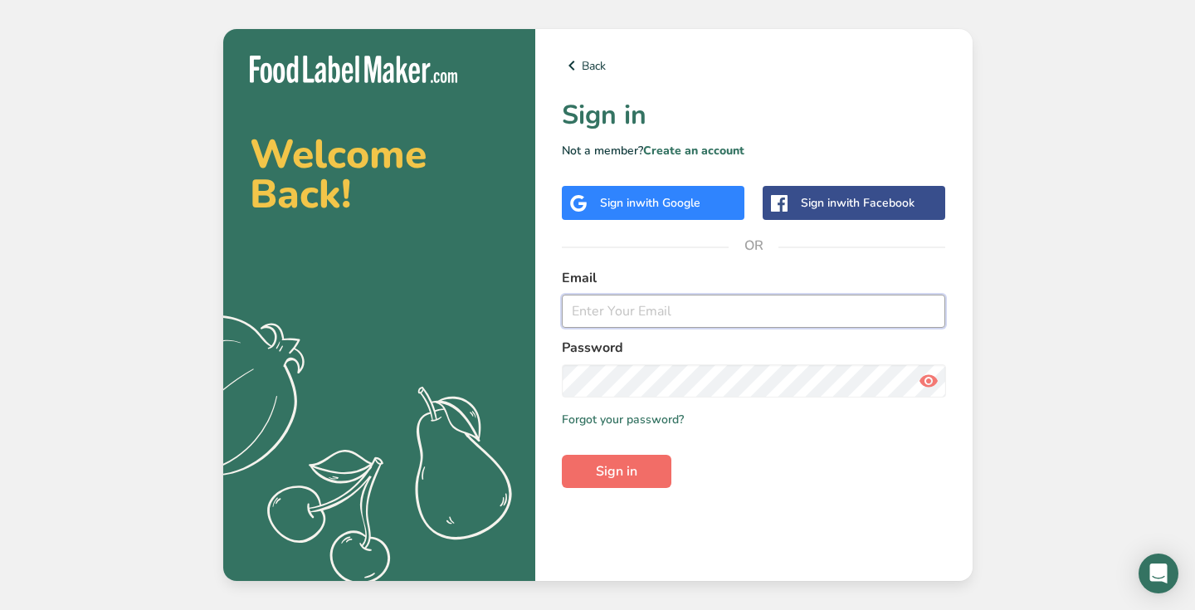
type input "[PERSON_NAME][EMAIL_ADDRESS][DOMAIN_NAME]"
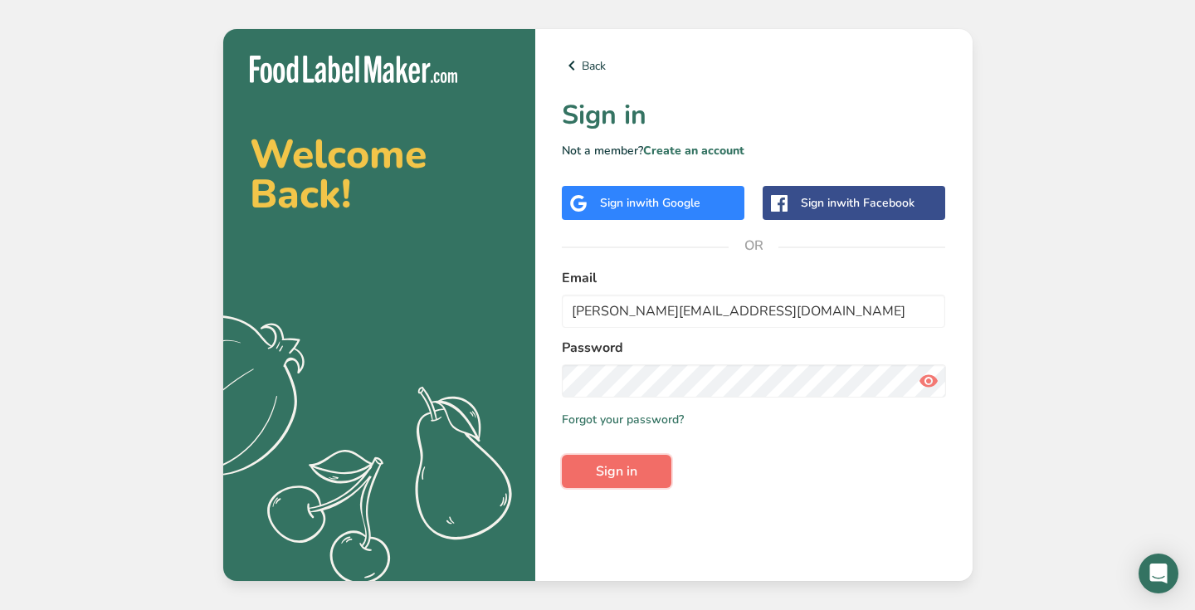
click at [602, 479] on span "Sign in" at bounding box center [616, 471] width 41 height 20
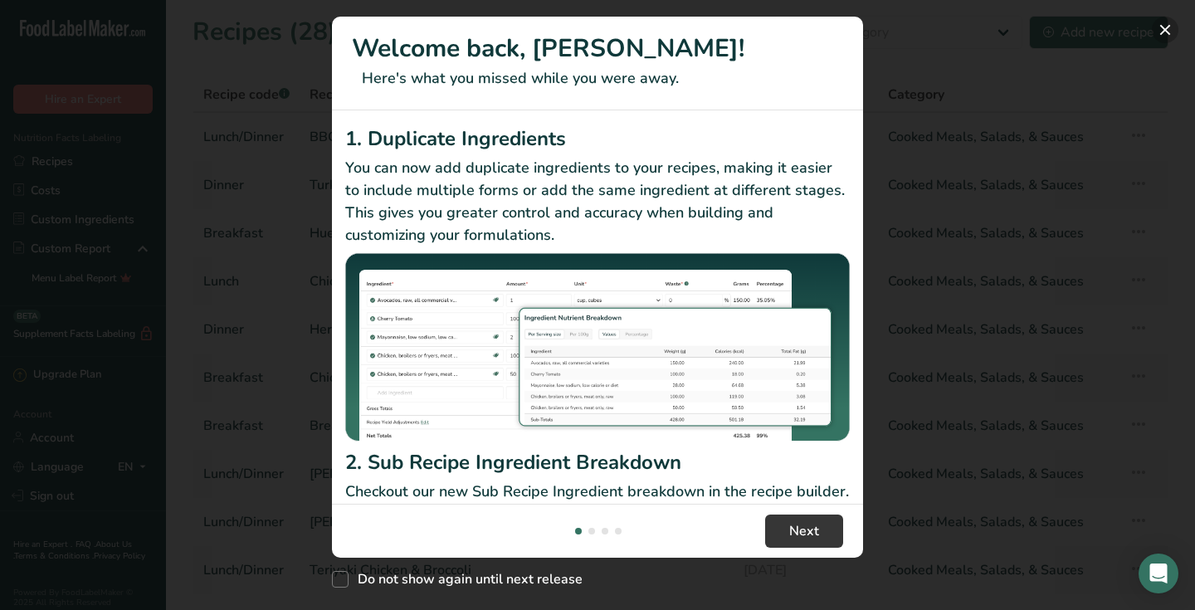
click at [1167, 31] on button "New Features" at bounding box center [1165, 30] width 27 height 27
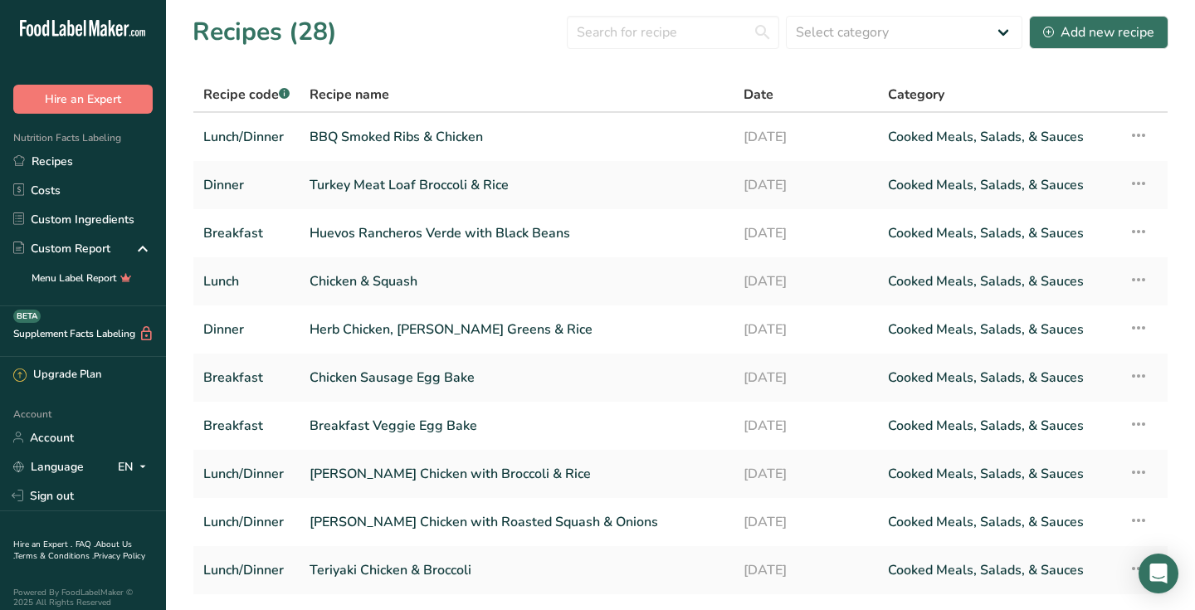
click at [1188, 190] on section "Recipes (28) Select category All Baked Goods [GEOGRAPHIC_DATA] Confectionery Co…" at bounding box center [680, 337] width 1029 height 675
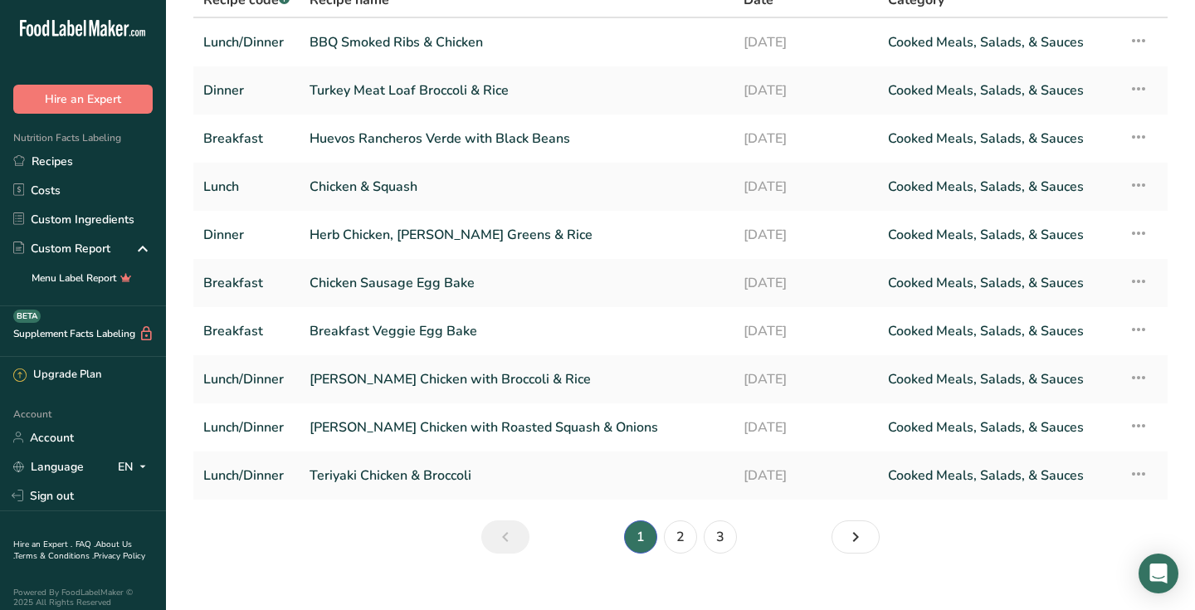
scroll to position [100, 0]
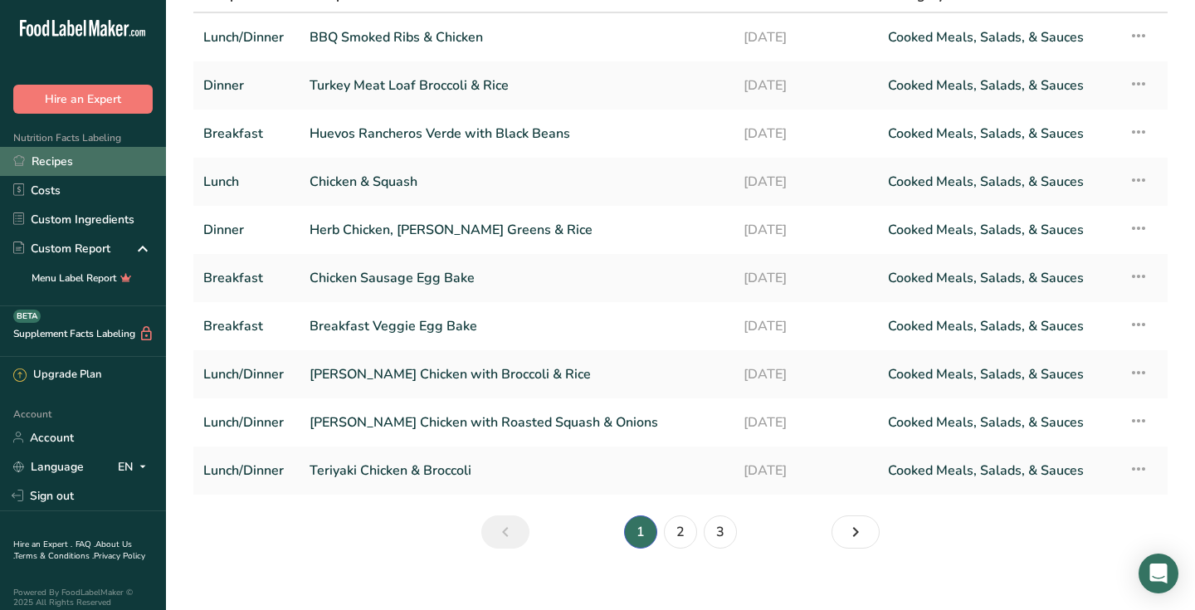
click at [71, 164] on link "Recipes" at bounding box center [83, 161] width 166 height 29
click at [61, 167] on link "Recipes" at bounding box center [83, 161] width 166 height 29
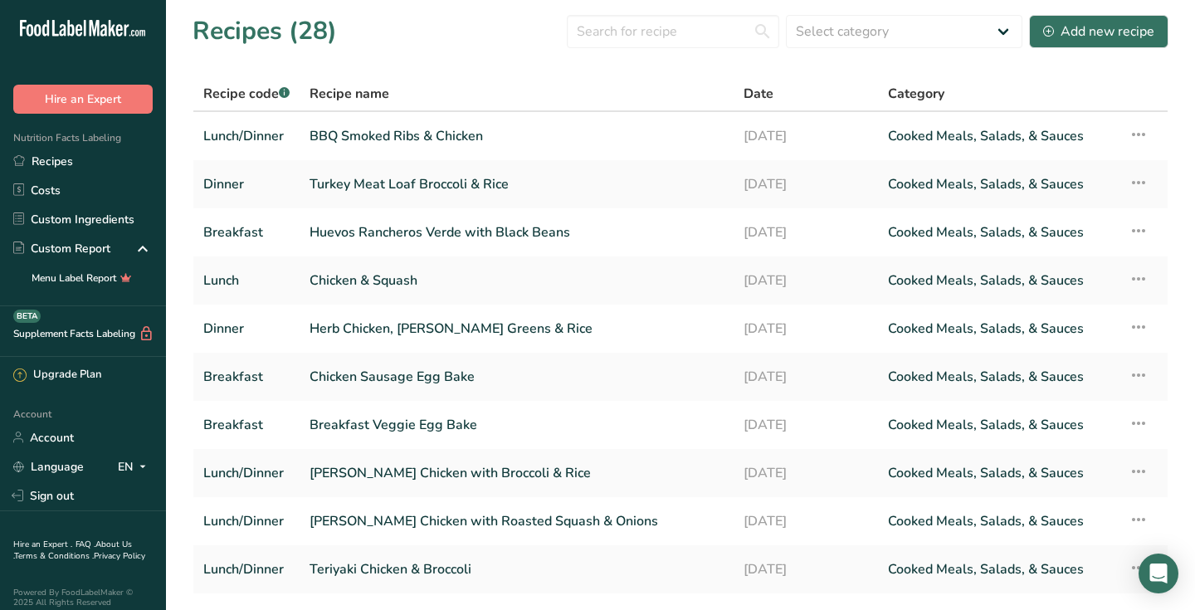
scroll to position [0, 0]
click at [1096, 34] on div "Add new recipe" at bounding box center [1098, 32] width 111 height 20
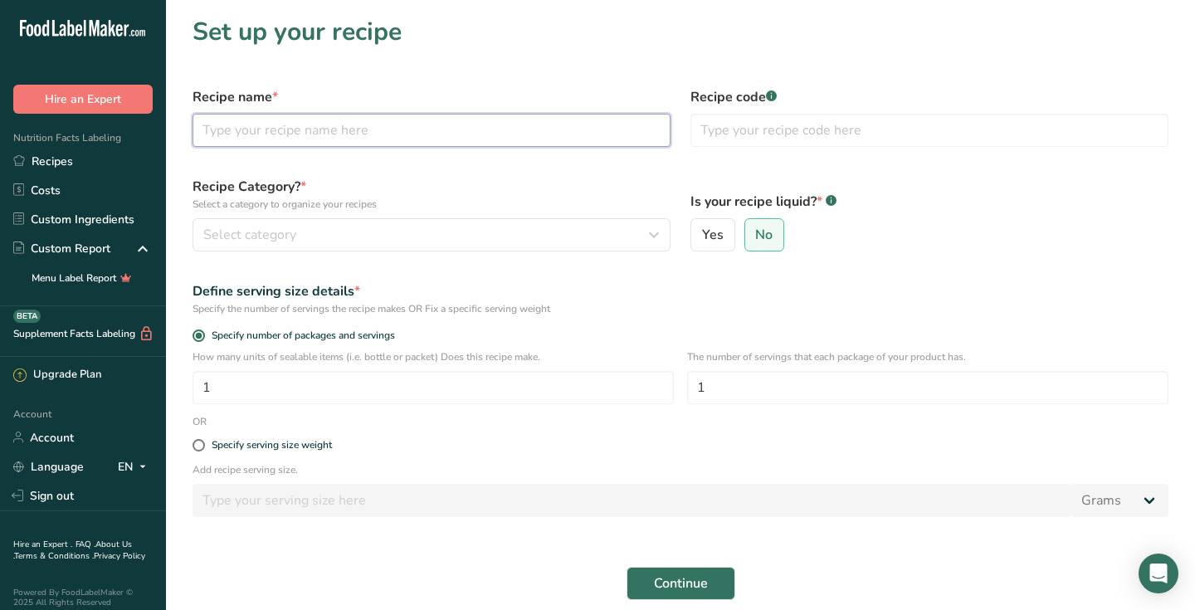
click at [392, 138] on input "text" at bounding box center [431, 130] width 478 height 33
click at [787, 142] on input "text" at bounding box center [929, 130] width 478 height 33
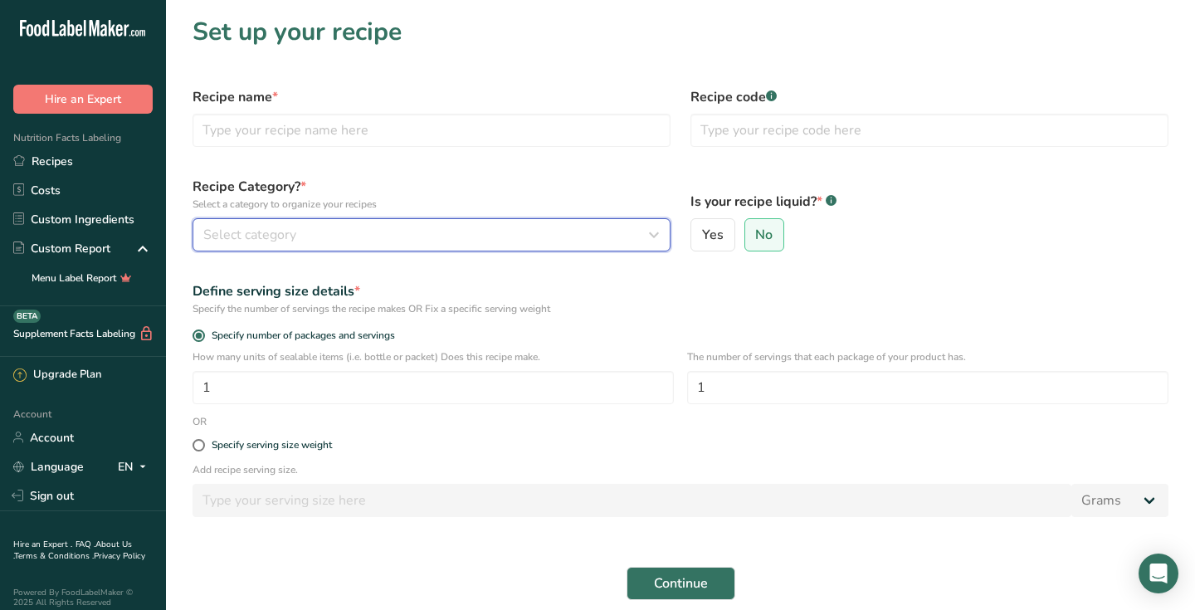
click at [416, 239] on div "Select category" at bounding box center [426, 235] width 446 height 20
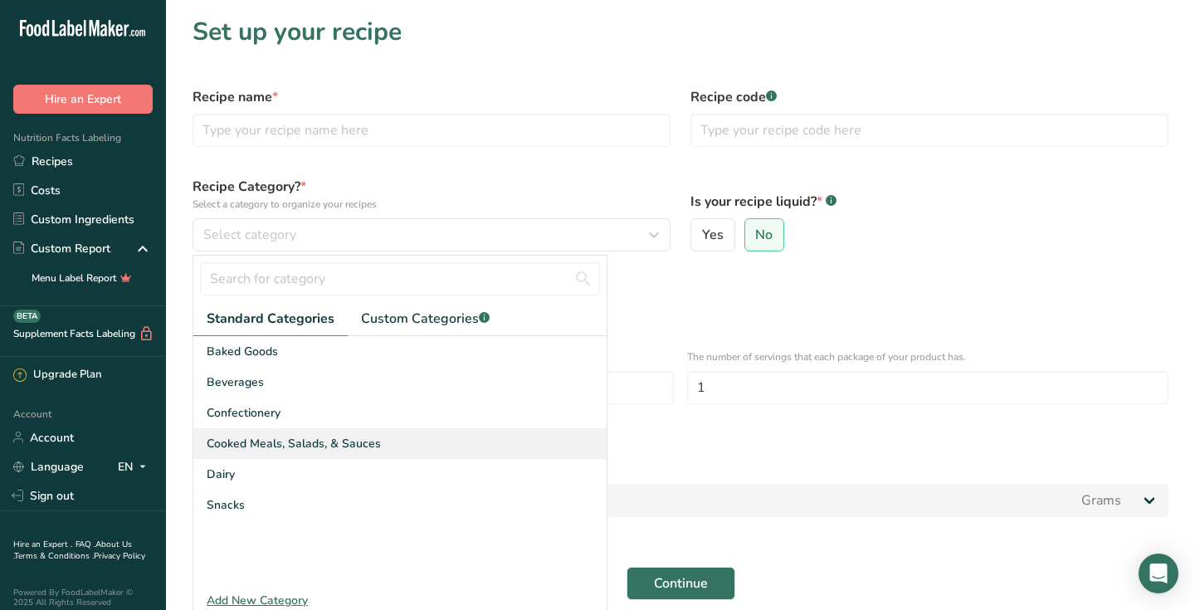
click at [280, 443] on span "Cooked Meals, Salads, & Sauces" at bounding box center [294, 443] width 174 height 17
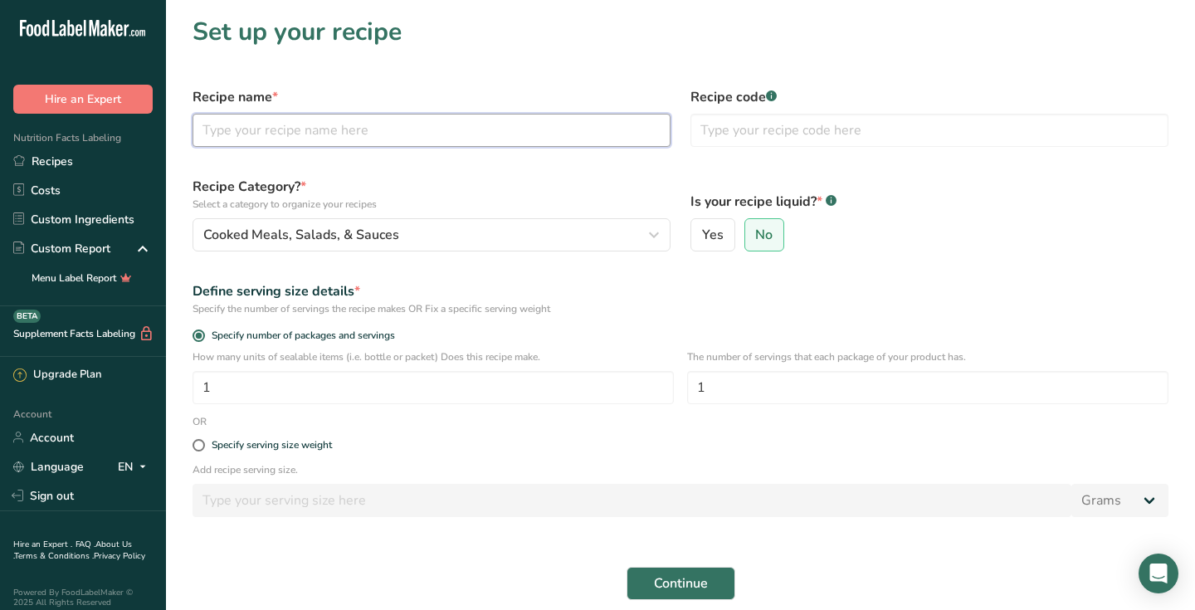
click at [373, 133] on input "text" at bounding box center [431, 130] width 478 height 33
type input "Blueberry Corn Muffin & Turkey Sausage"
click at [773, 246] on label "No" at bounding box center [764, 234] width 41 height 33
click at [756, 241] on input "No" at bounding box center [750, 235] width 11 height 11
click at [196, 446] on span at bounding box center [198, 445] width 12 height 12
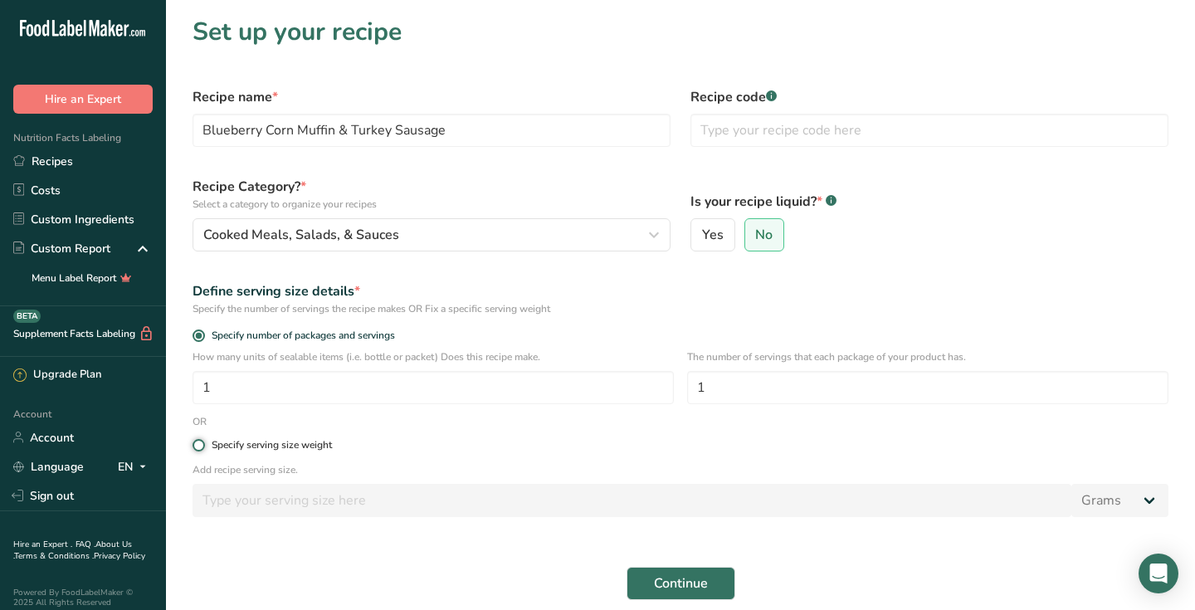
click at [196, 446] on input "Specify serving size weight" at bounding box center [197, 445] width 11 height 11
radio input "true"
radio input "false"
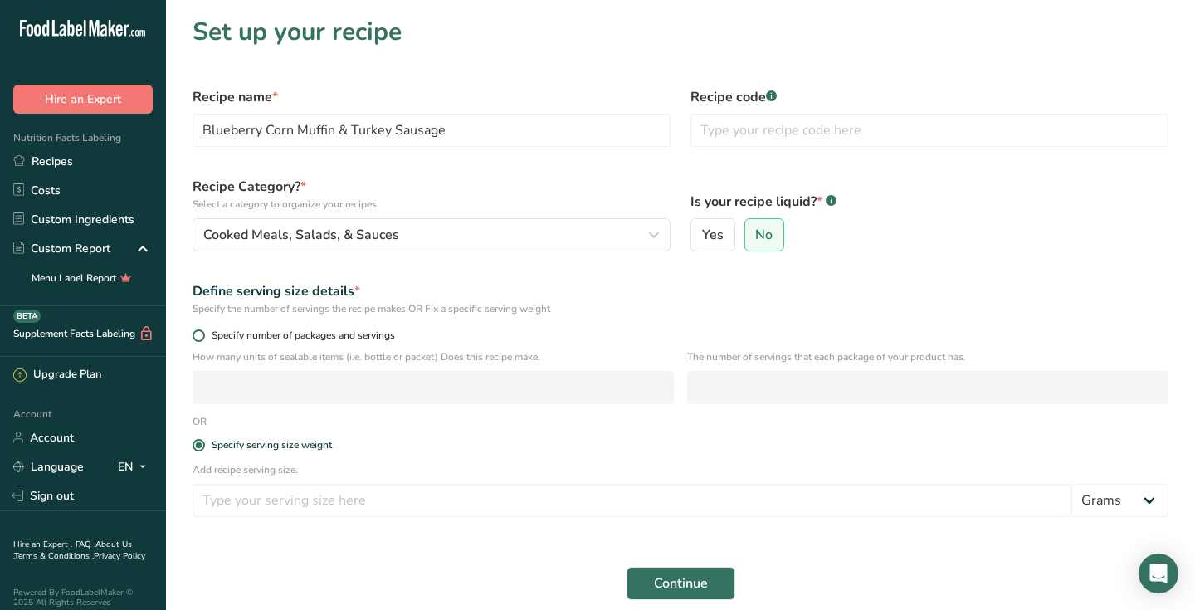
click at [201, 339] on span at bounding box center [198, 335] width 12 height 12
click at [201, 339] on input "Specify number of packages and servings" at bounding box center [197, 335] width 11 height 11
radio input "true"
radio input "false"
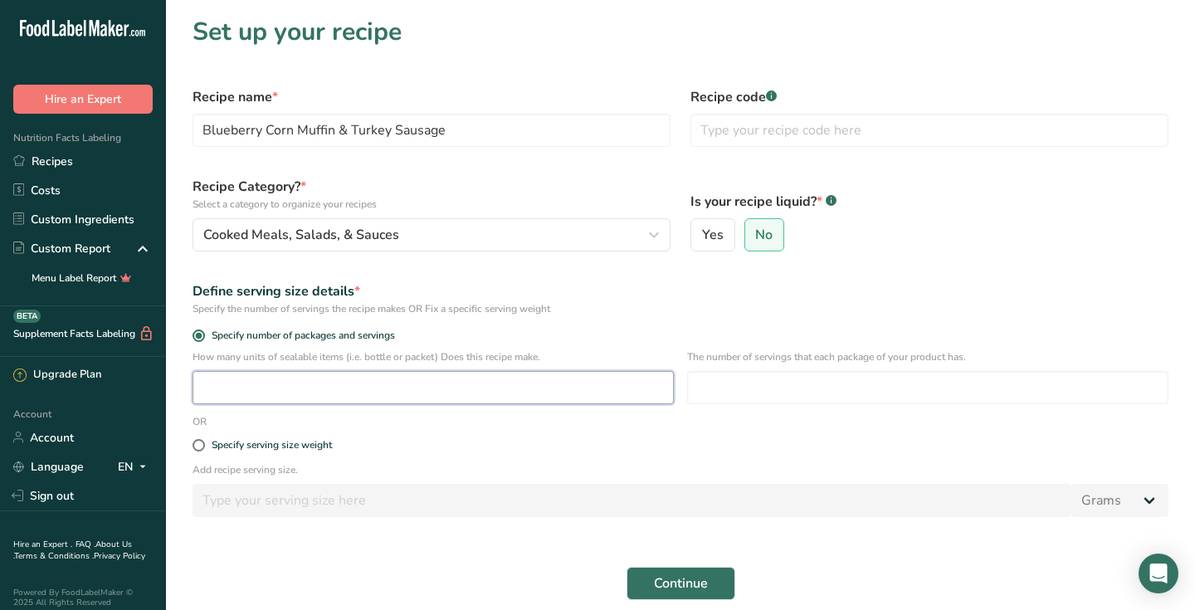
click at [229, 378] on input "number" at bounding box center [432, 387] width 481 height 33
type input "1"
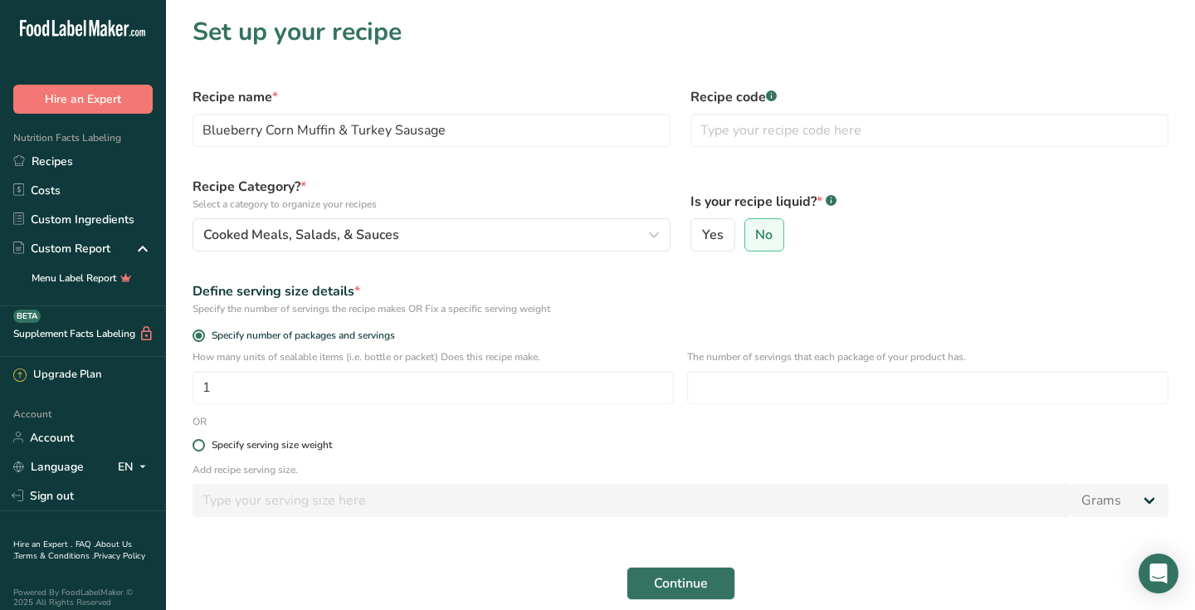
click at [202, 447] on span at bounding box center [198, 445] width 12 height 12
click at [202, 447] on input "Specify serving size weight" at bounding box center [197, 445] width 11 height 11
radio input "true"
radio input "false"
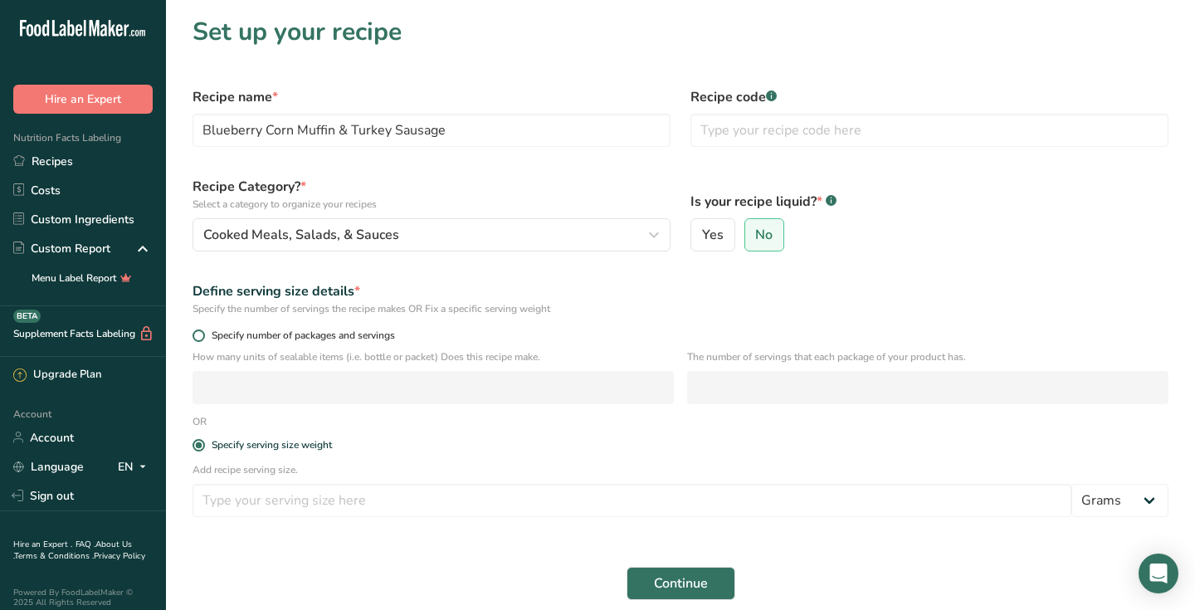
click at [198, 339] on span at bounding box center [198, 335] width 12 height 12
click at [198, 339] on input "Specify number of packages and servings" at bounding box center [197, 335] width 11 height 11
radio input "true"
radio input "false"
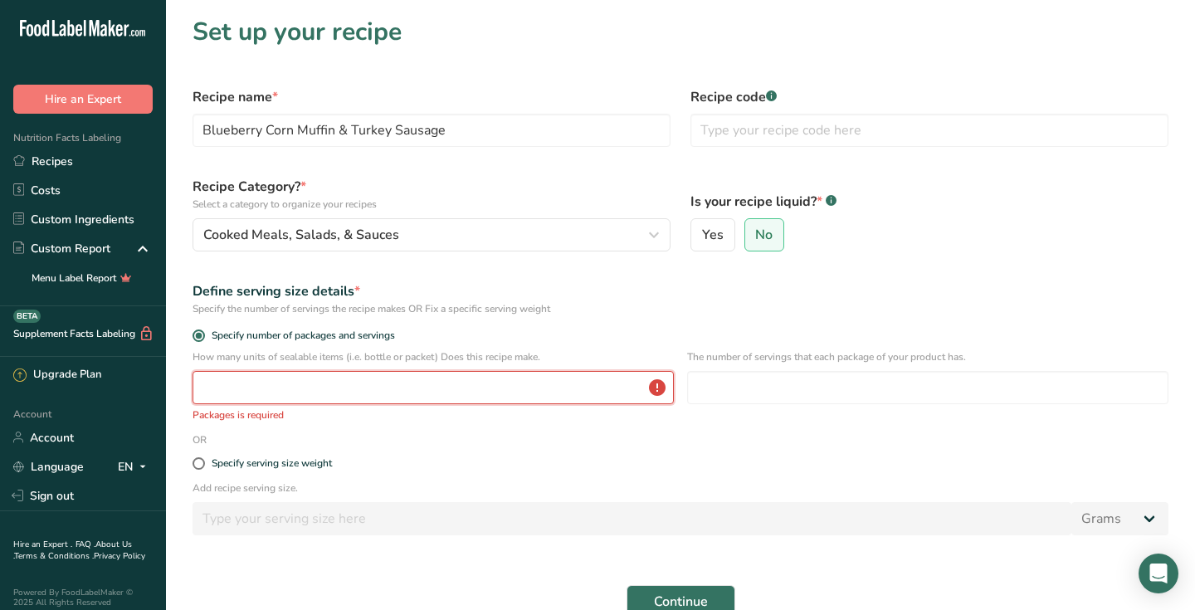
click at [509, 393] on input "number" at bounding box center [432, 387] width 481 height 33
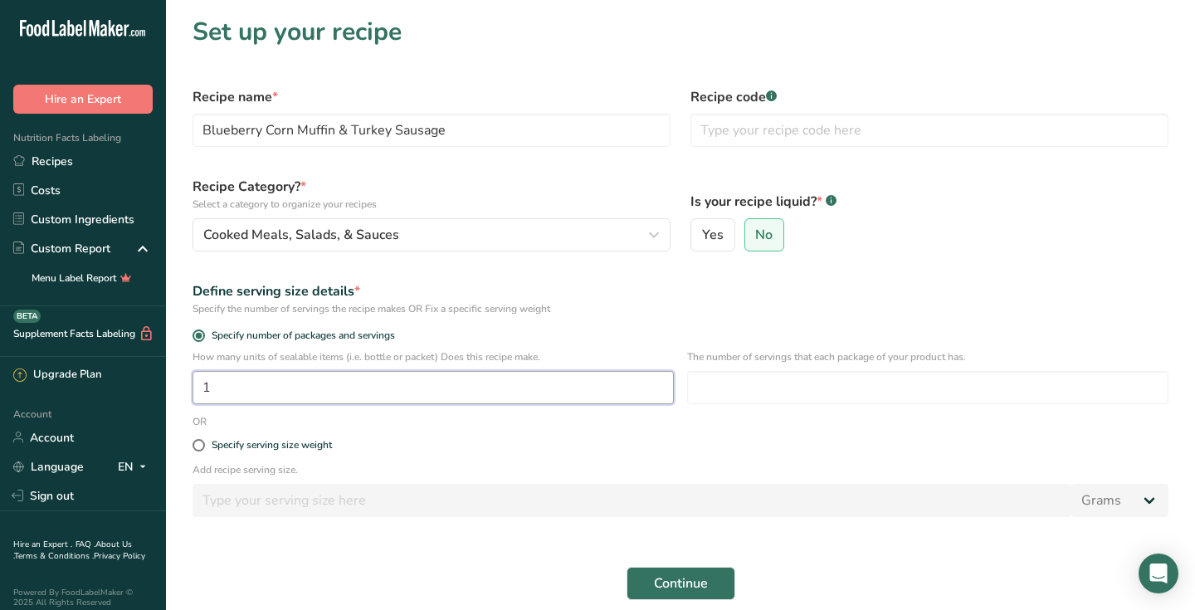
type input "1"
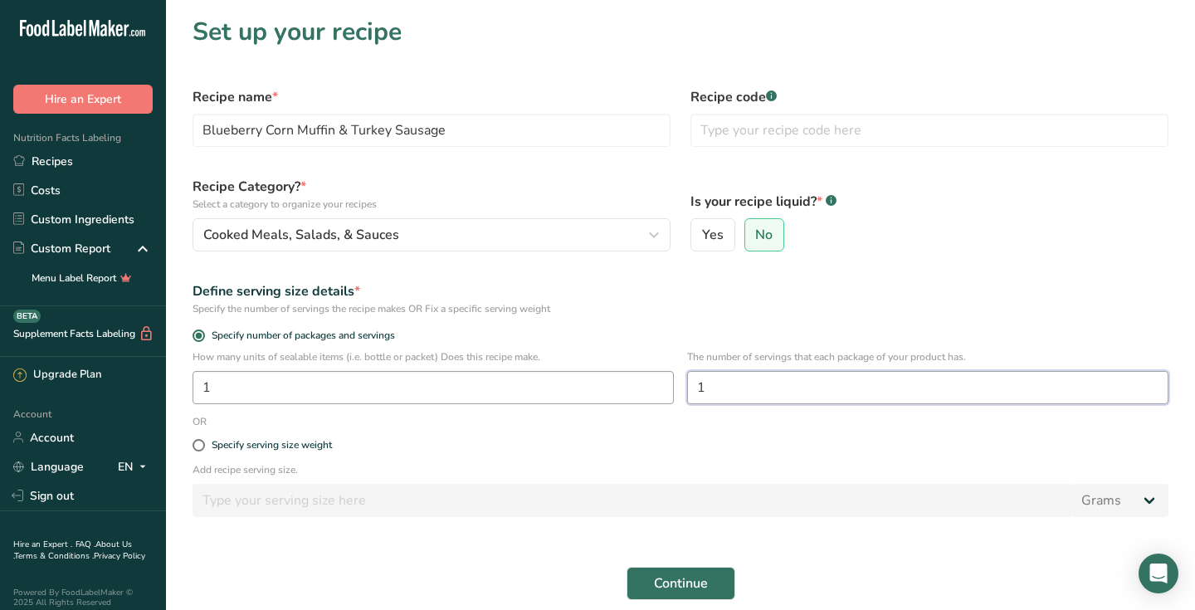
type input "1"
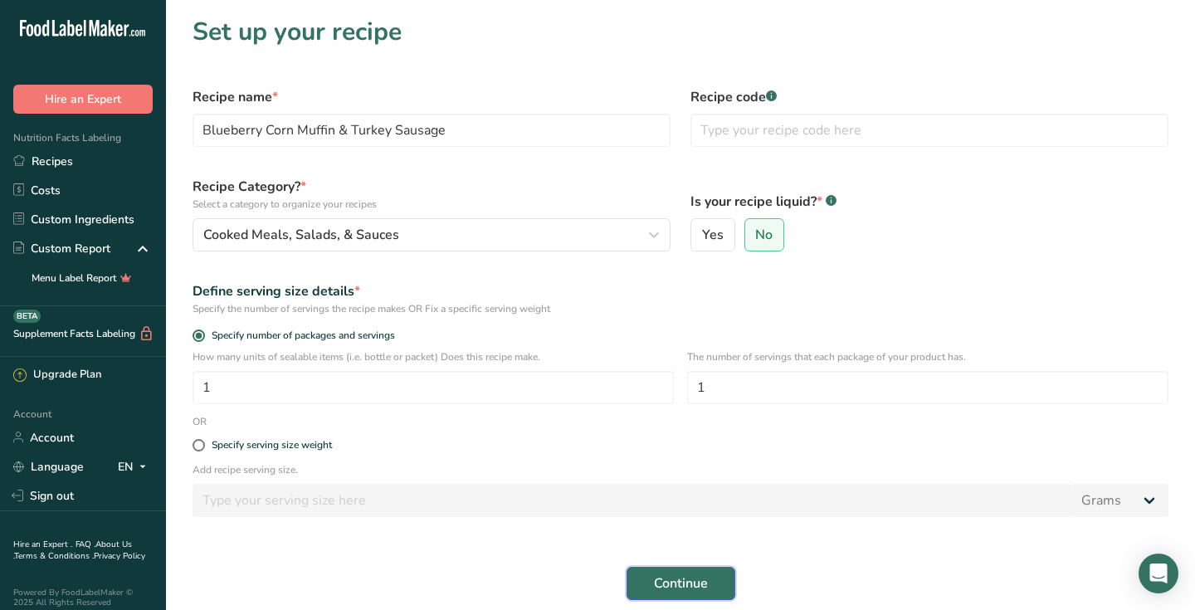
click at [699, 582] on span "Continue" at bounding box center [681, 583] width 54 height 20
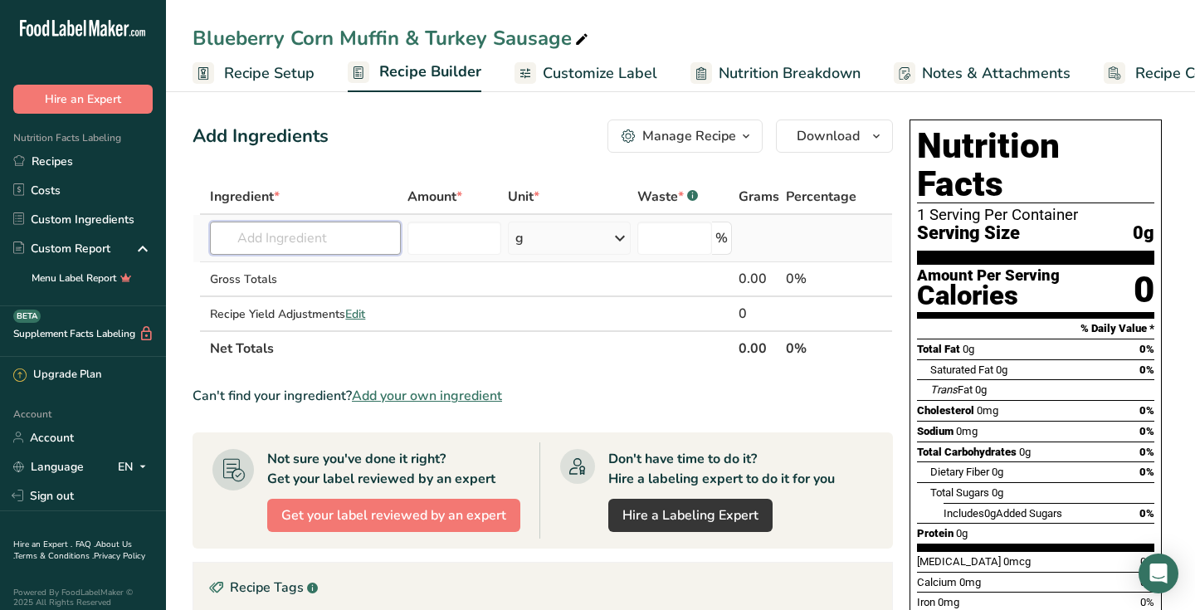
click at [353, 243] on input "text" at bounding box center [305, 238] width 191 height 33
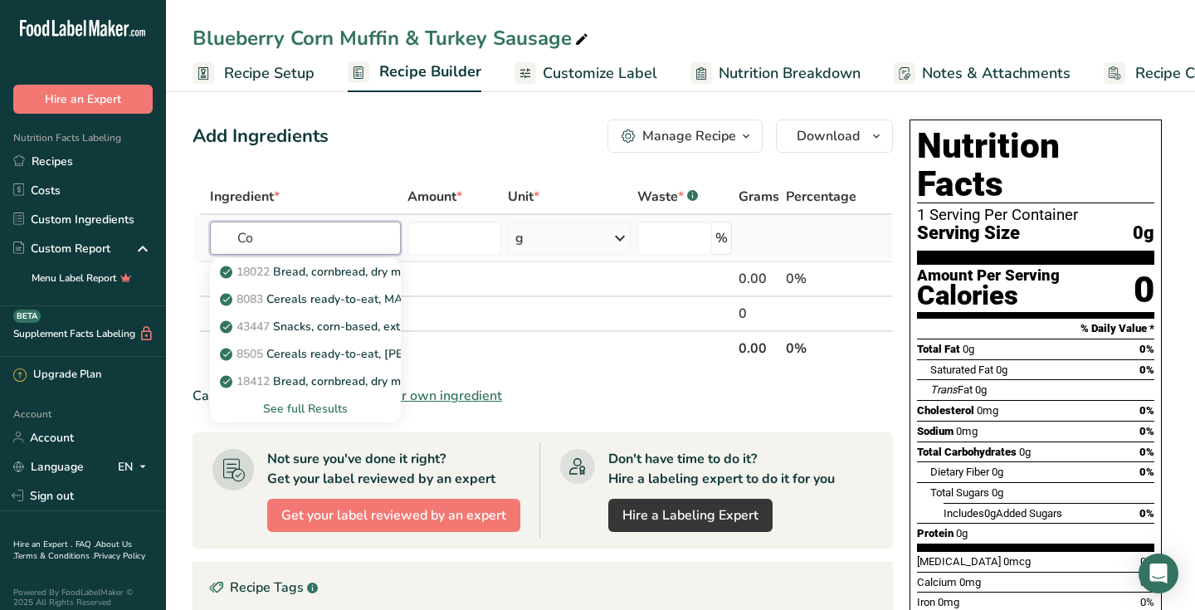
type input "C"
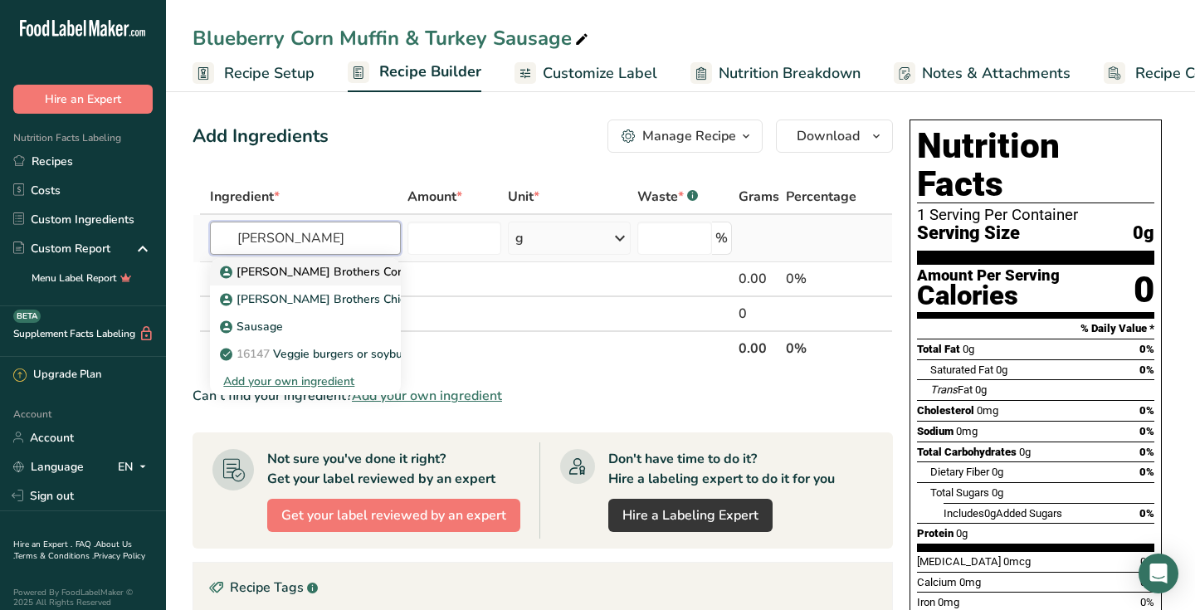
type input "[PERSON_NAME]"
click at [363, 277] on p "[PERSON_NAME] Brothers Cornbread" at bounding box center [331, 271] width 216 height 17
type input "[PERSON_NAME] Brothers Cornbread"
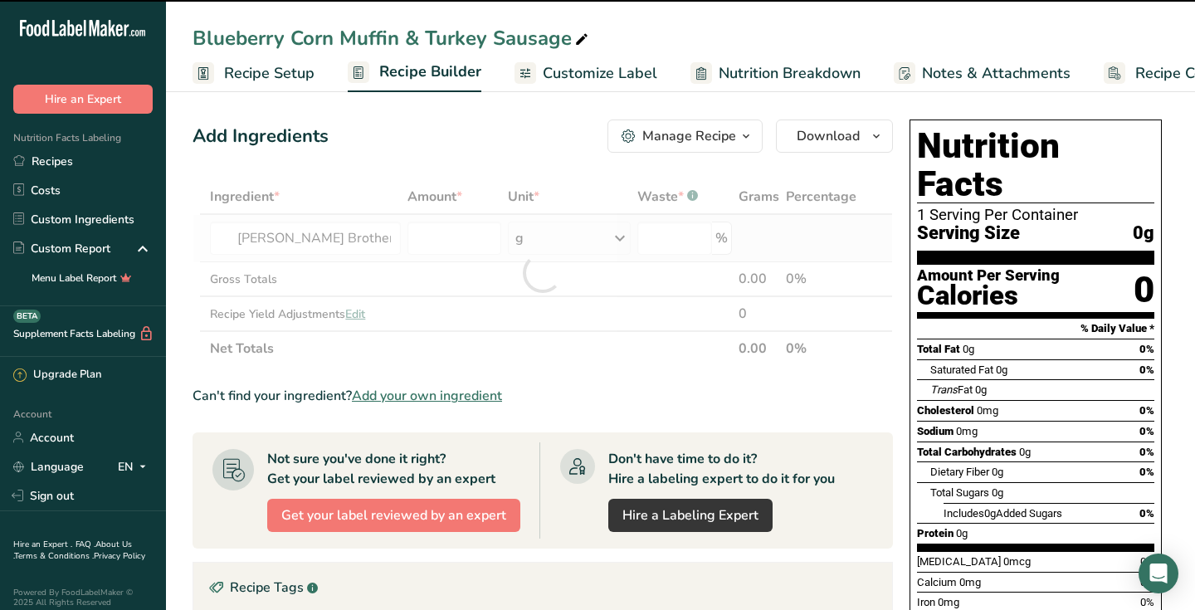
type input "0"
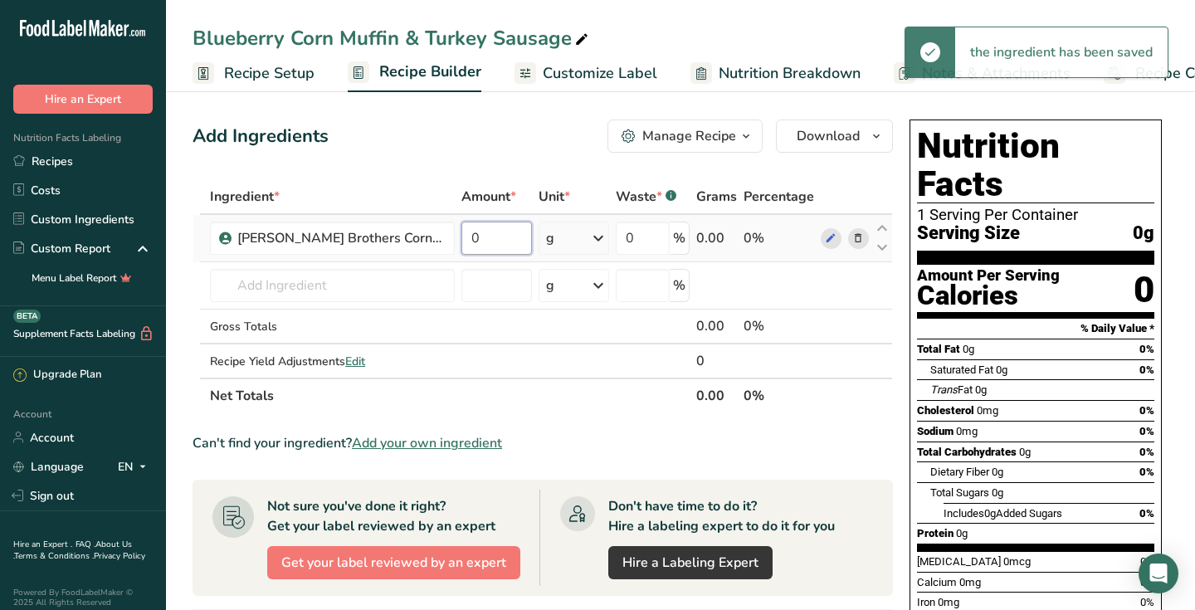
click at [461, 241] on input "0" at bounding box center [496, 238] width 71 height 33
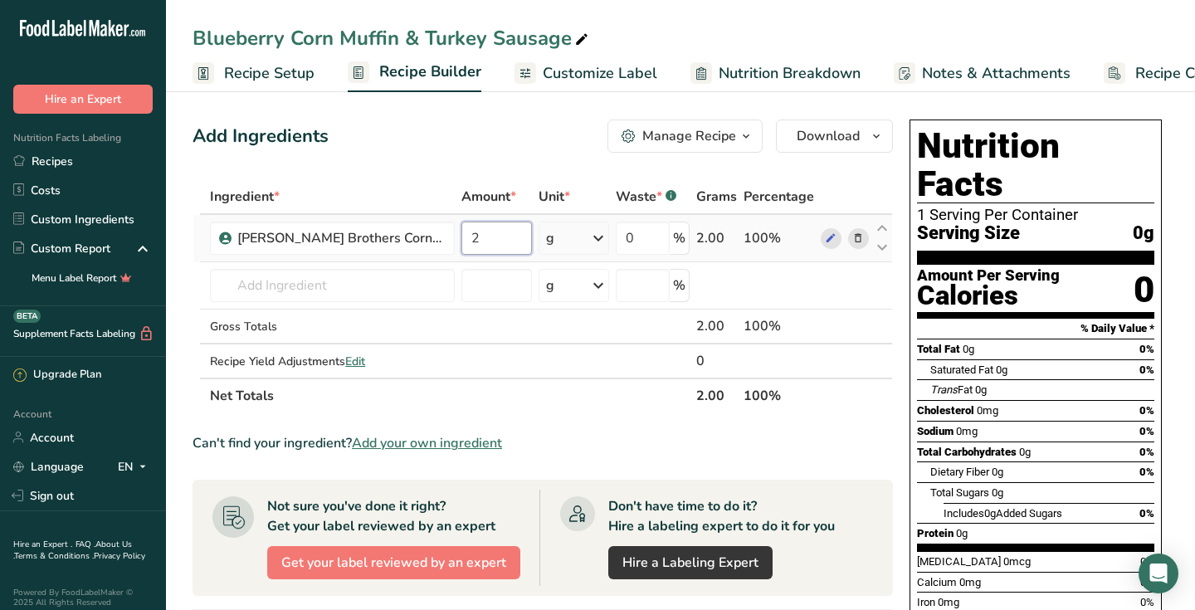
type input "2"
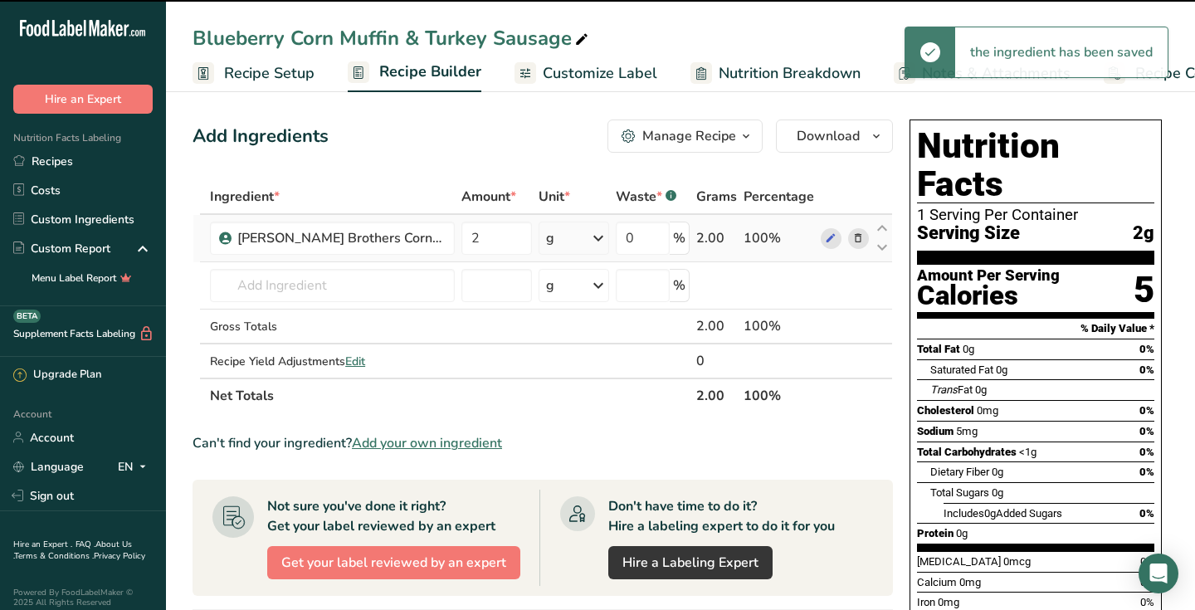
click at [597, 241] on icon at bounding box center [598, 238] width 20 height 30
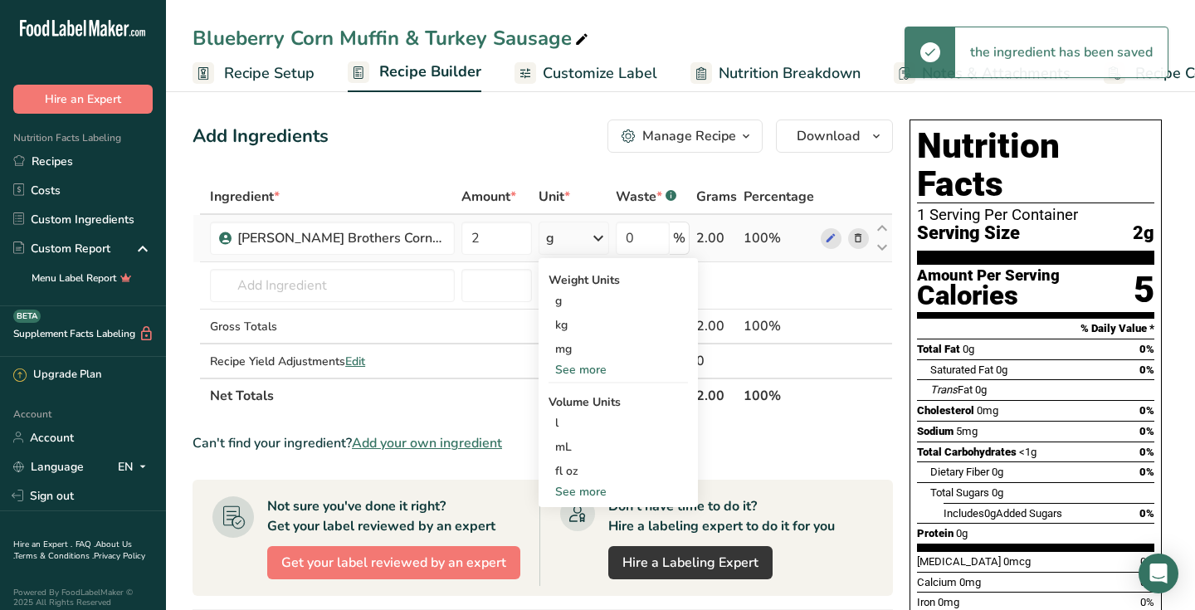
click at [597, 241] on icon at bounding box center [598, 238] width 20 height 30
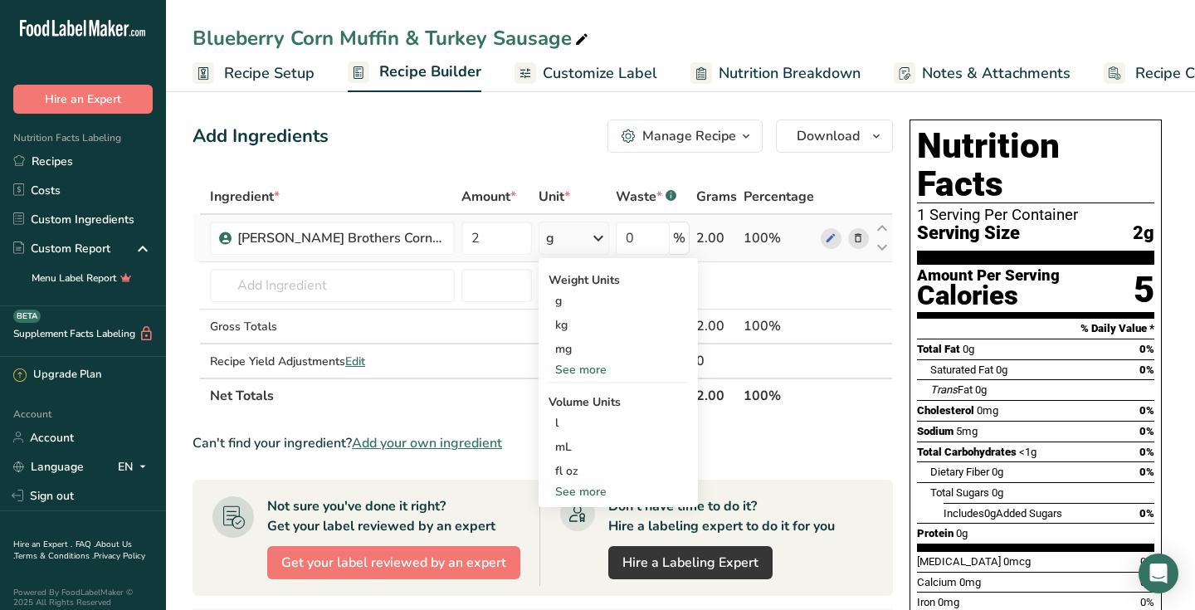
click at [559, 365] on div "See more" at bounding box center [617, 369] width 139 height 17
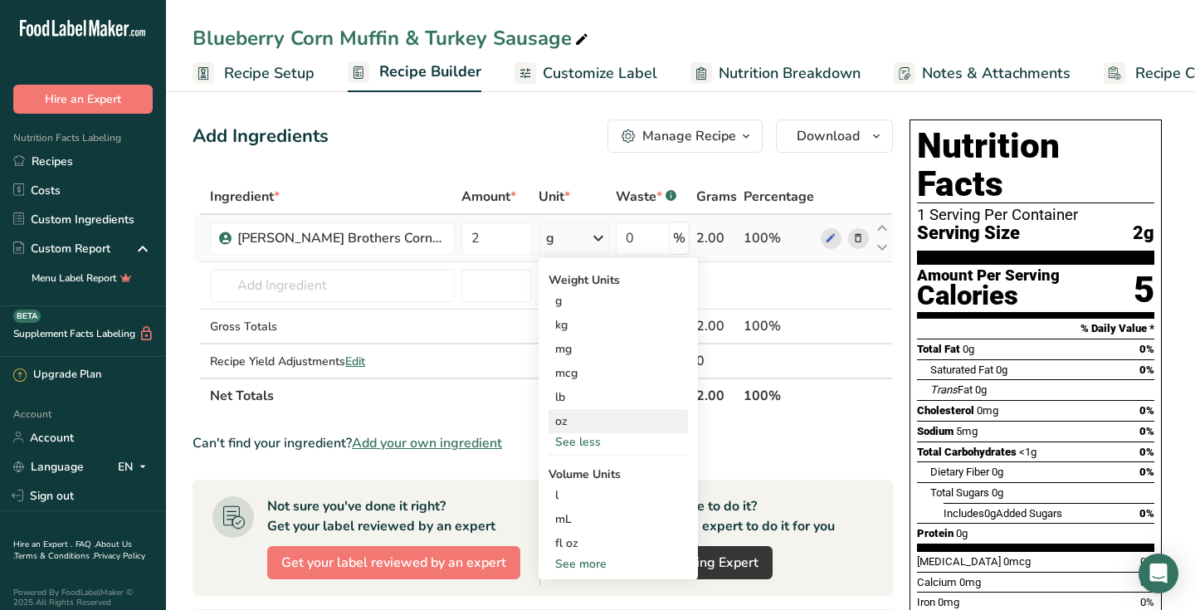
click at [548, 418] on div "oz" at bounding box center [617, 421] width 139 height 24
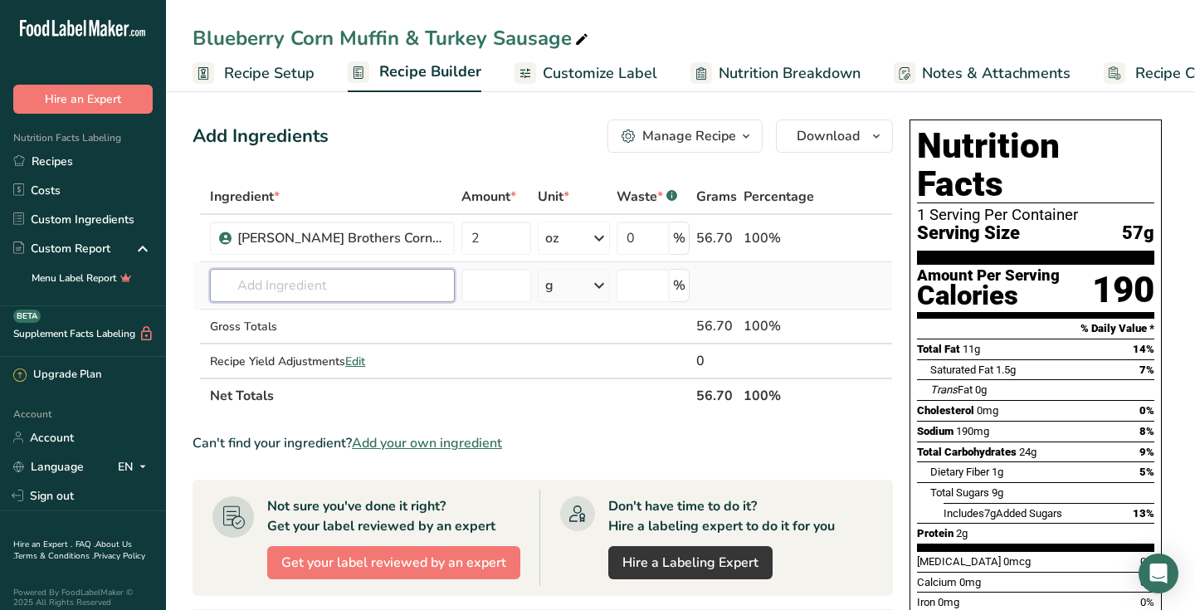
click at [373, 295] on input "text" at bounding box center [332, 285] width 245 height 33
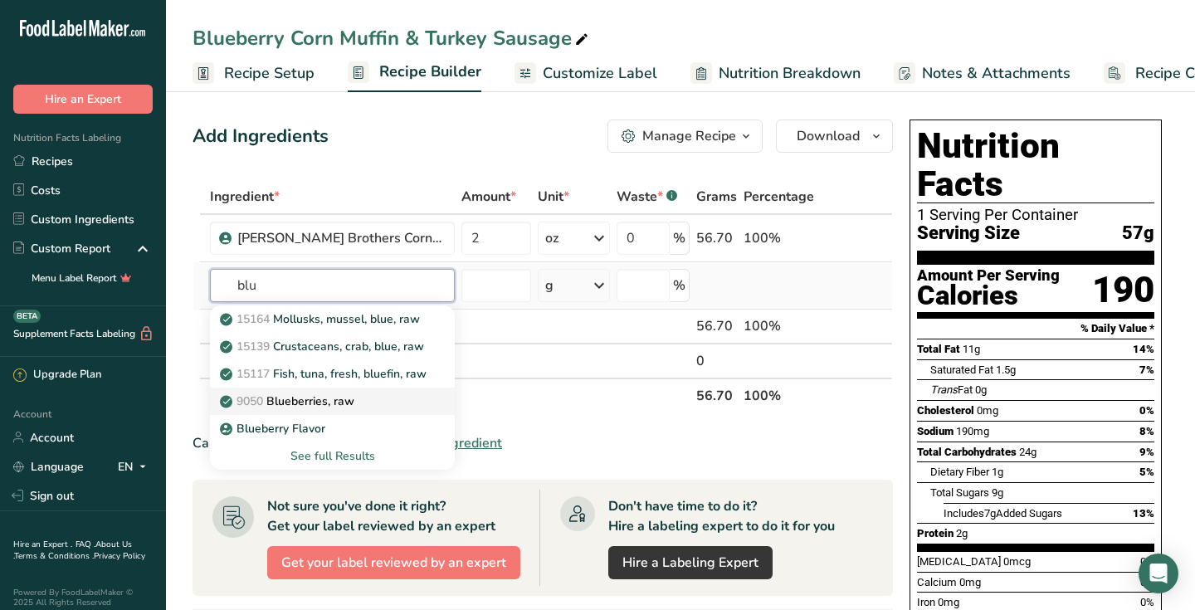
type input "blu"
click at [339, 402] on p "9050 Blueberries, raw" at bounding box center [288, 400] width 131 height 17
type input "Blueberries, raw"
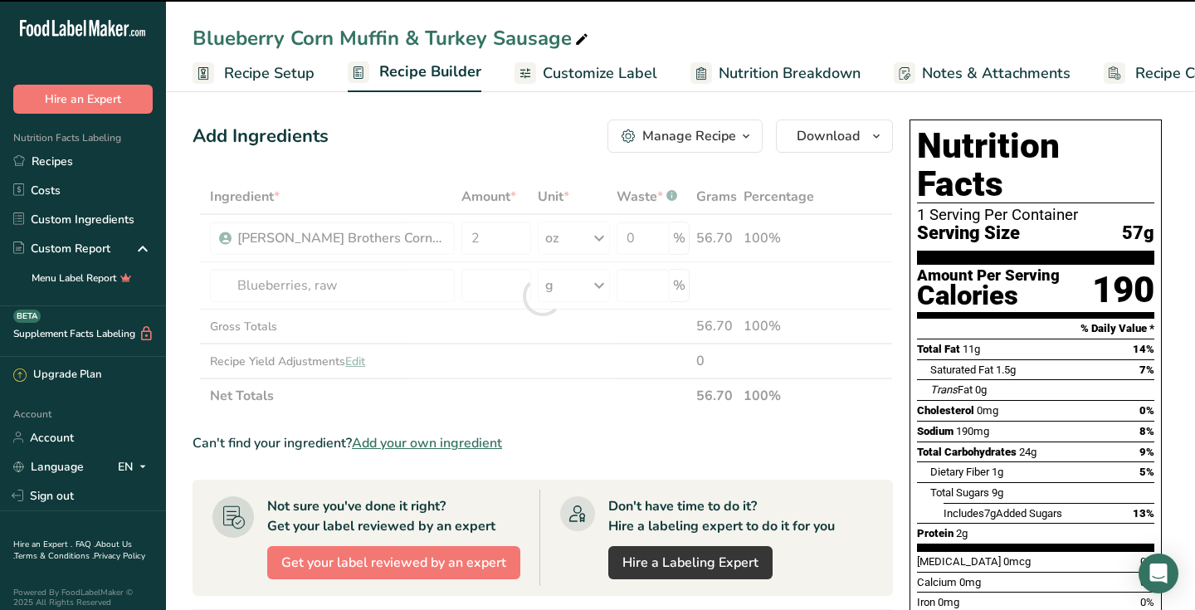
type input "0"
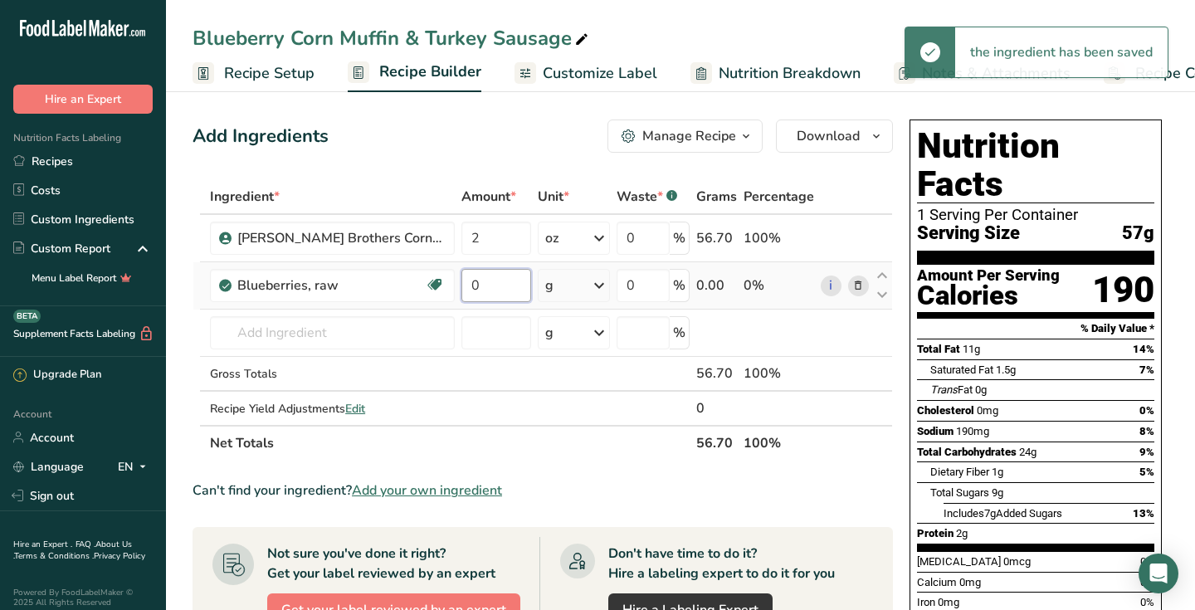
click at [461, 286] on input "0" at bounding box center [496, 285] width 70 height 33
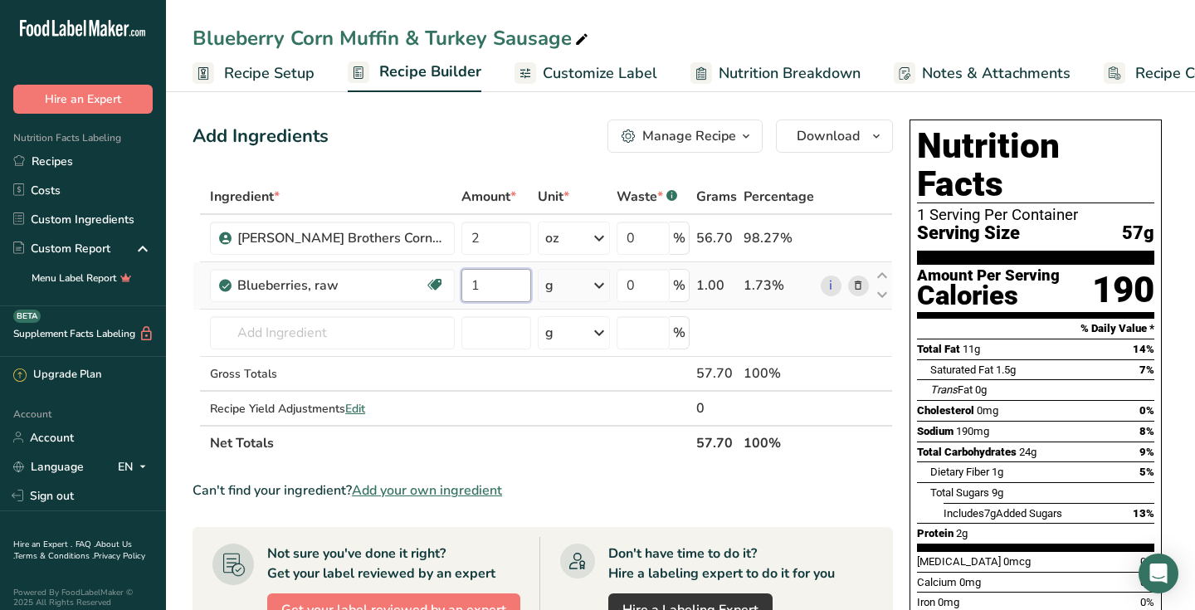
type input "1"
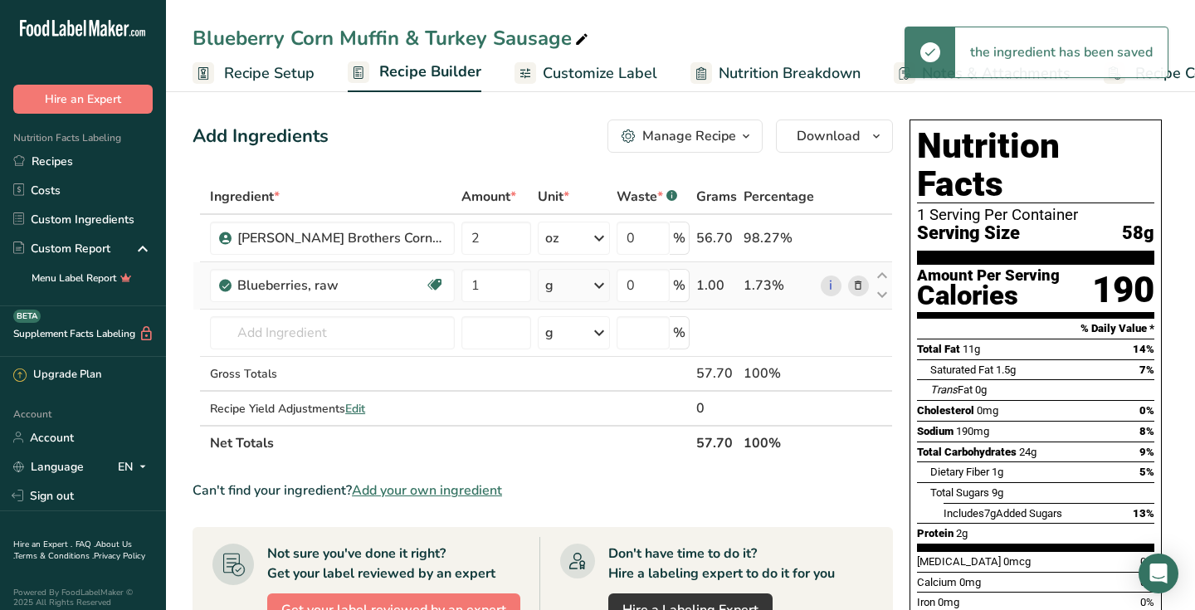
click at [597, 282] on icon at bounding box center [599, 285] width 20 height 30
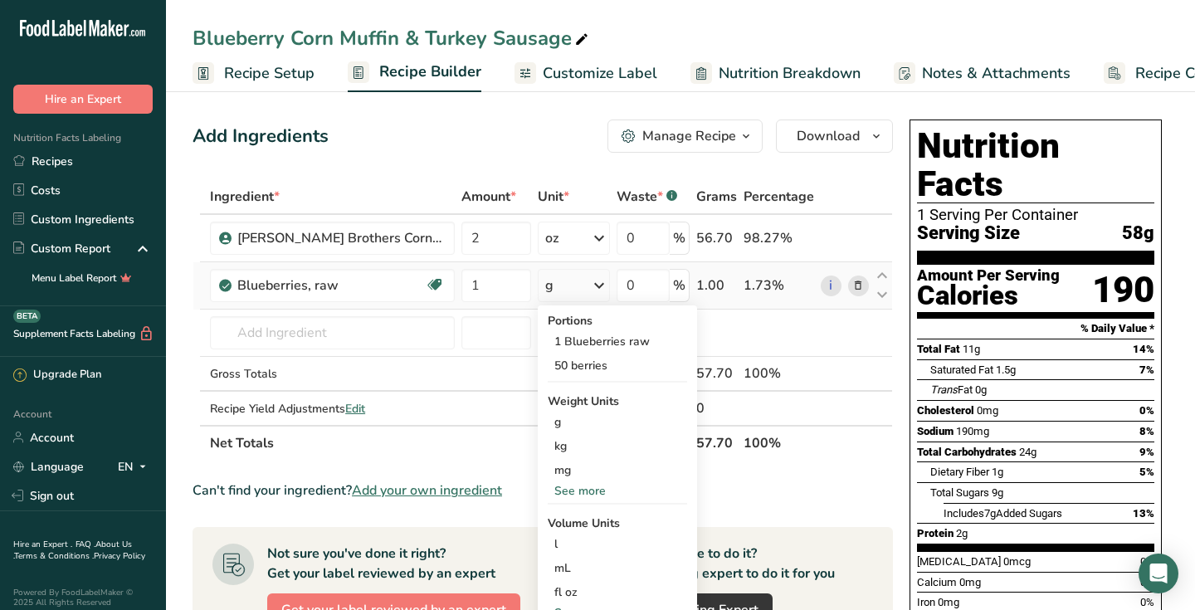
click at [548, 494] on div "See more" at bounding box center [617, 490] width 139 height 17
click at [548, 538] on div "oz" at bounding box center [617, 542] width 139 height 24
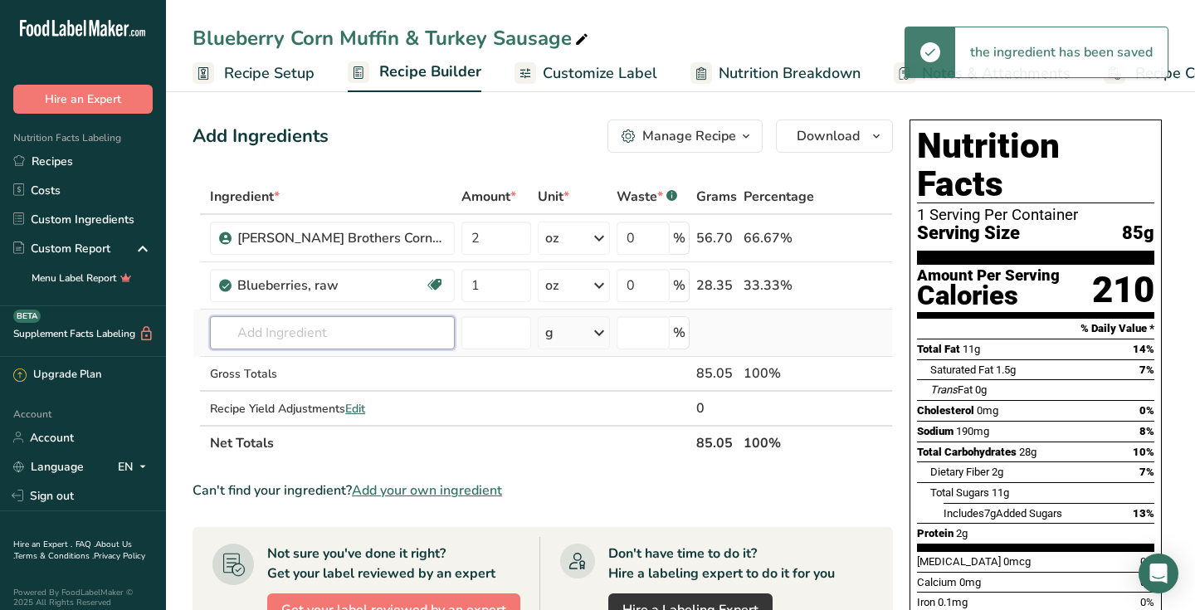
click at [280, 343] on input "text" at bounding box center [332, 332] width 245 height 33
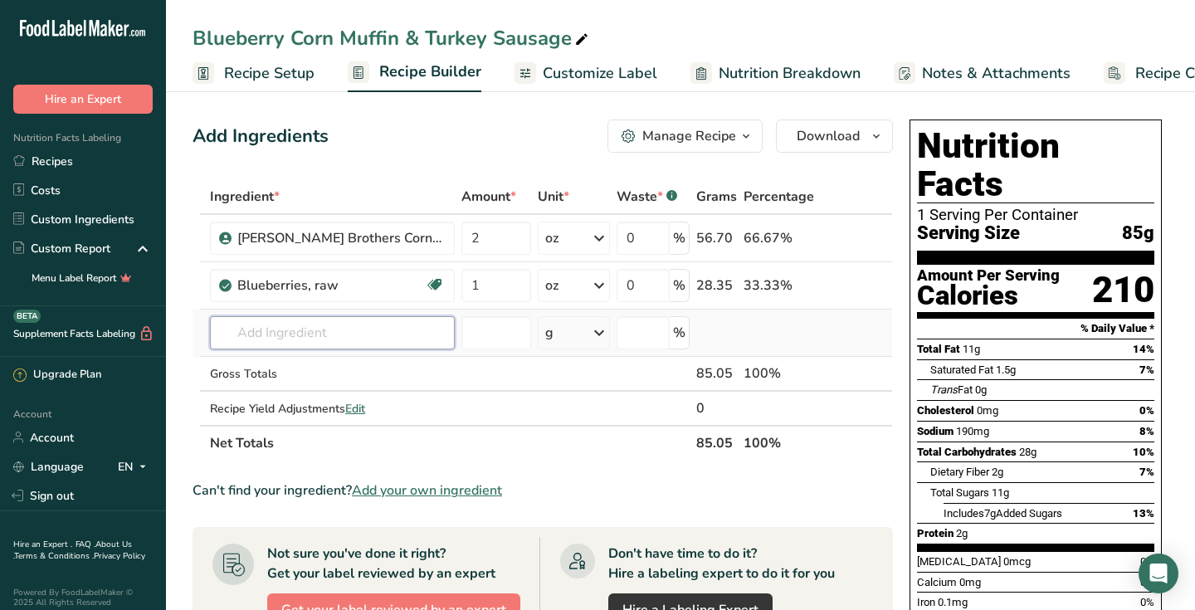
type input "t"
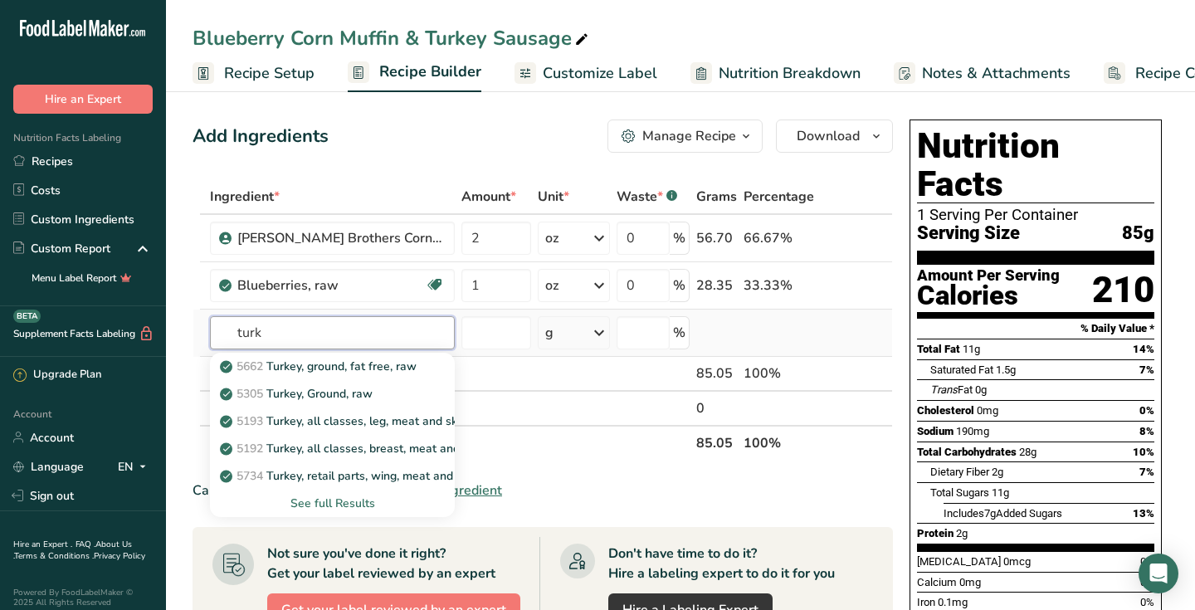
type input "turk"
click at [309, 502] on div "See full Results" at bounding box center [332, 502] width 218 height 17
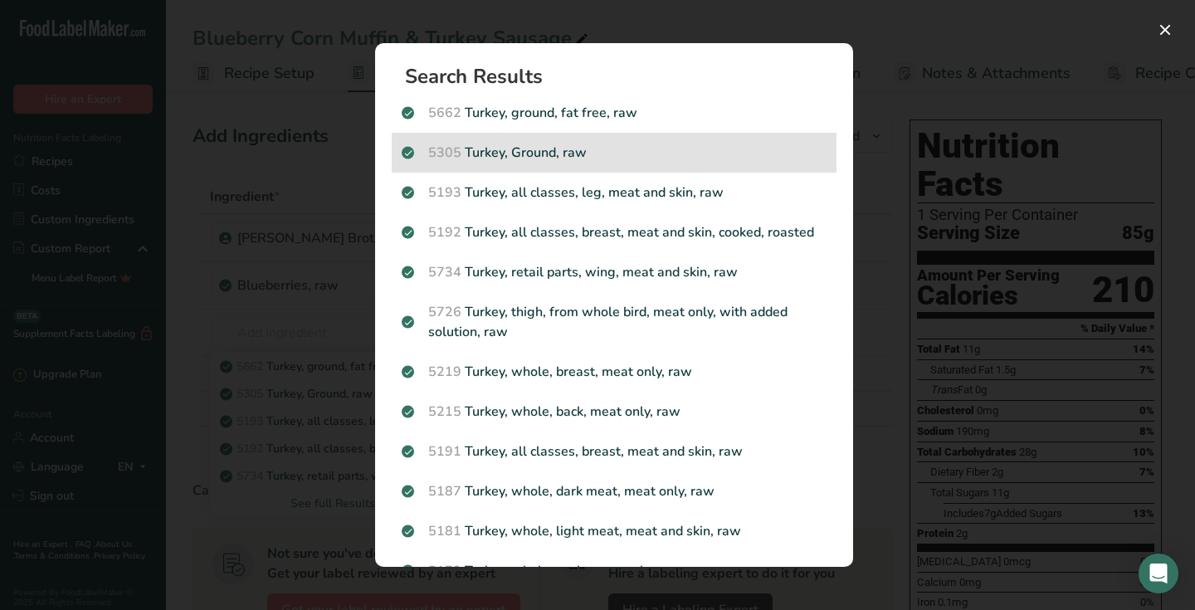
click at [499, 152] on p "5305 [GEOGRAPHIC_DATA], Ground, raw" at bounding box center [614, 153] width 425 height 20
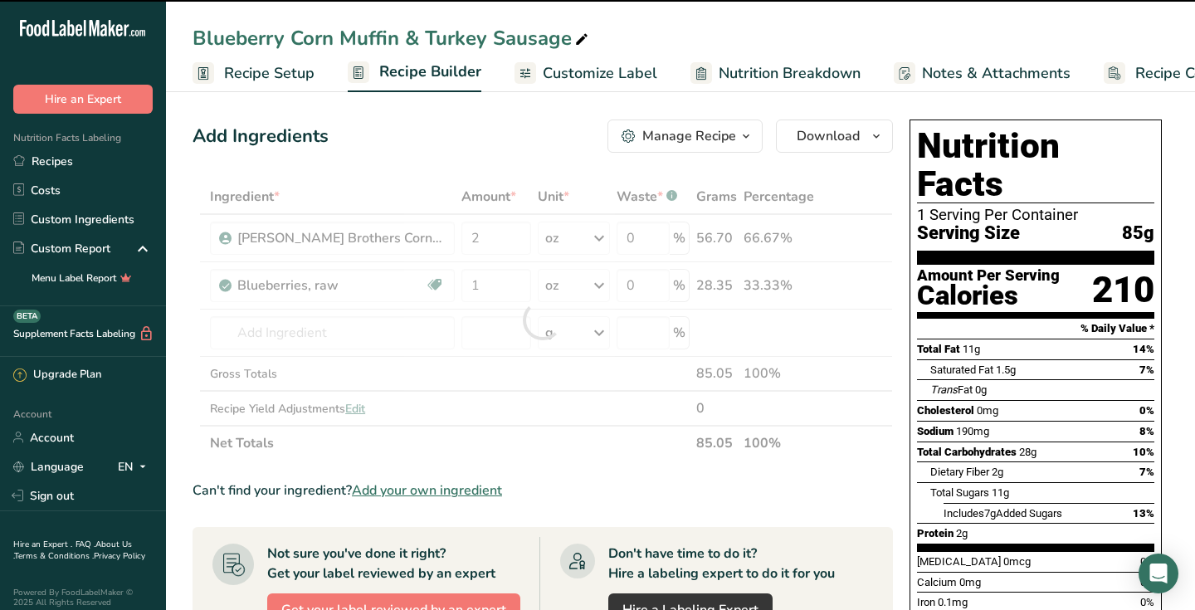
type input "0"
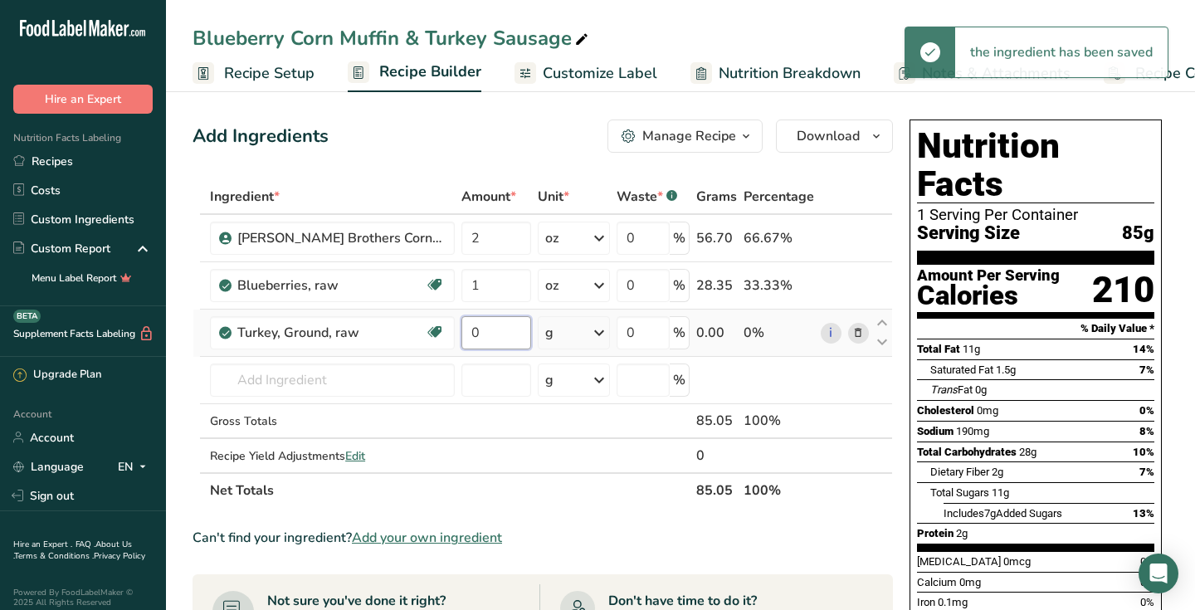
click at [461, 331] on input "0" at bounding box center [496, 332] width 70 height 33
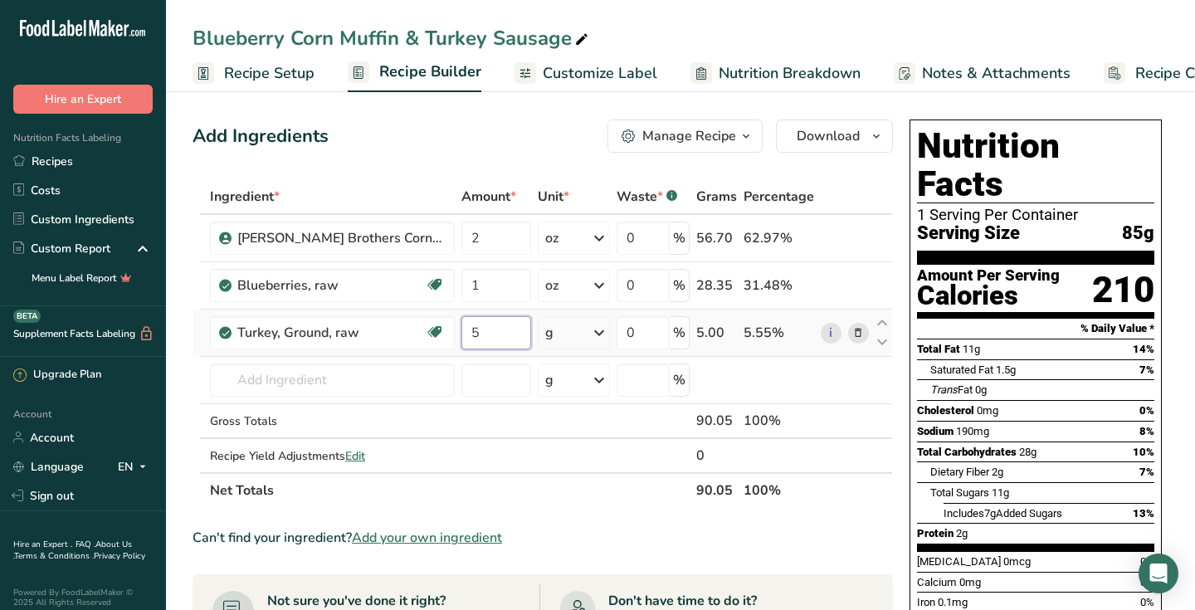
type input "5"
click at [596, 334] on icon at bounding box center [599, 333] width 20 height 30
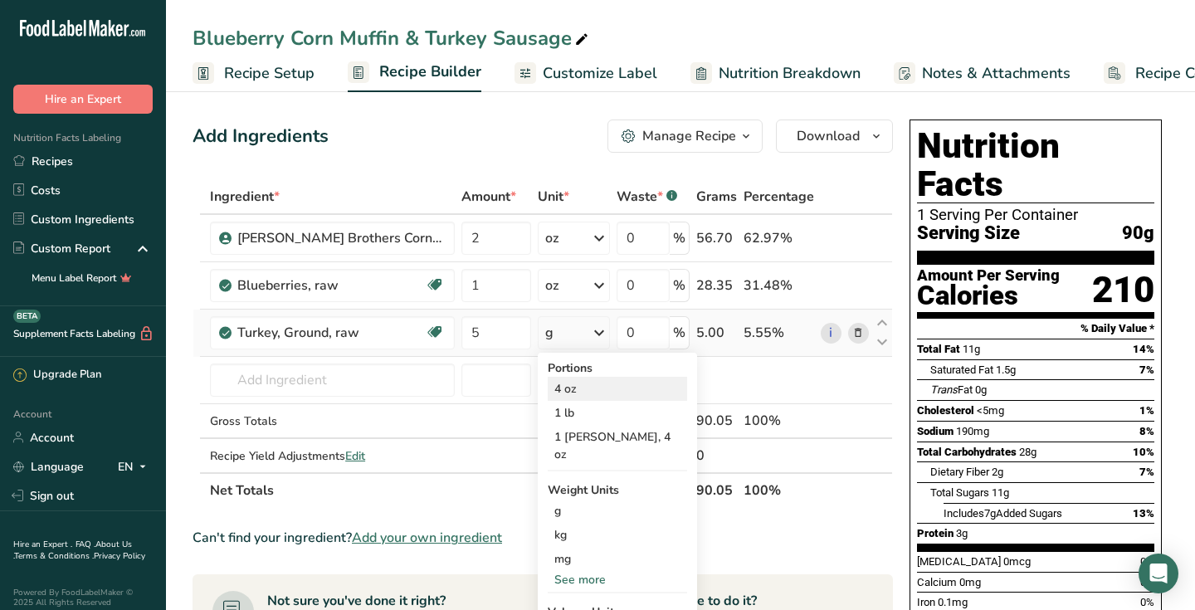
click at [561, 387] on div "4 oz" at bounding box center [617, 389] width 139 height 24
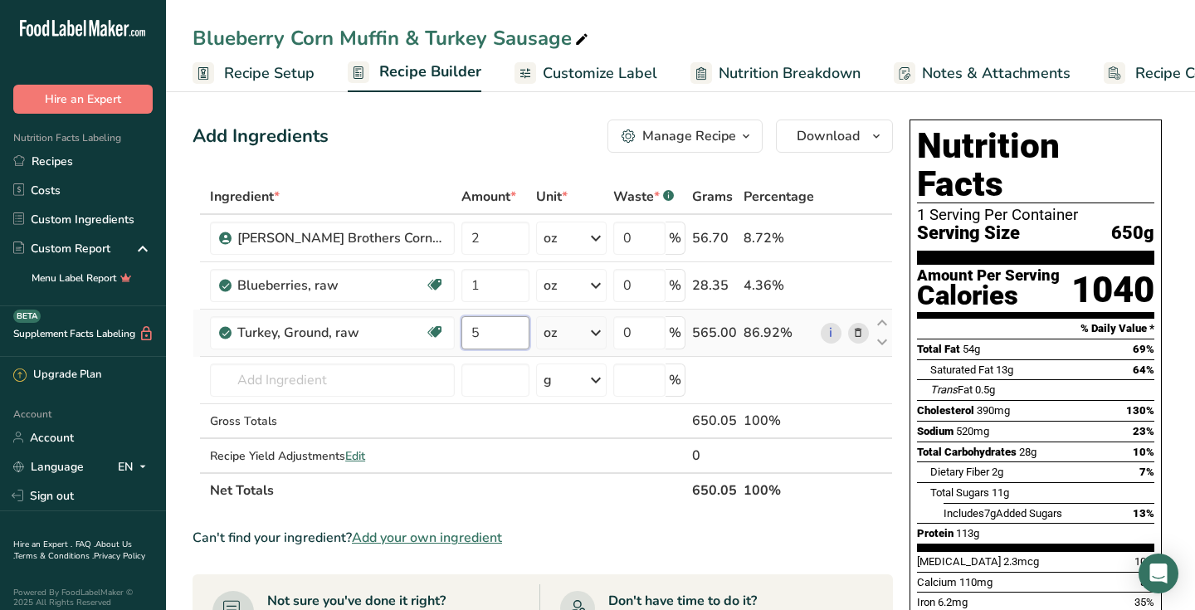
click at [461, 336] on input "5" at bounding box center [495, 332] width 68 height 33
type input "4"
click at [461, 336] on input "4" at bounding box center [495, 332] width 68 height 33
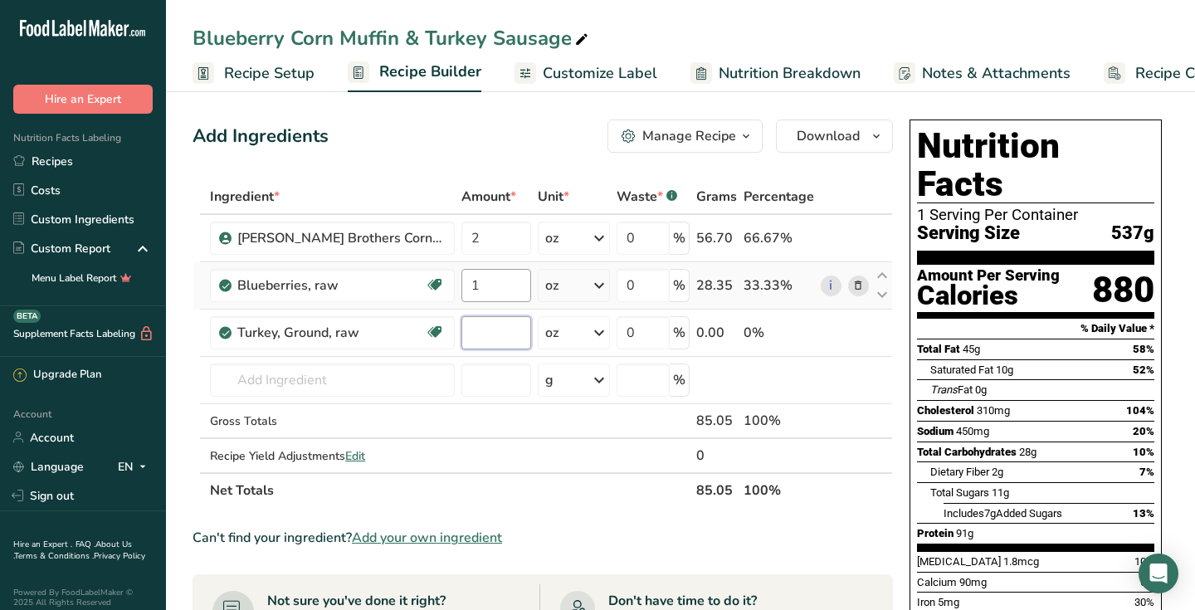
type input "4"
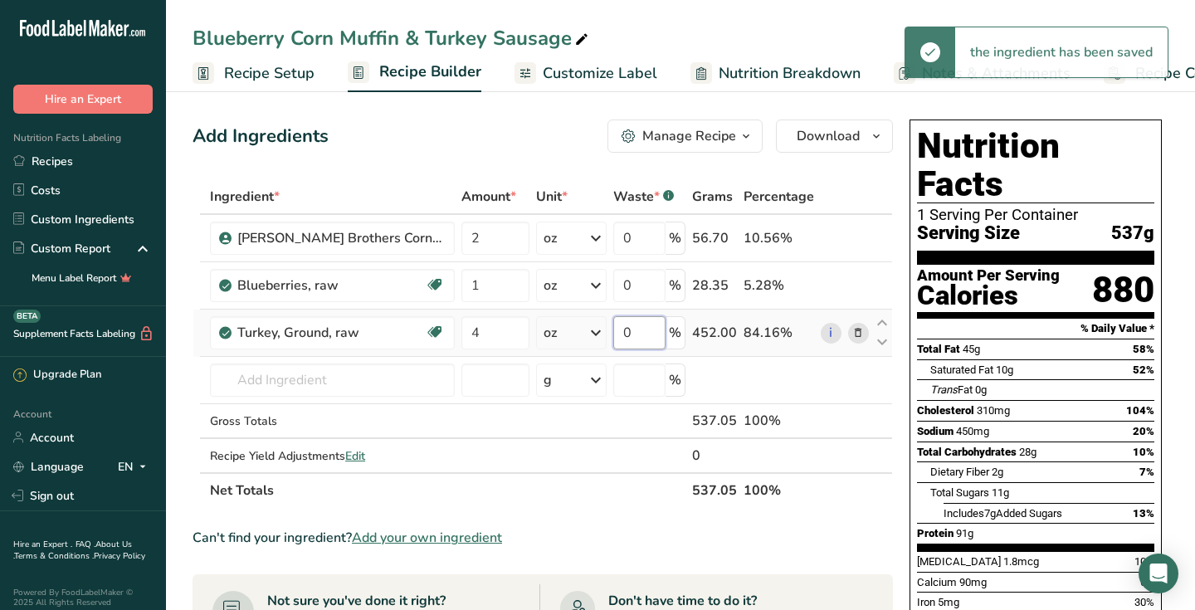
click at [650, 337] on input "0" at bounding box center [639, 332] width 52 height 33
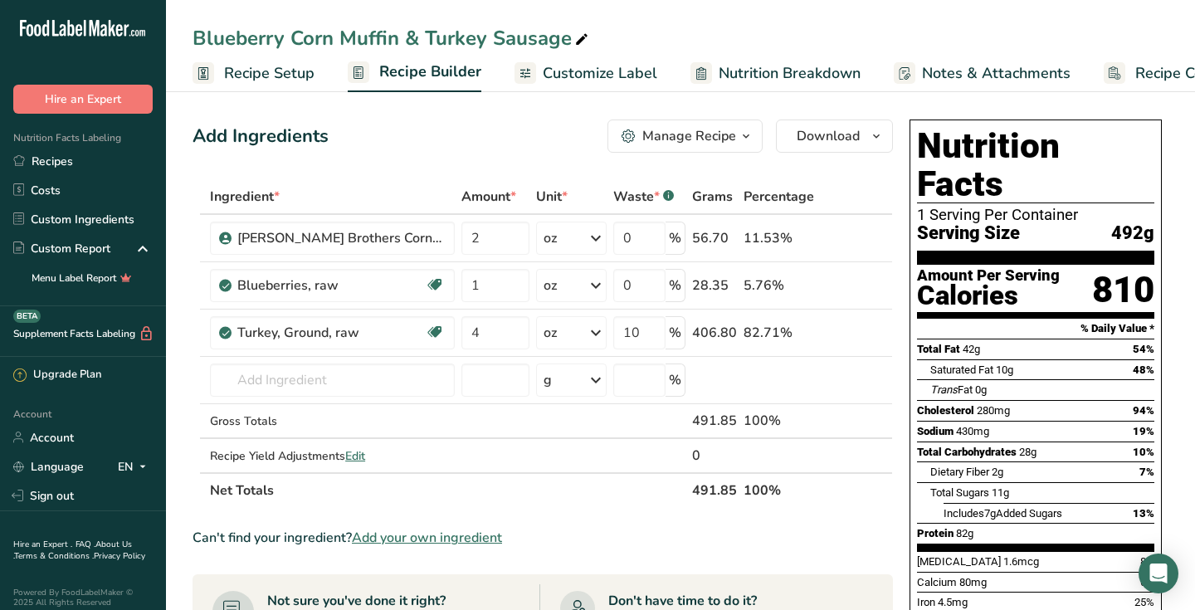
click at [1183, 428] on section "Add Ingredients Manage Recipe Delete Recipe Duplicate Recipe Scale Recipe Save …" at bounding box center [680, 574] width 1029 height 976
click at [641, 331] on input "10" at bounding box center [639, 332] width 52 height 33
type input "15"
click at [476, 334] on input "4" at bounding box center [495, 332] width 68 height 33
type input "3"
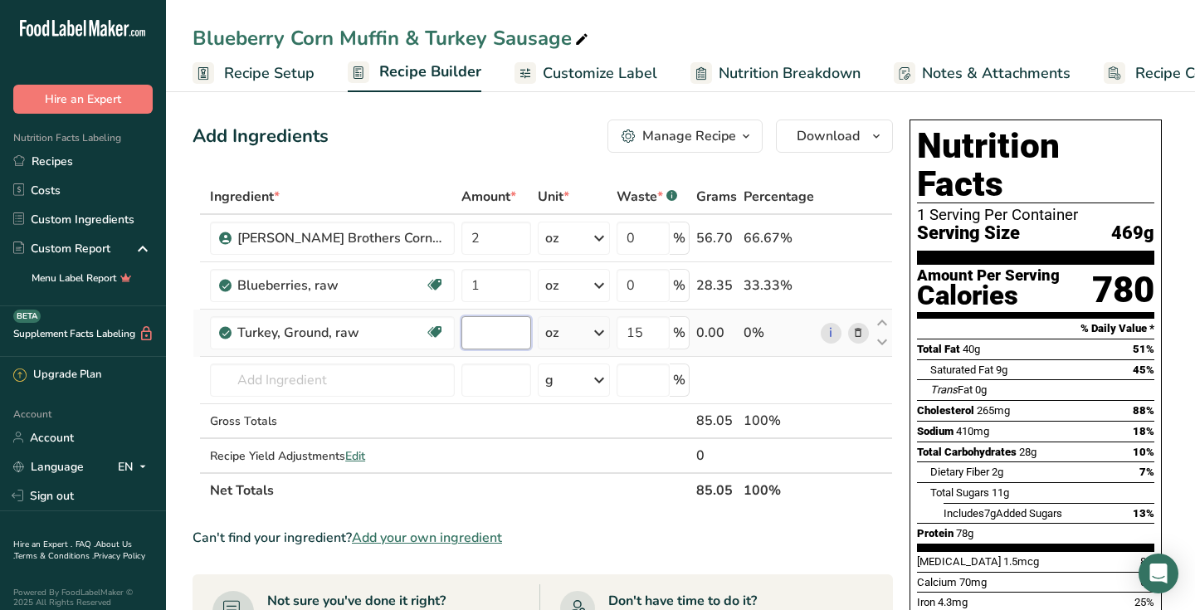
type input "4"
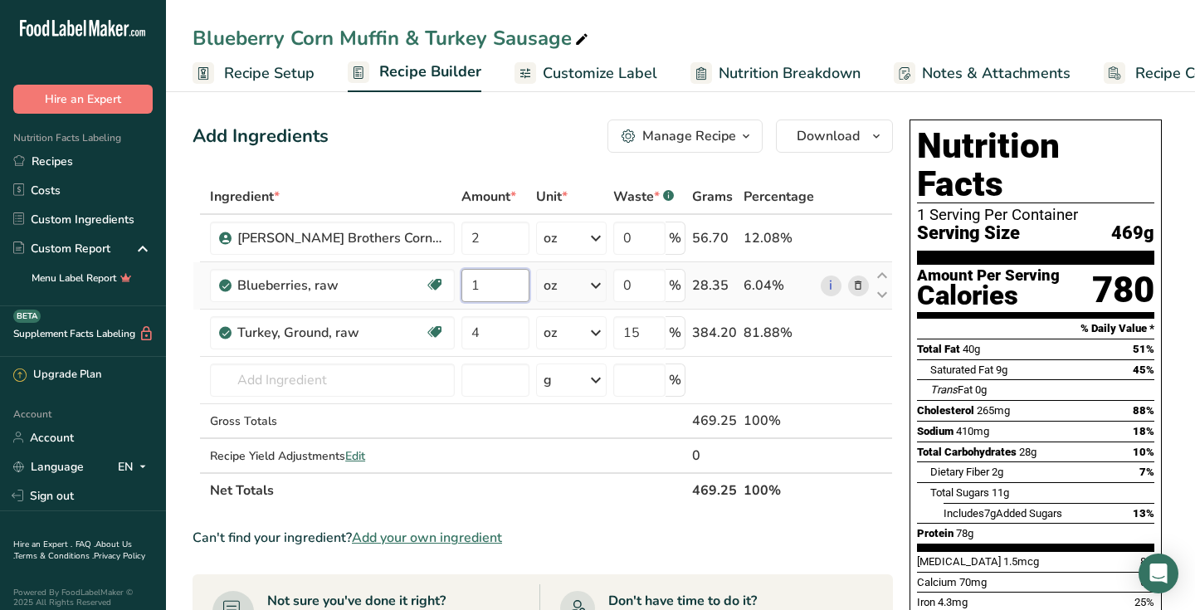
click at [461, 281] on input "1" at bounding box center [495, 285] width 68 height 33
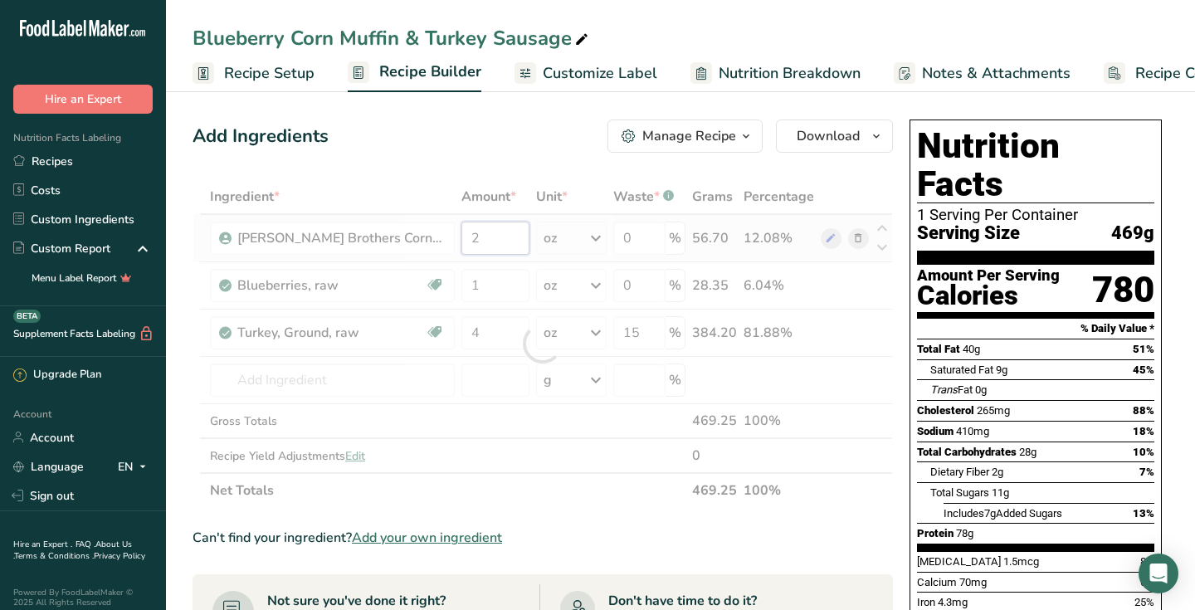
click at [454, 238] on div "Ingredient * Amount * Unit * Waste * .a-a{fill:#347362;}.b-a{fill:#fff;} Grams …" at bounding box center [542, 343] width 700 height 329
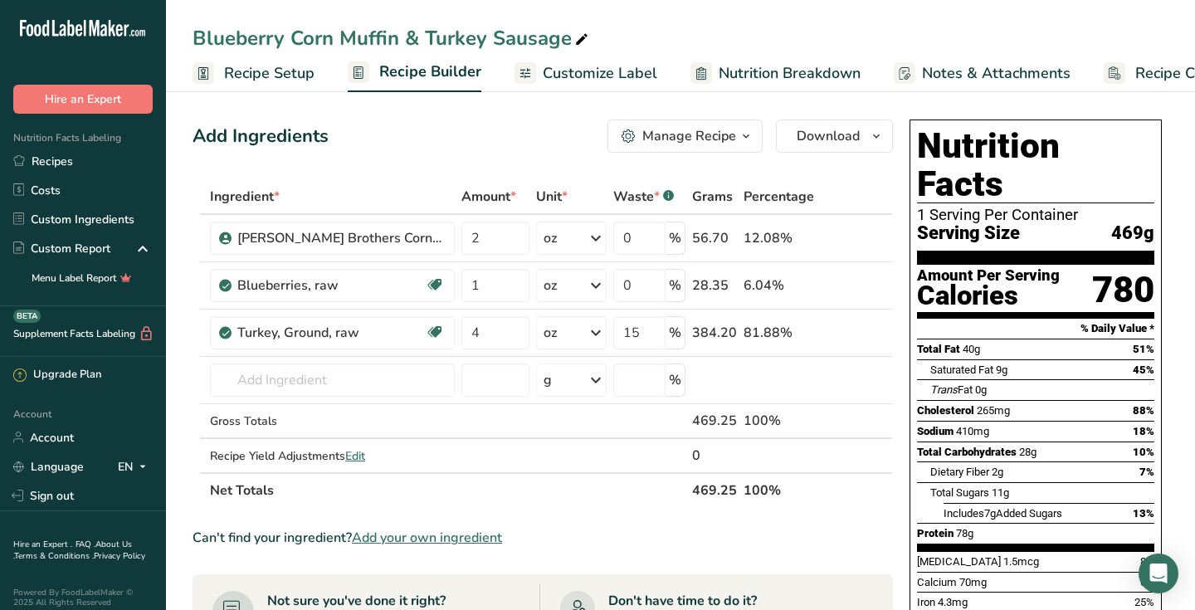
click at [1183, 363] on section "Add Ingredients Manage Recipe Delete Recipe Duplicate Recipe Scale Recipe Save …" at bounding box center [680, 574] width 1029 height 976
click at [462, 241] on input "2" at bounding box center [495, 238] width 68 height 33
type input "1"
click at [461, 340] on input "4" at bounding box center [495, 332] width 68 height 33
click at [859, 334] on div "Ingredient * Amount * Unit * Waste * .a-a{fill:#347362;}.b-a{fill:#fff;} Grams …" at bounding box center [542, 343] width 700 height 329
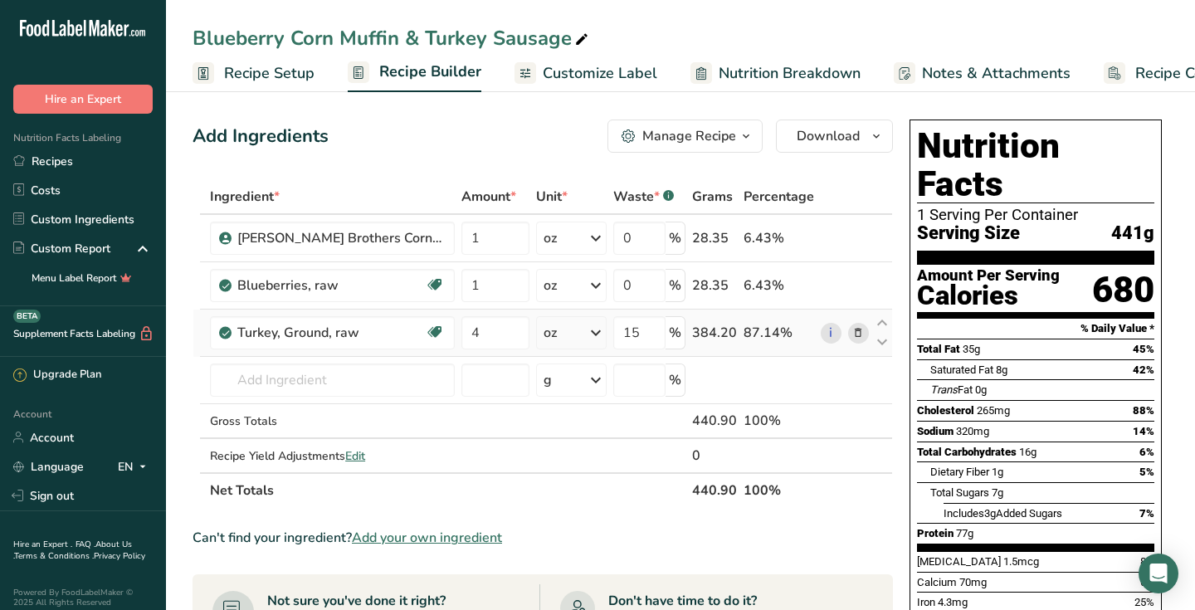
click at [858, 334] on icon at bounding box center [858, 332] width 12 height 17
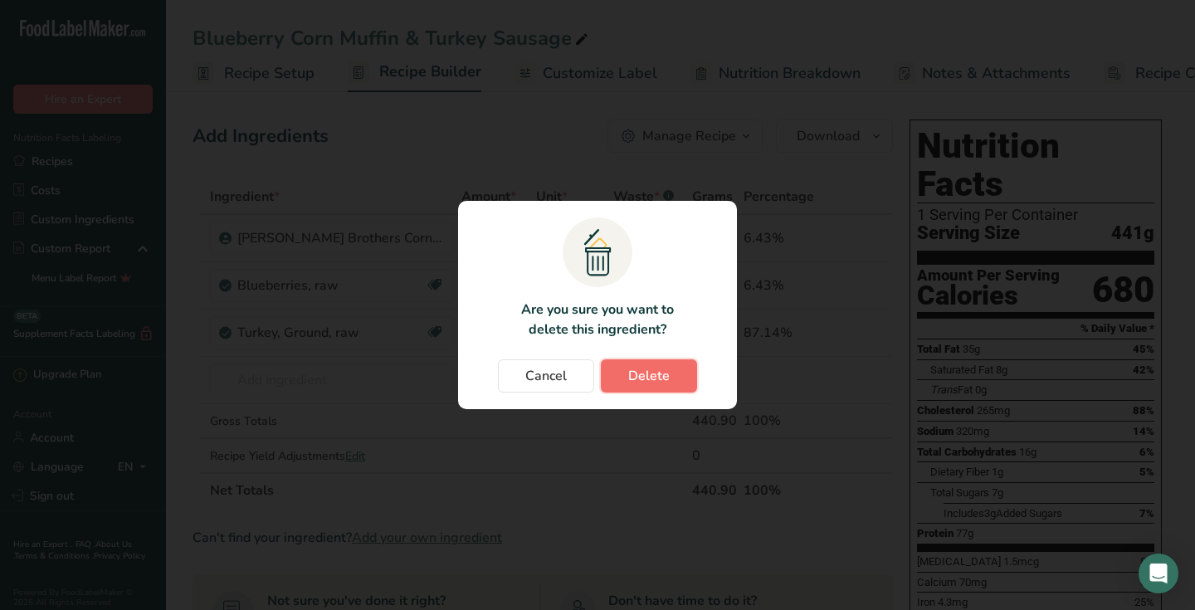
click at [667, 379] on span "Delete" at bounding box center [648, 376] width 41 height 20
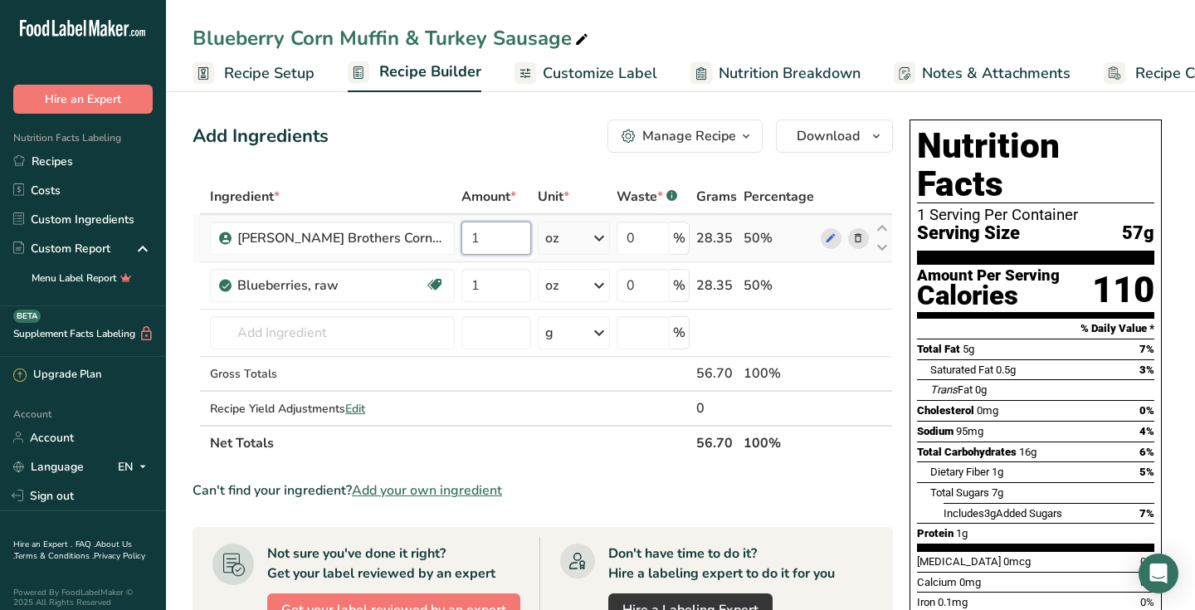
click at [461, 242] on input "1" at bounding box center [496, 238] width 70 height 33
type input "2"
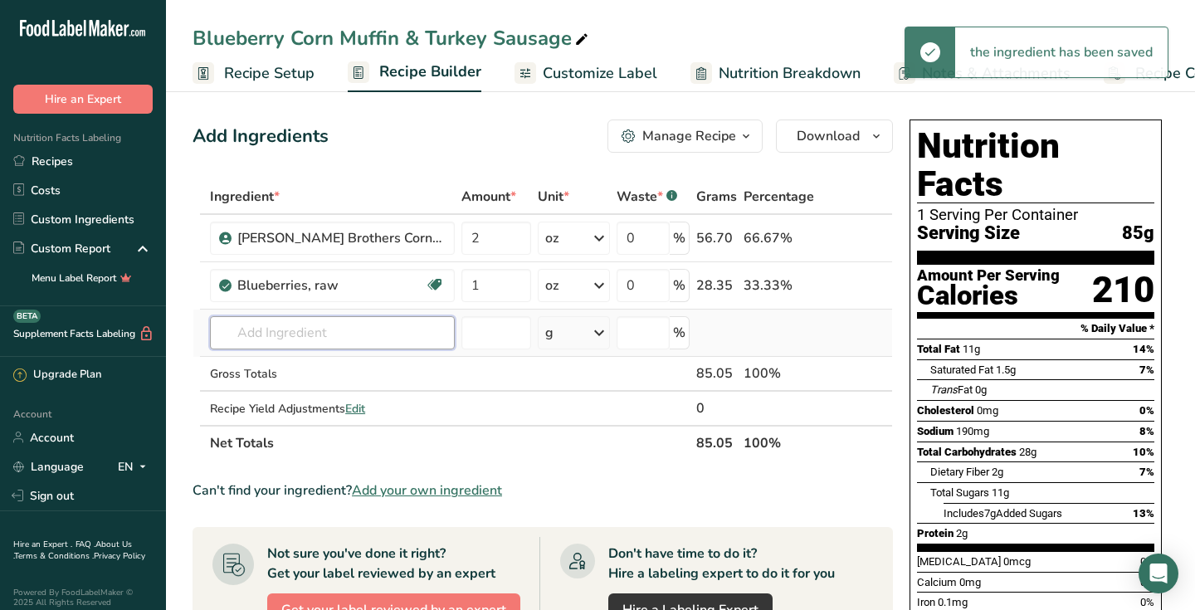
click at [246, 336] on input "text" at bounding box center [332, 332] width 245 height 33
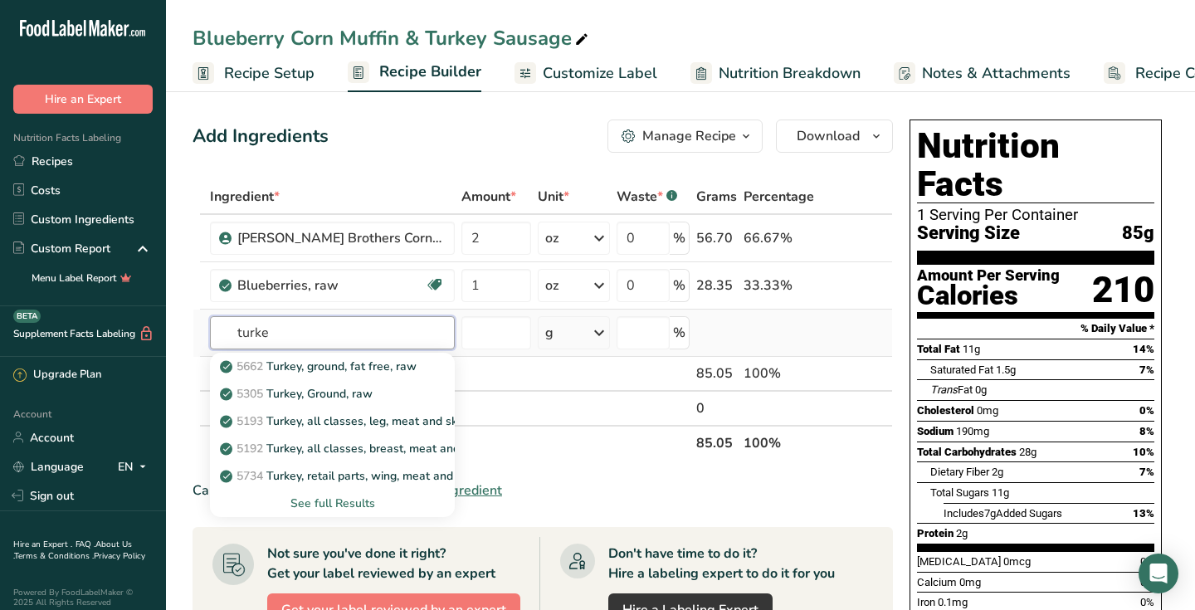
type input "turke"
click at [280, 499] on div "See full Results" at bounding box center [332, 502] width 218 height 17
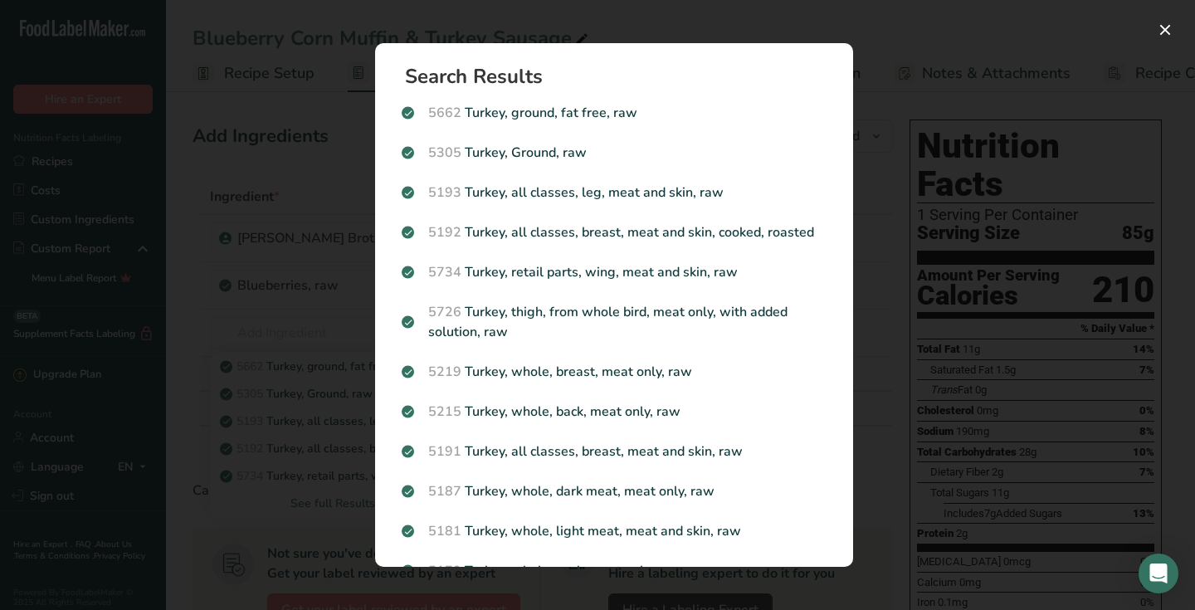
click at [713, 12] on div "Search results modal" at bounding box center [597, 305] width 1195 height 610
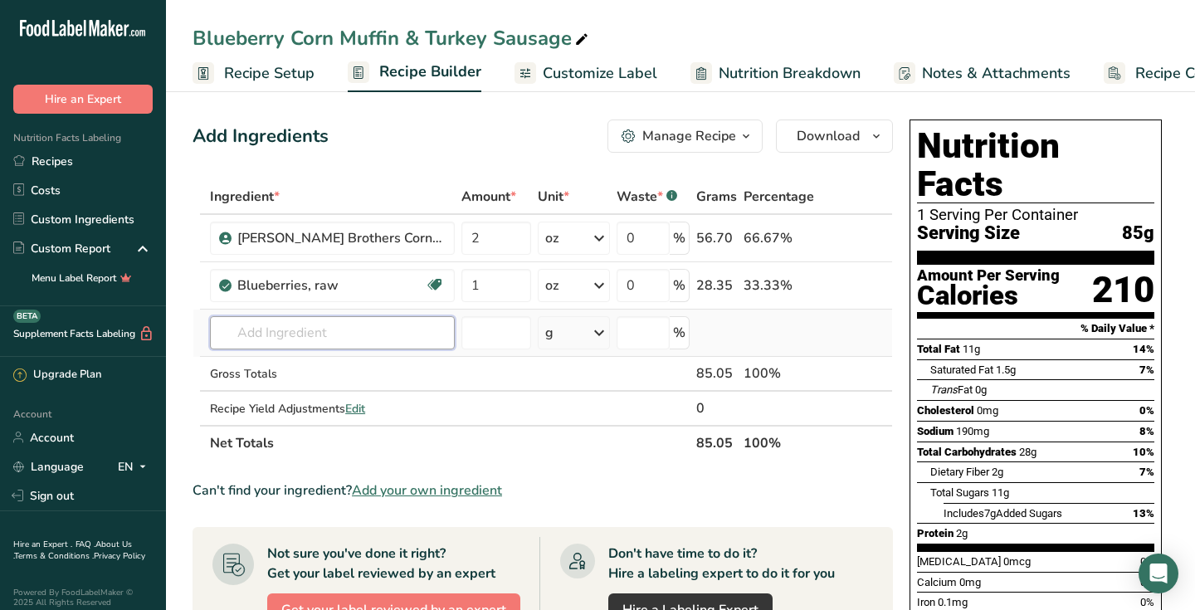
click at [313, 334] on input "text" at bounding box center [332, 332] width 245 height 33
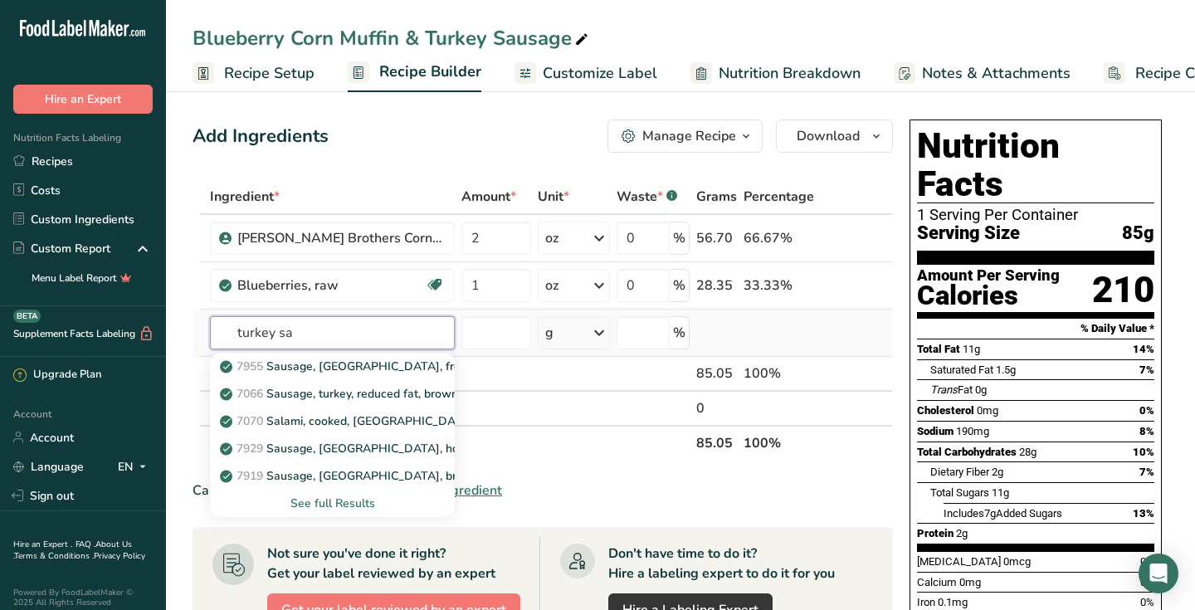
type input "turkey sa"
click at [334, 507] on div "See full Results" at bounding box center [332, 502] width 218 height 17
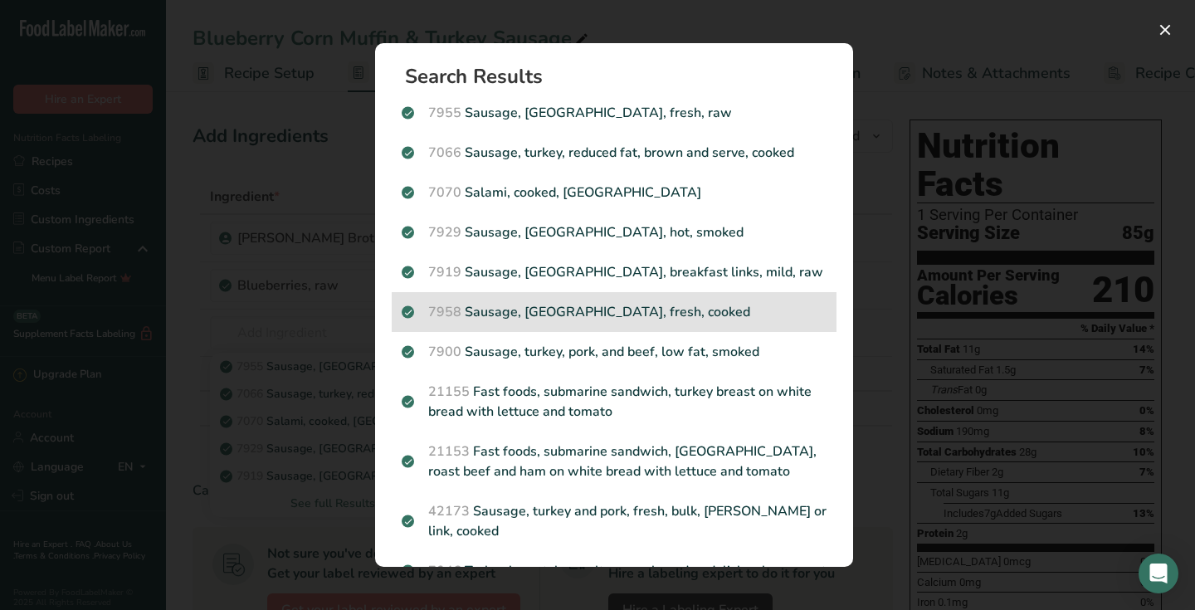
click at [509, 311] on p "7958 Sausage, turkey, fresh, cooked" at bounding box center [614, 312] width 425 height 20
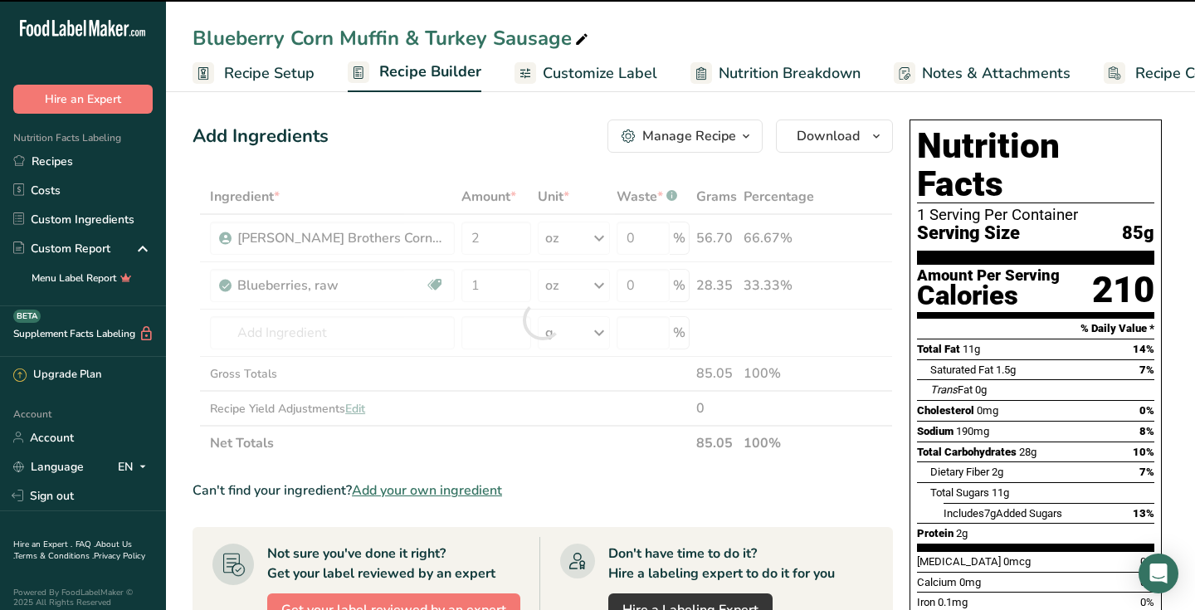
type input "0"
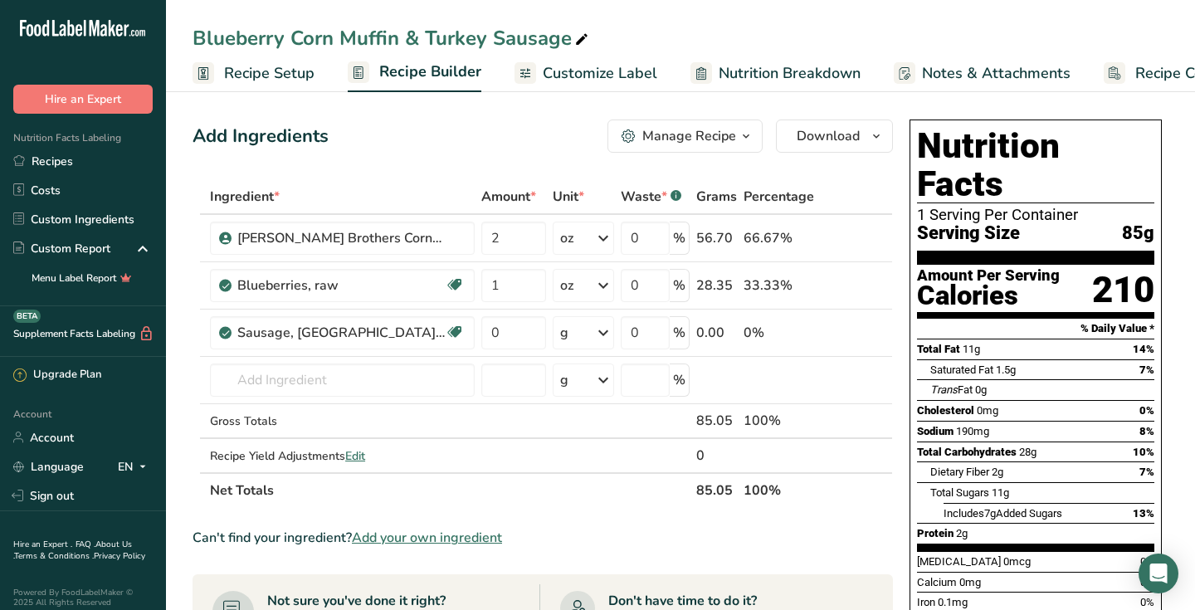
click at [1183, 383] on section "Add Ingredients Manage Recipe Delete Recipe Duplicate Recipe Scale Recipe Save …" at bounding box center [680, 574] width 1029 height 976
click at [486, 339] on input "0" at bounding box center [513, 332] width 65 height 33
type input "3"
click at [600, 334] on div "Ingredient * Amount * Unit * Waste * .a-a{fill:#347362;}.b-a{fill:#fff;} Grams …" at bounding box center [542, 343] width 700 height 329
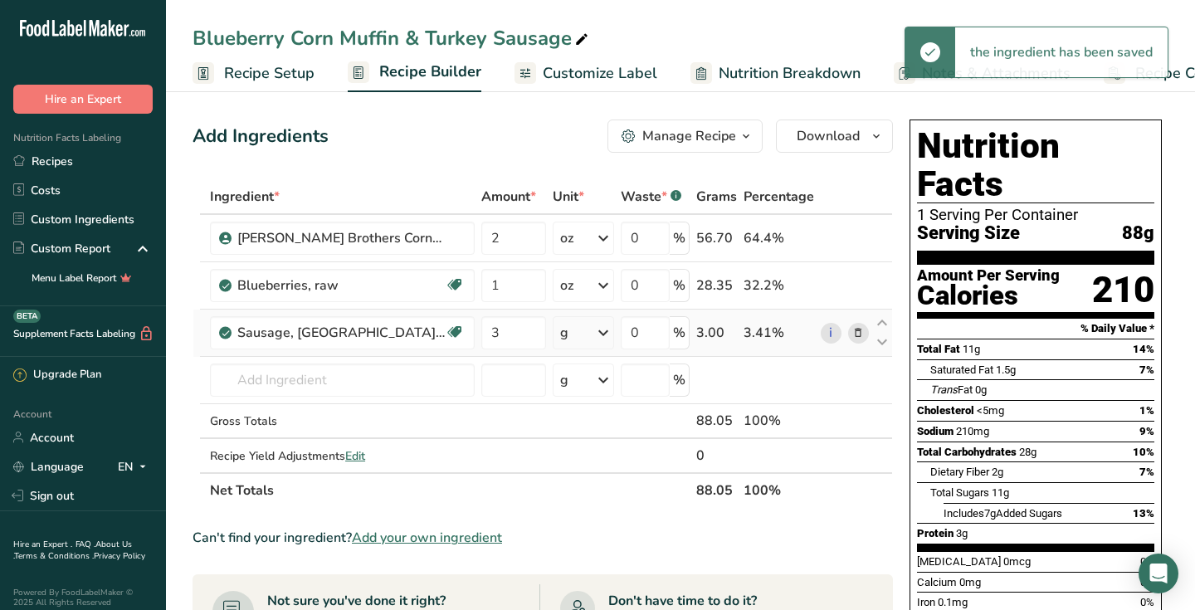
click at [600, 334] on icon at bounding box center [603, 333] width 20 height 30
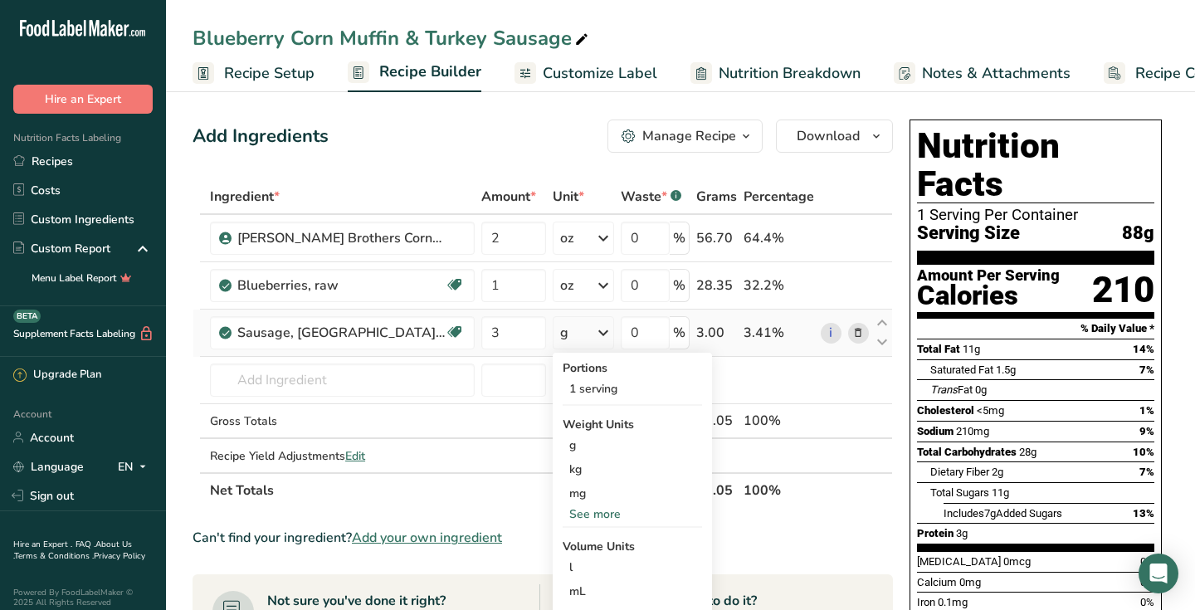
click at [581, 514] on div "See more" at bounding box center [632, 513] width 139 height 17
click at [569, 564] on div "oz" at bounding box center [632, 565] width 139 height 24
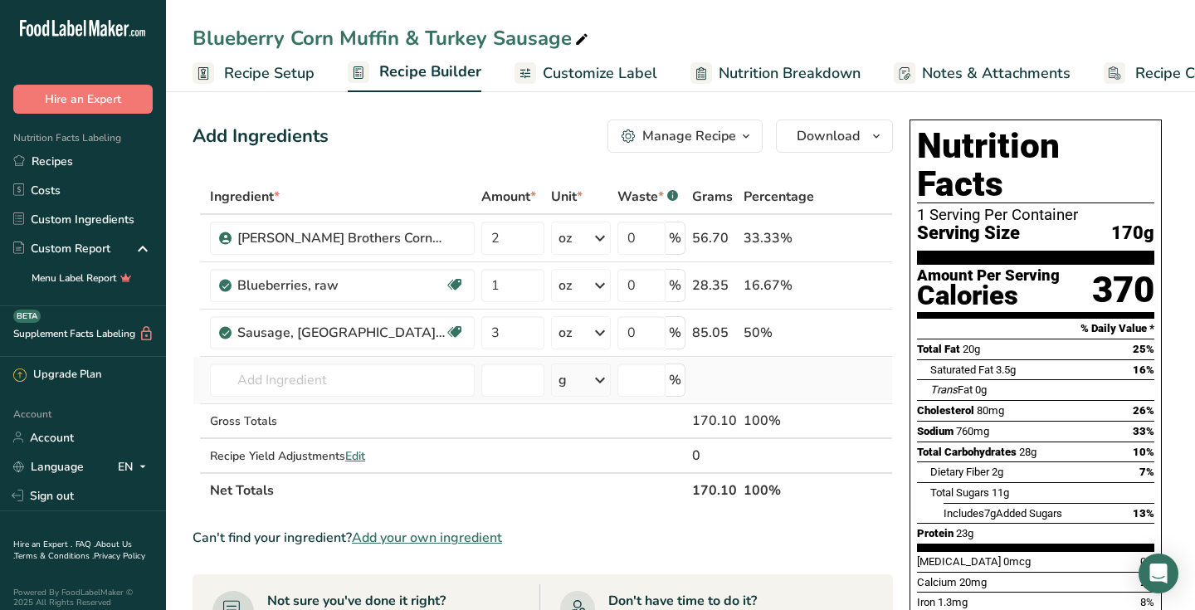
click at [350, 359] on td "7955 Sausage, [GEOGRAPHIC_DATA], fresh, raw 7066 Sausage, turkey, reduced fat, …" at bounding box center [342, 380] width 271 height 47
click at [347, 374] on input "text" at bounding box center [342, 379] width 265 height 33
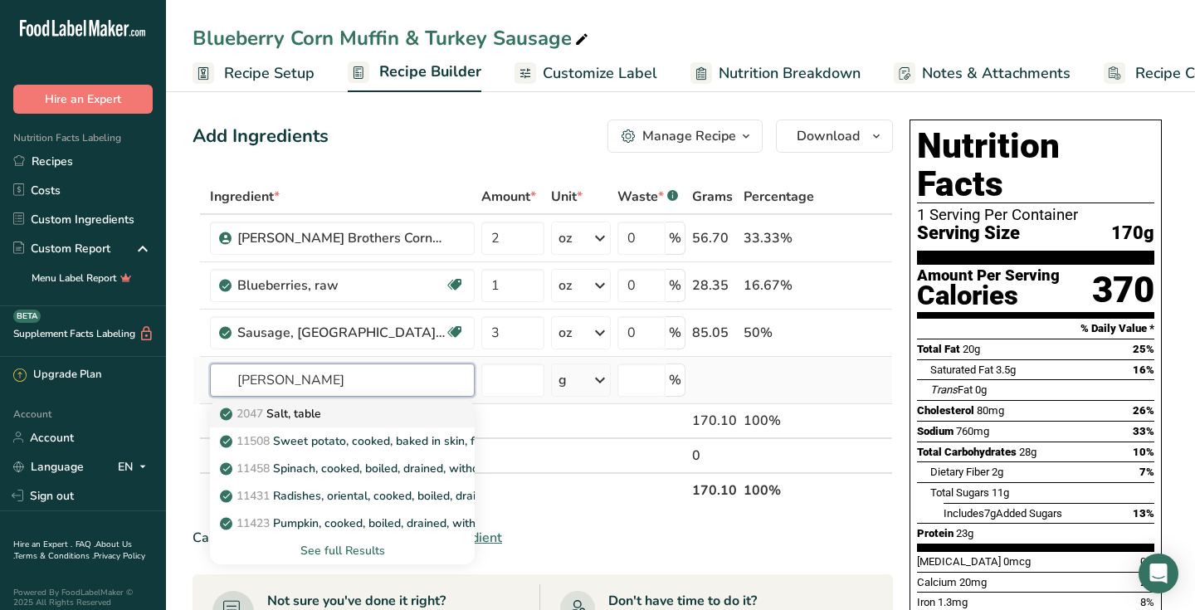
type input "[PERSON_NAME]"
click at [331, 416] on div "2047 Salt, table" at bounding box center [329, 413] width 212 height 17
type input "Salt, table"
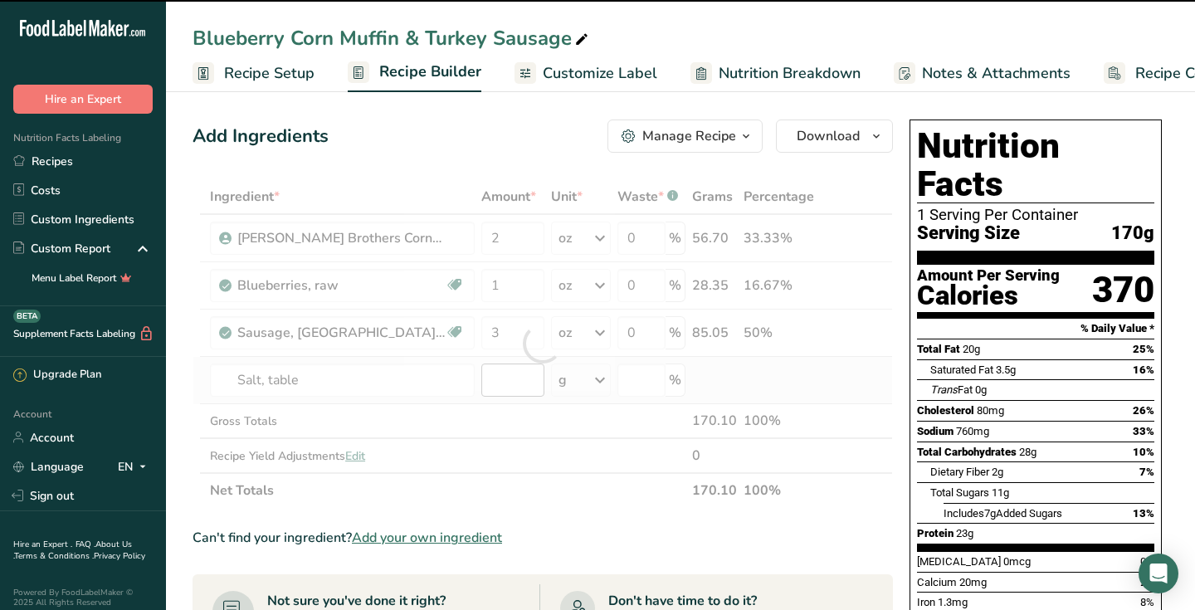
type input "0"
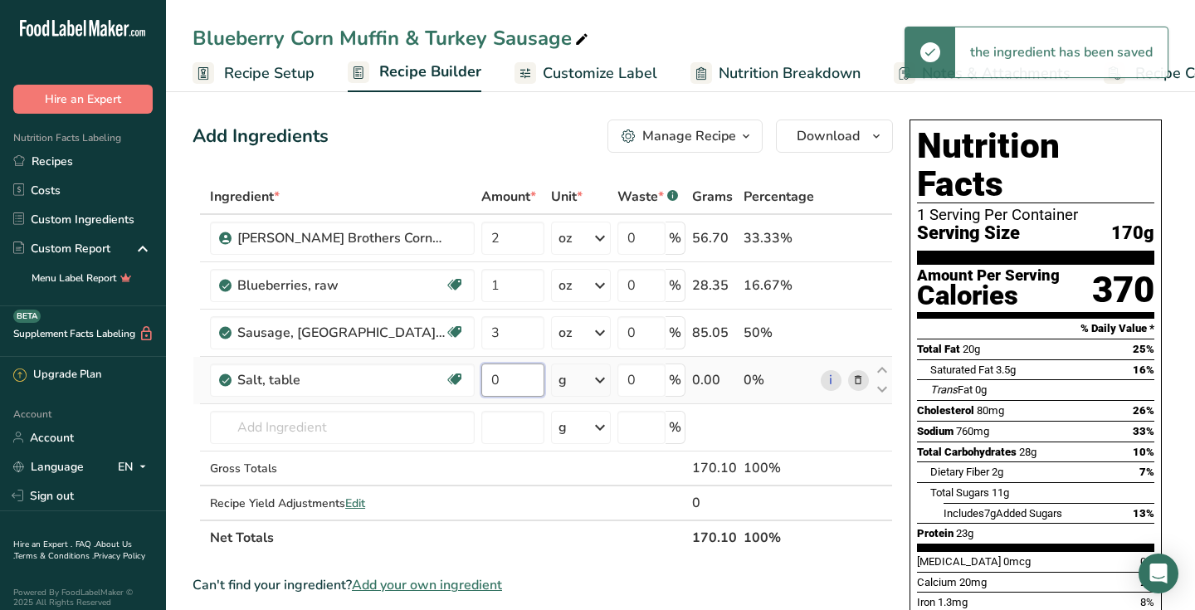
click at [482, 389] on input "0" at bounding box center [512, 379] width 63 height 33
type input "1"
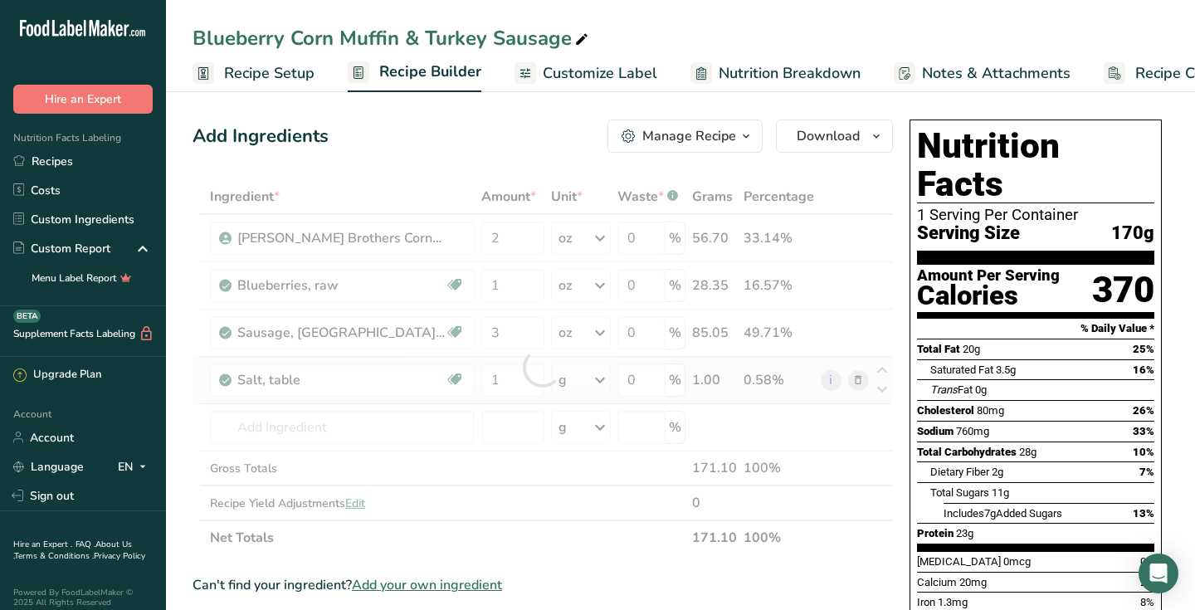
click at [599, 383] on div "Ingredient * Amount * Unit * Waste * .a-a{fill:#347362;}.b-a{fill:#fff;} Grams …" at bounding box center [542, 367] width 700 height 376
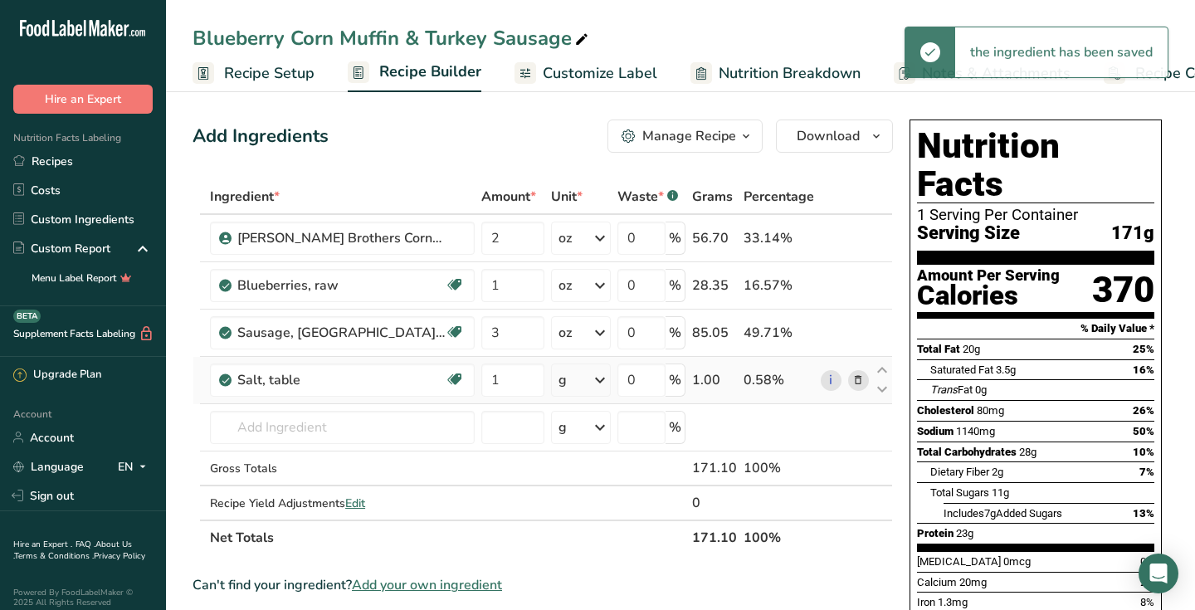
click at [599, 383] on icon at bounding box center [600, 380] width 20 height 30
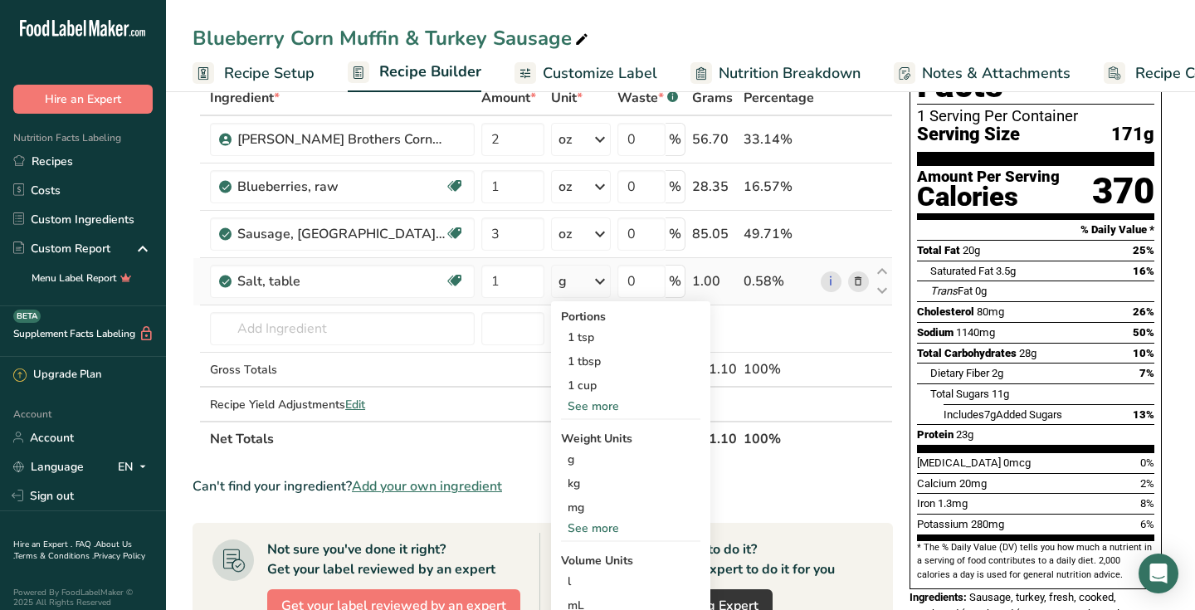
scroll to position [100, 0]
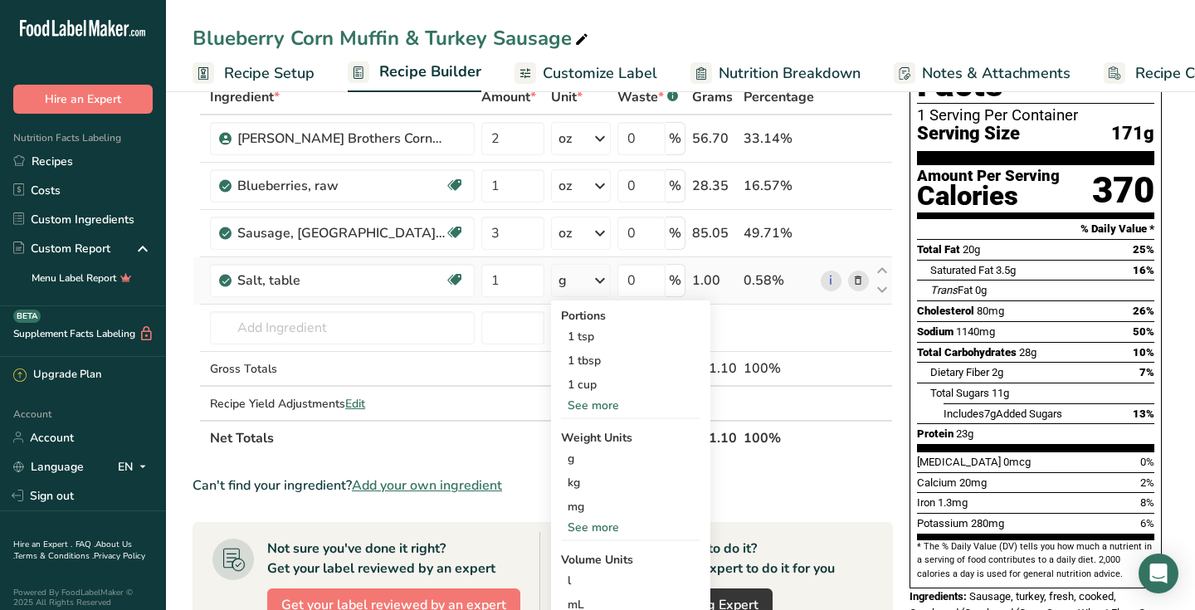
click at [561, 509] on div "mg" at bounding box center [630, 506] width 139 height 24
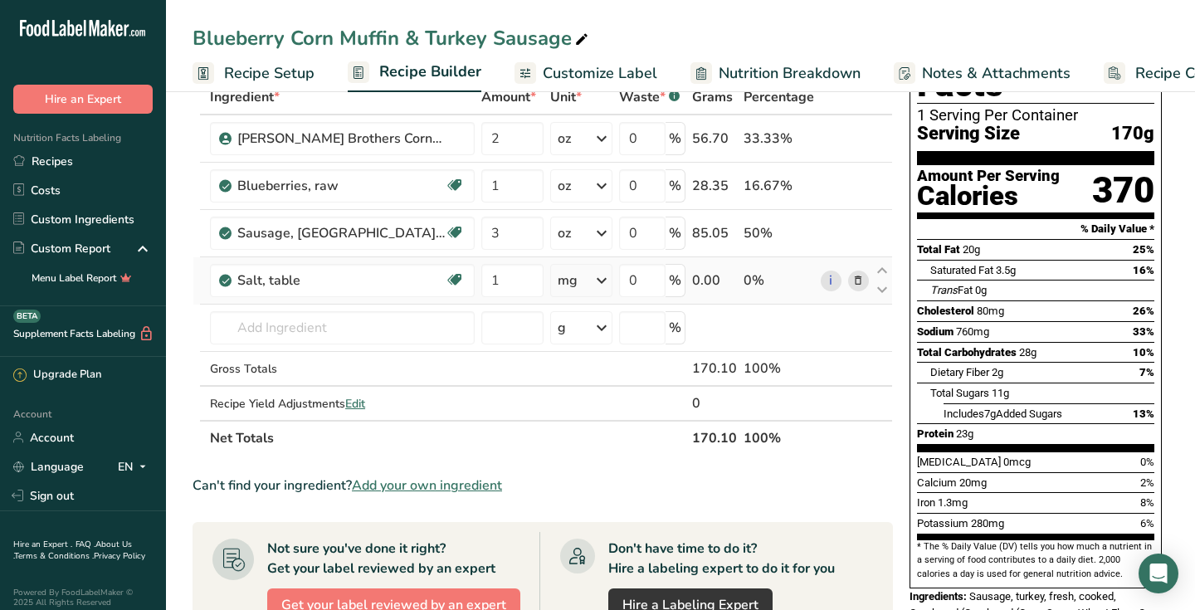
click at [602, 280] on icon at bounding box center [602, 280] width 20 height 30
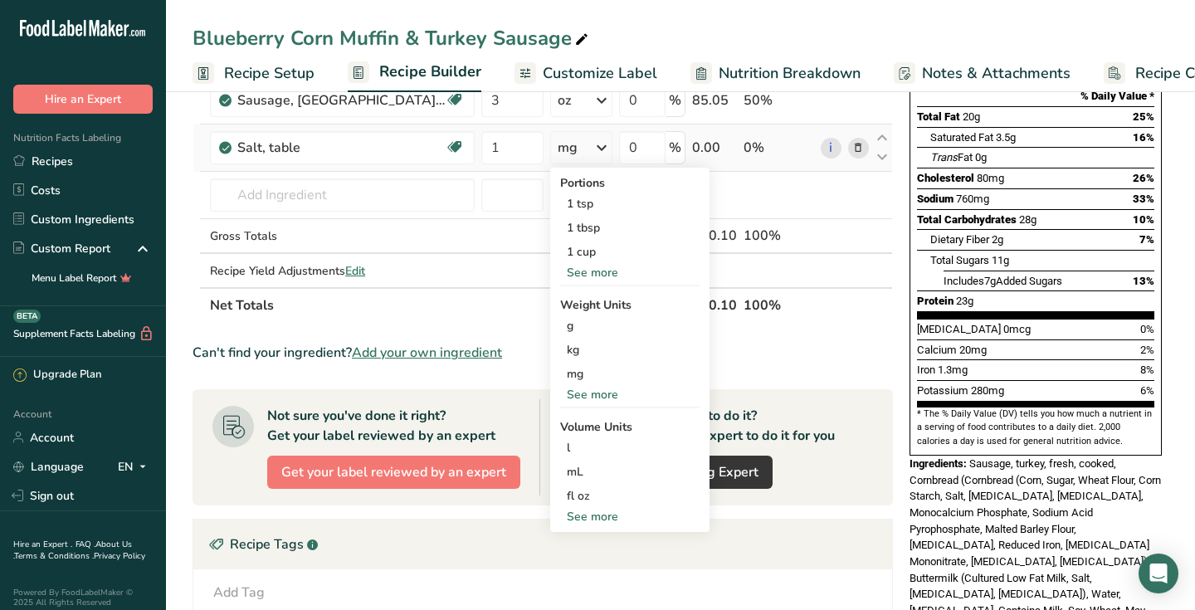
scroll to position [265, 0]
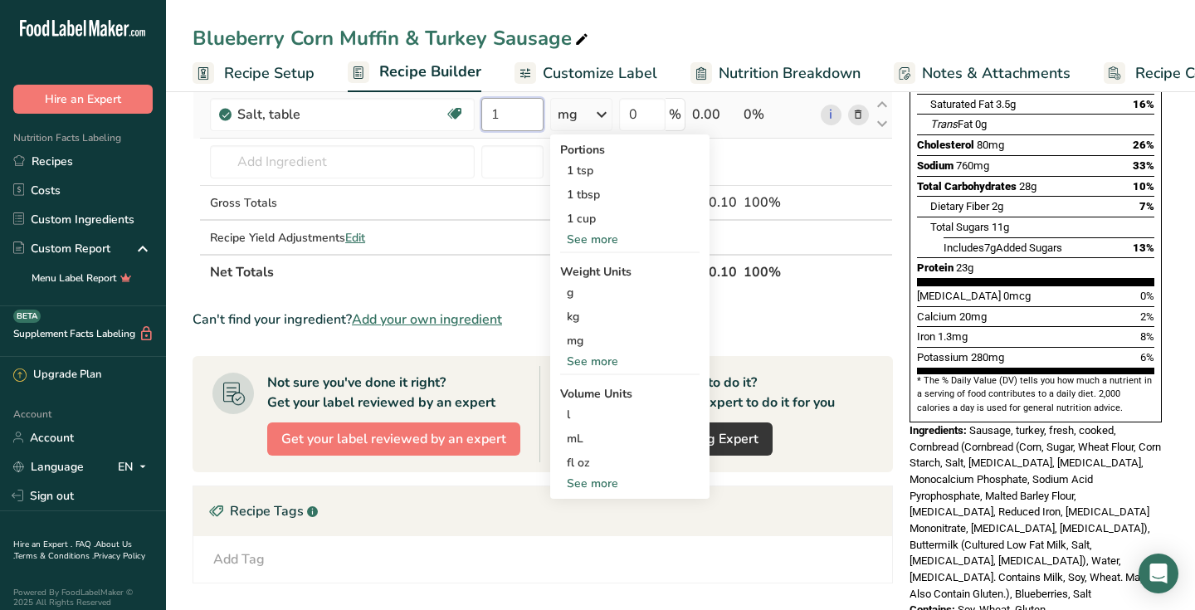
click at [484, 120] on input "1" at bounding box center [512, 114] width 62 height 33
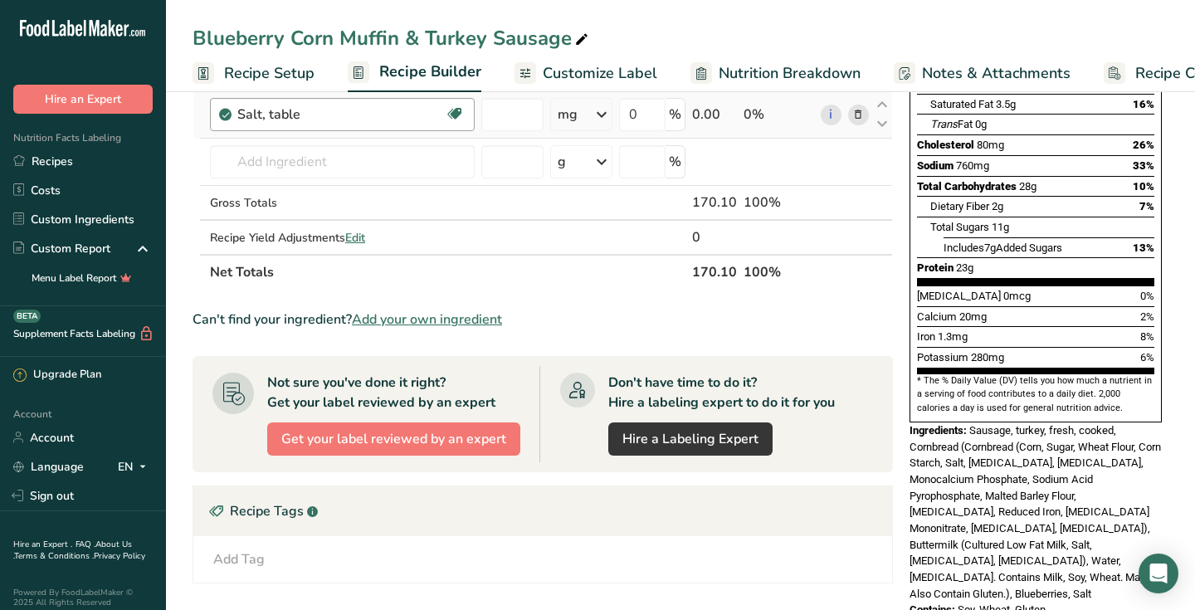
click at [403, 124] on div "Ingredient * Amount * Unit * Waste * .a-a{fill:#347362;}.b-a{fill:#fff;} Grams …" at bounding box center [542, 102] width 700 height 376
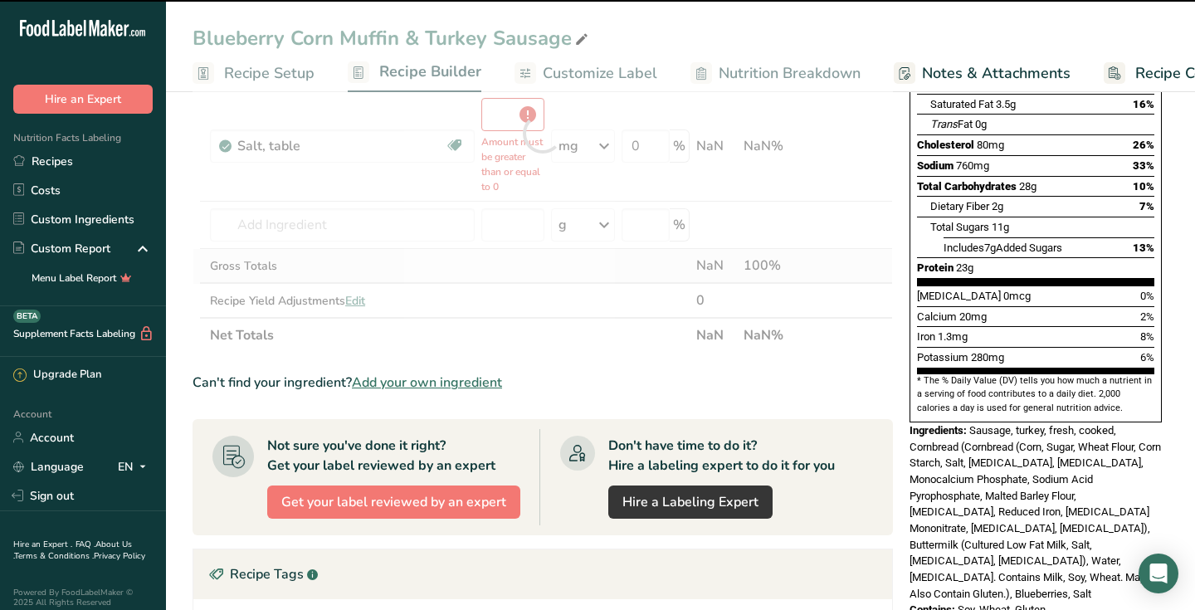
type input "0"
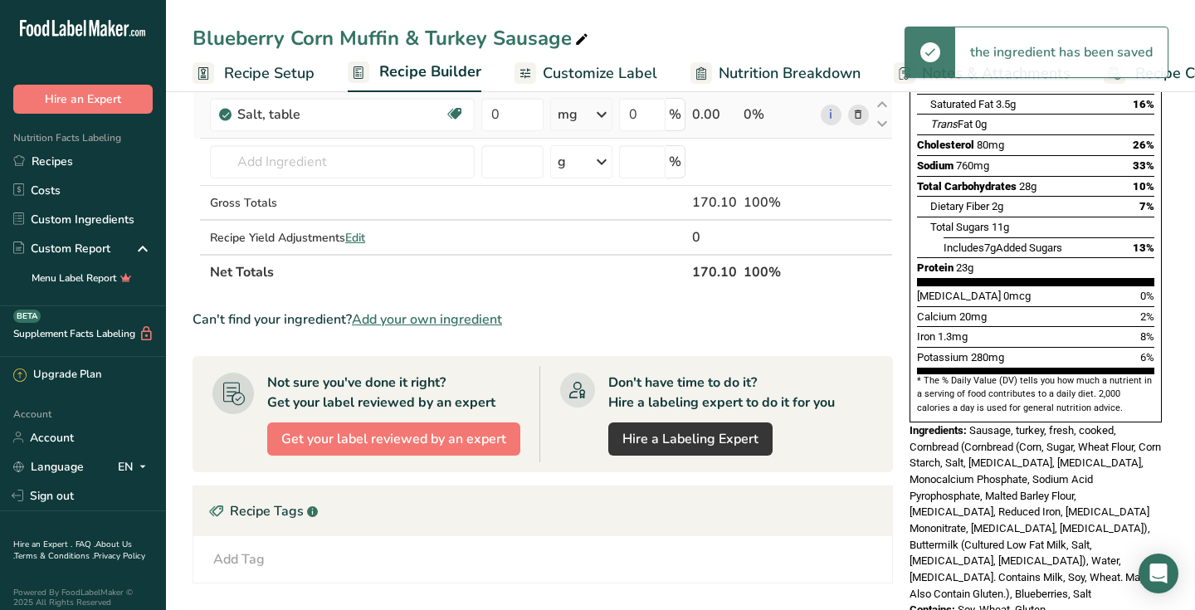
click at [856, 116] on icon at bounding box center [858, 114] width 12 height 17
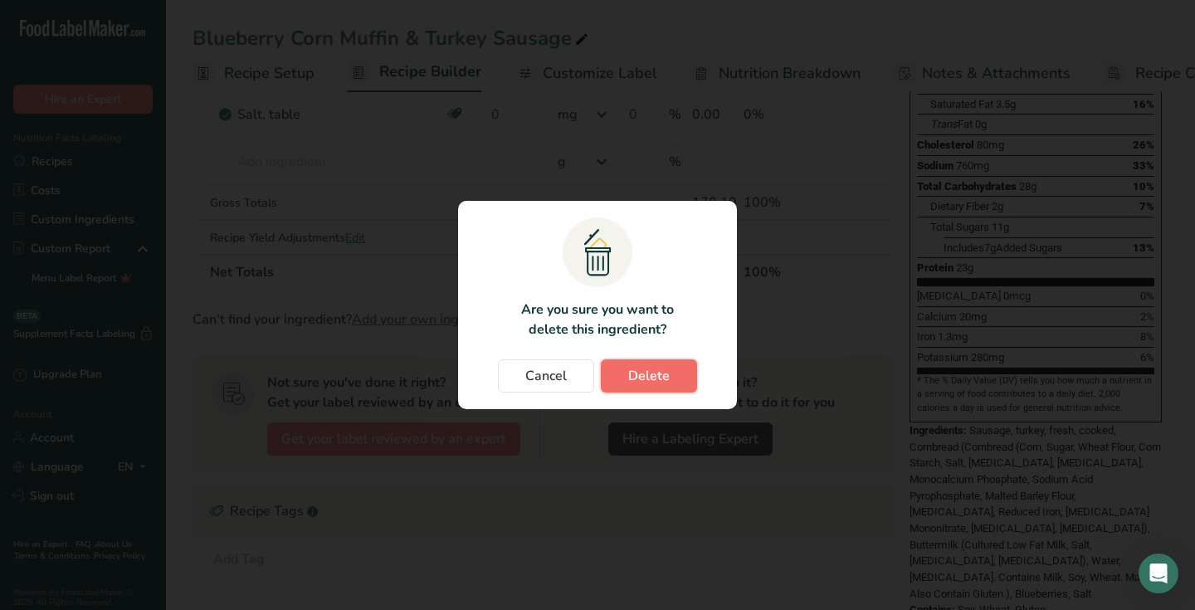
click at [665, 380] on span "Delete" at bounding box center [648, 376] width 41 height 20
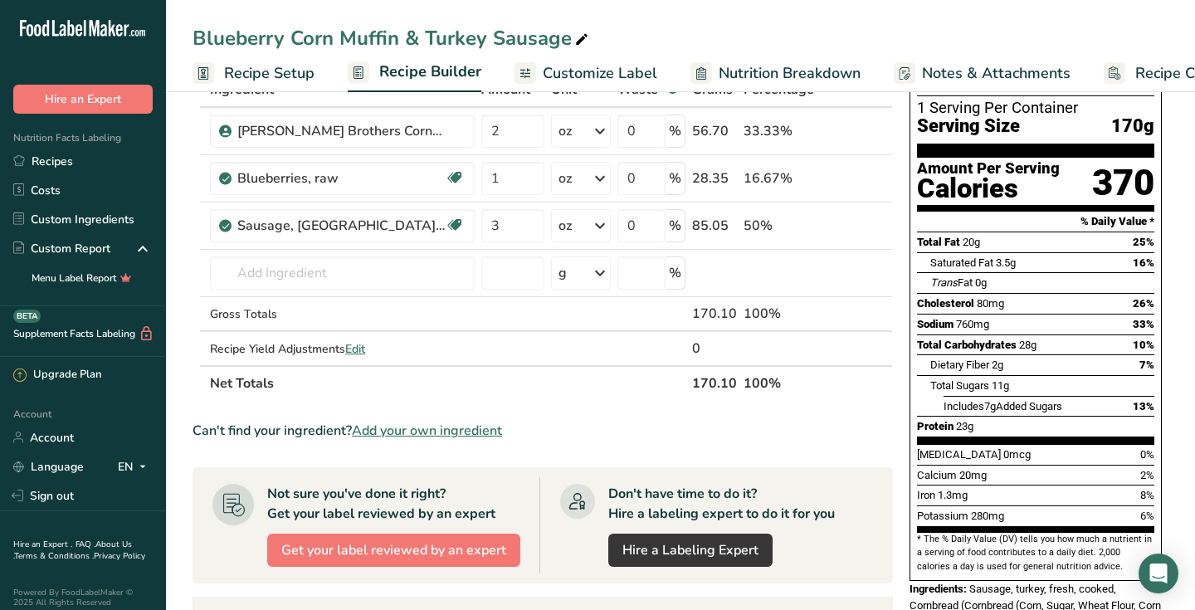
scroll to position [100, 0]
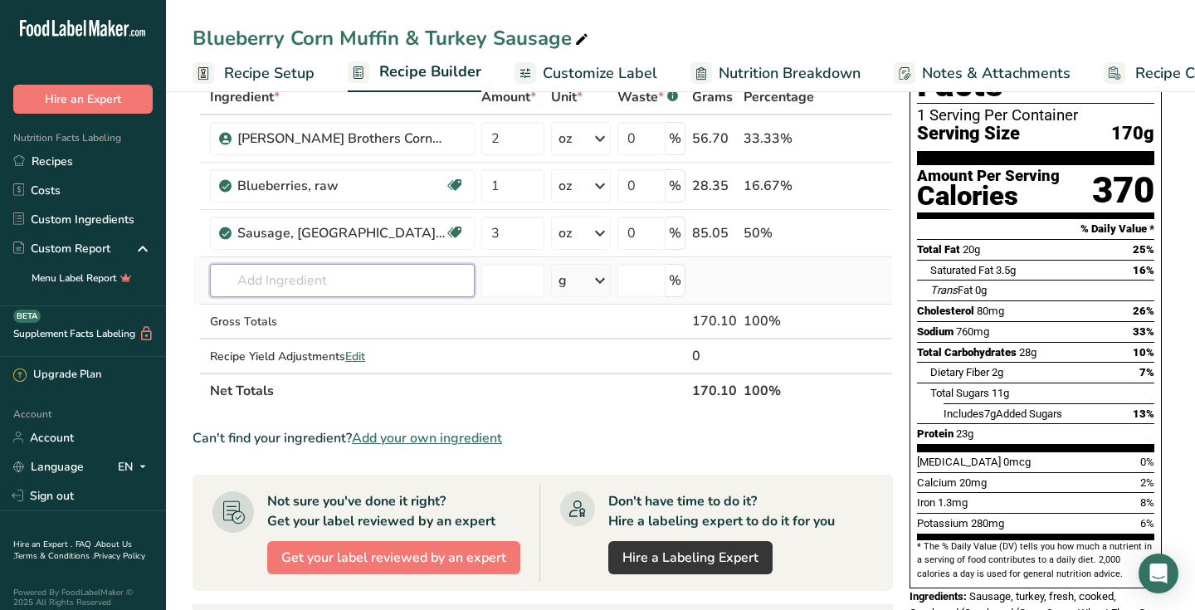
click at [250, 285] on input "text" at bounding box center [342, 280] width 265 height 33
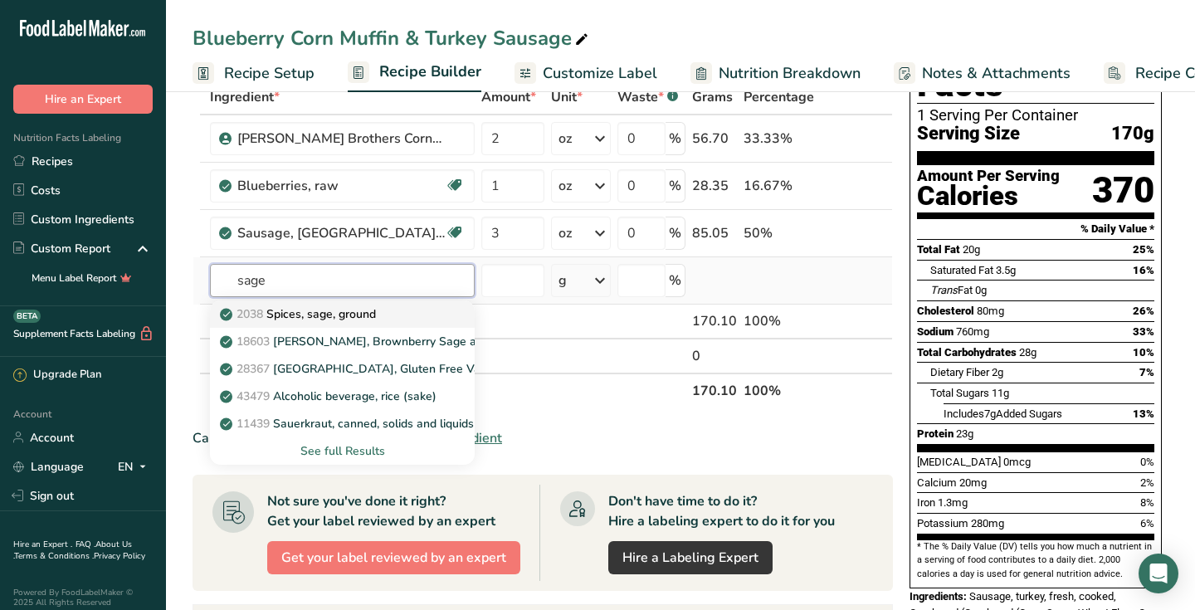
type input "sage"
click at [280, 314] on p "2038 Spices, sage, ground" at bounding box center [299, 313] width 153 height 17
type input "Spices, sage, ground"
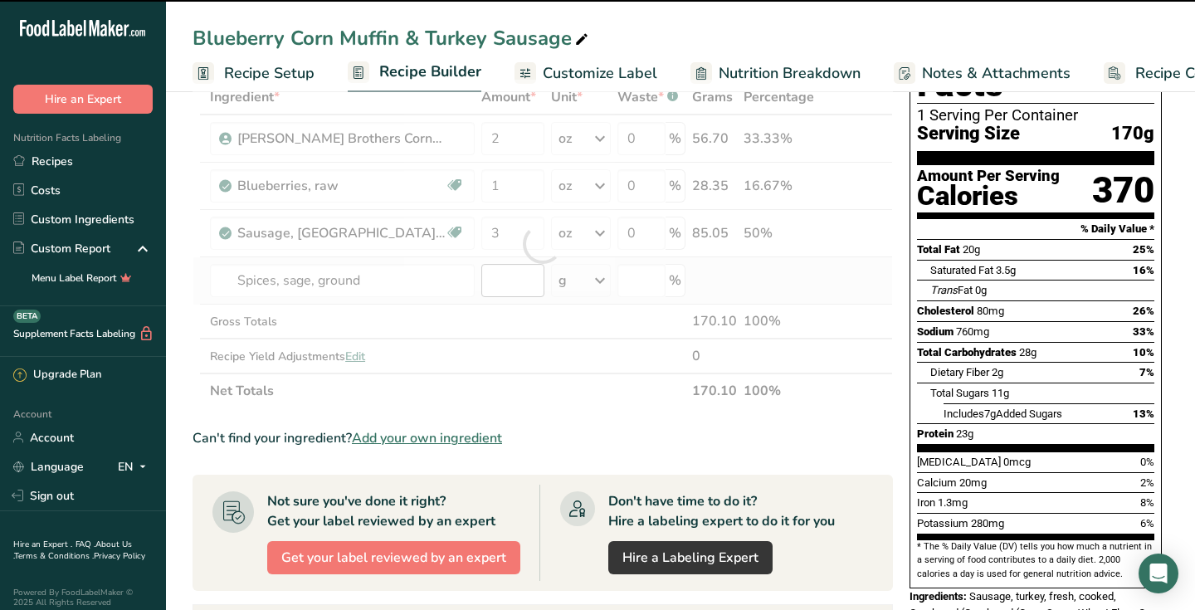
type input "0"
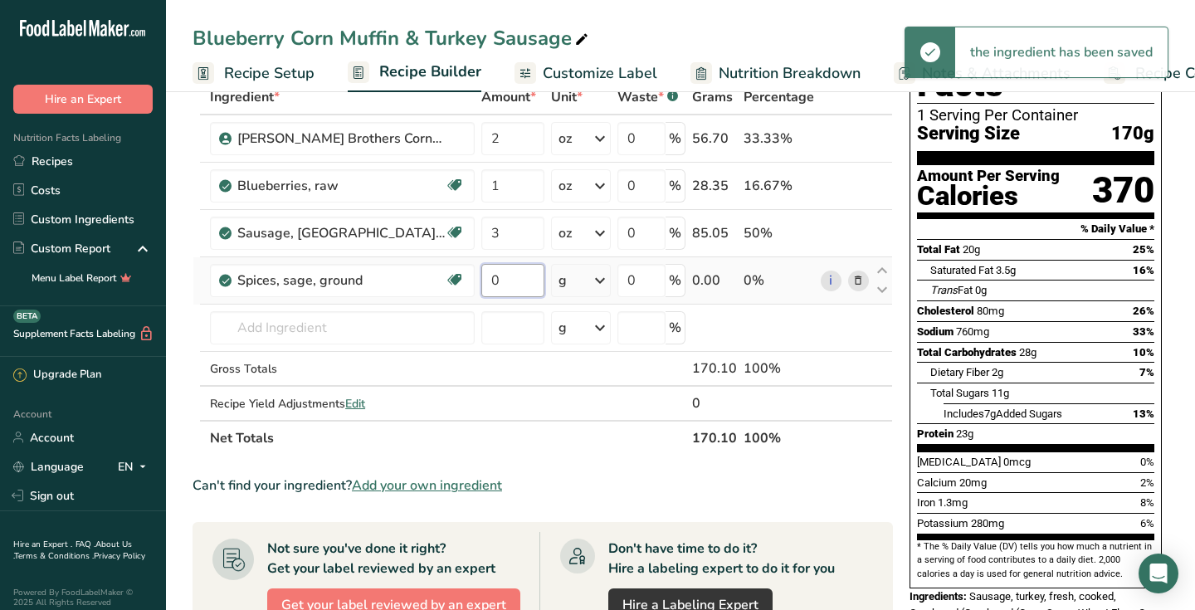
click at [481, 289] on input "0" at bounding box center [512, 280] width 63 height 33
type input "1"
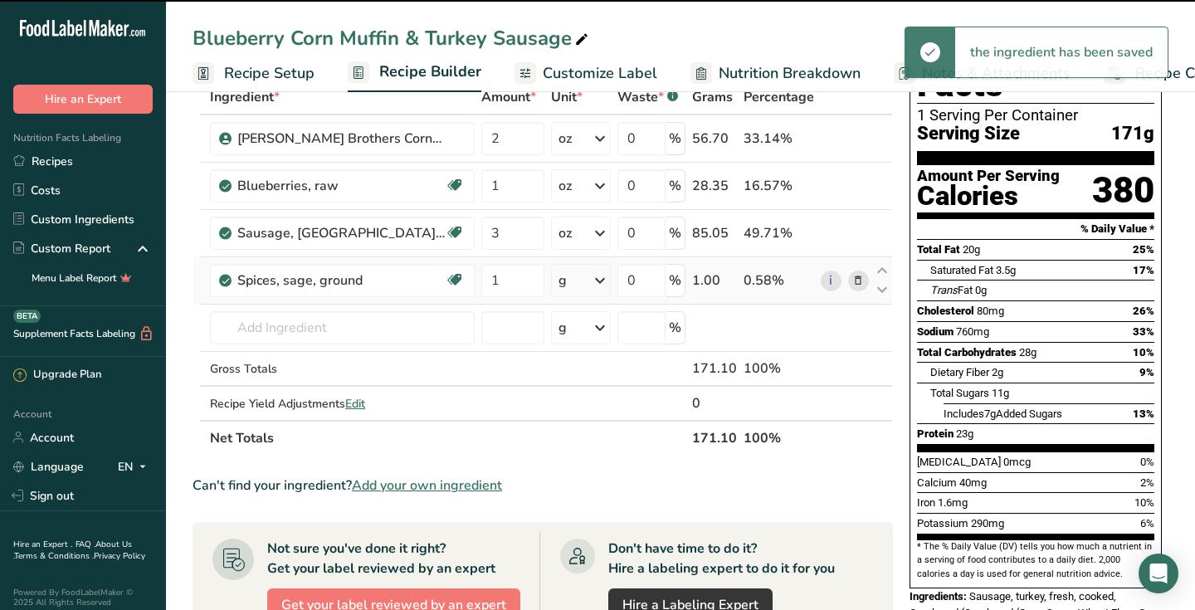
click at [599, 279] on icon at bounding box center [600, 280] width 20 height 30
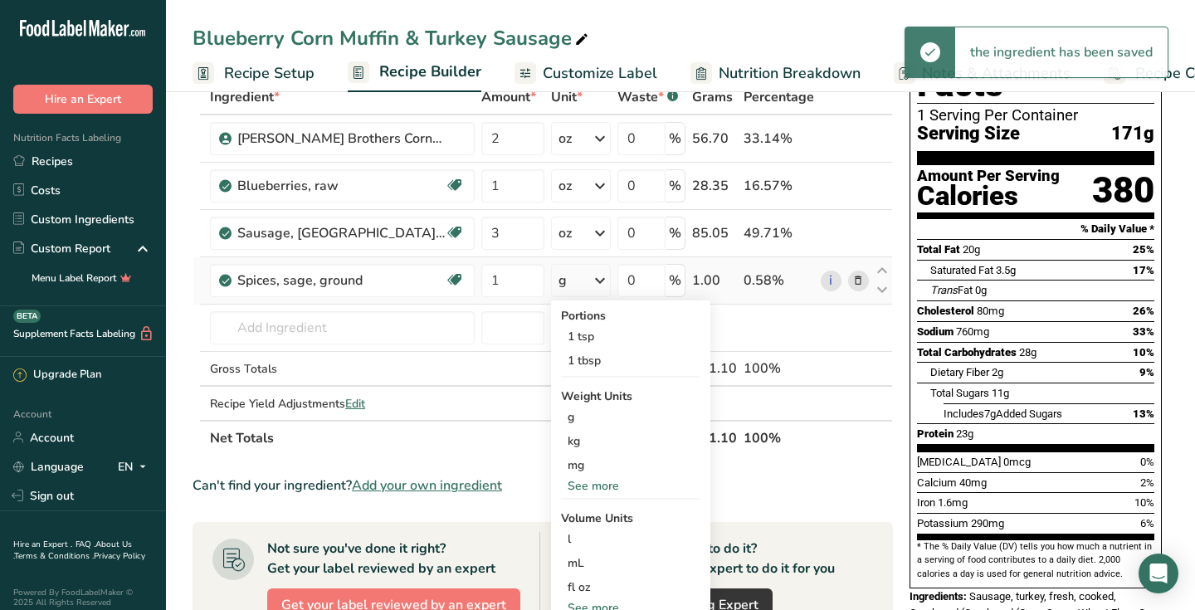
click at [599, 279] on icon at bounding box center [600, 280] width 20 height 30
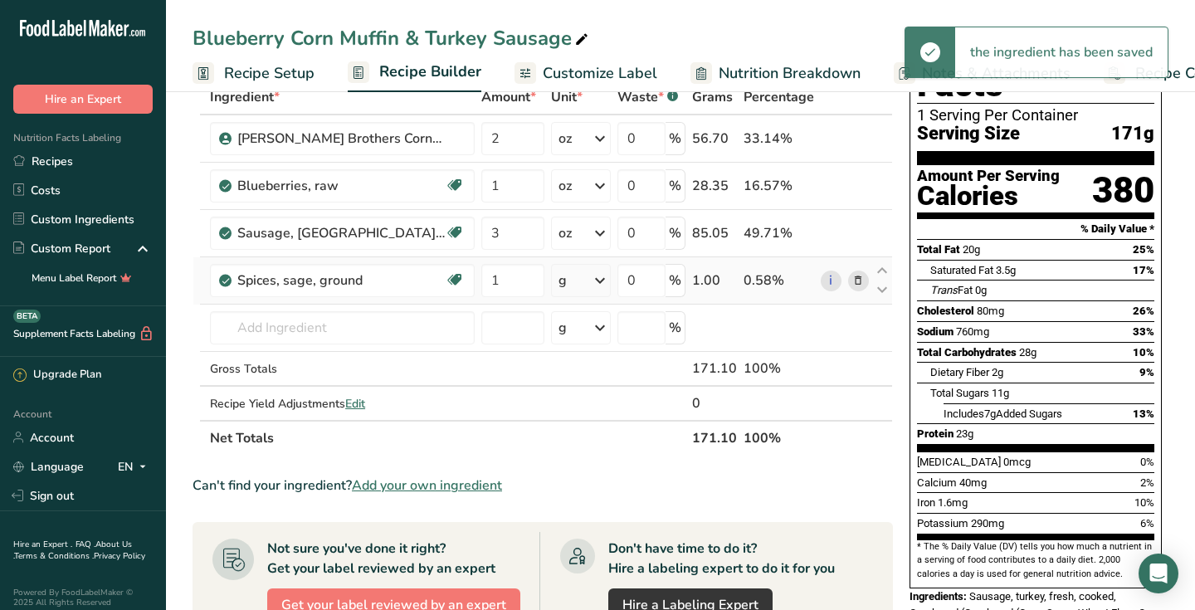
click at [599, 279] on icon at bounding box center [600, 280] width 20 height 30
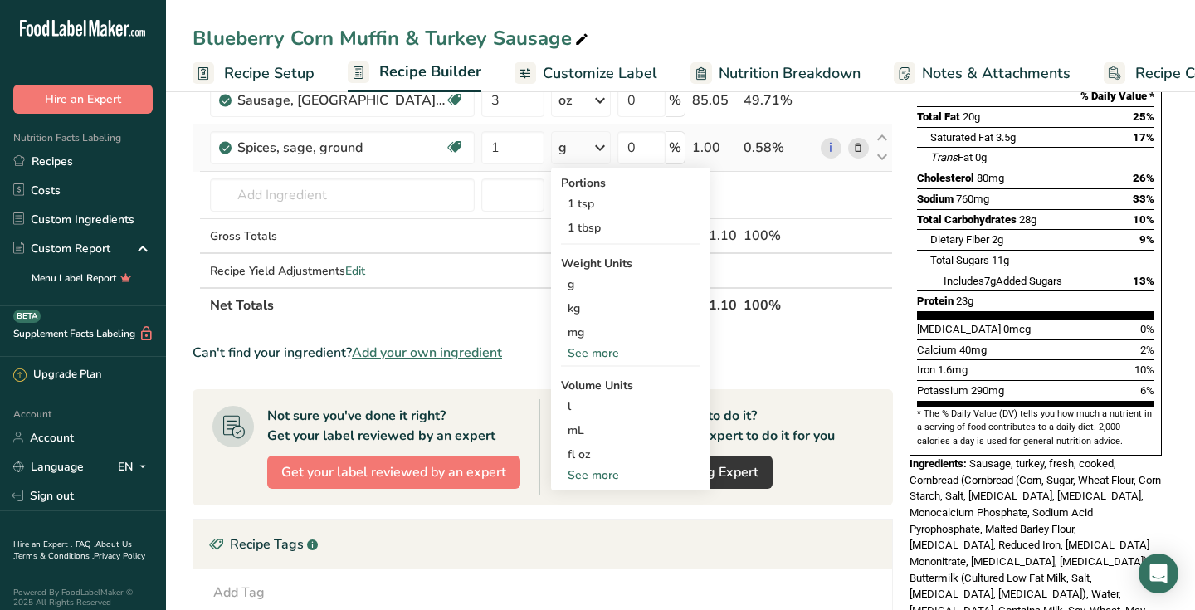
scroll to position [265, 0]
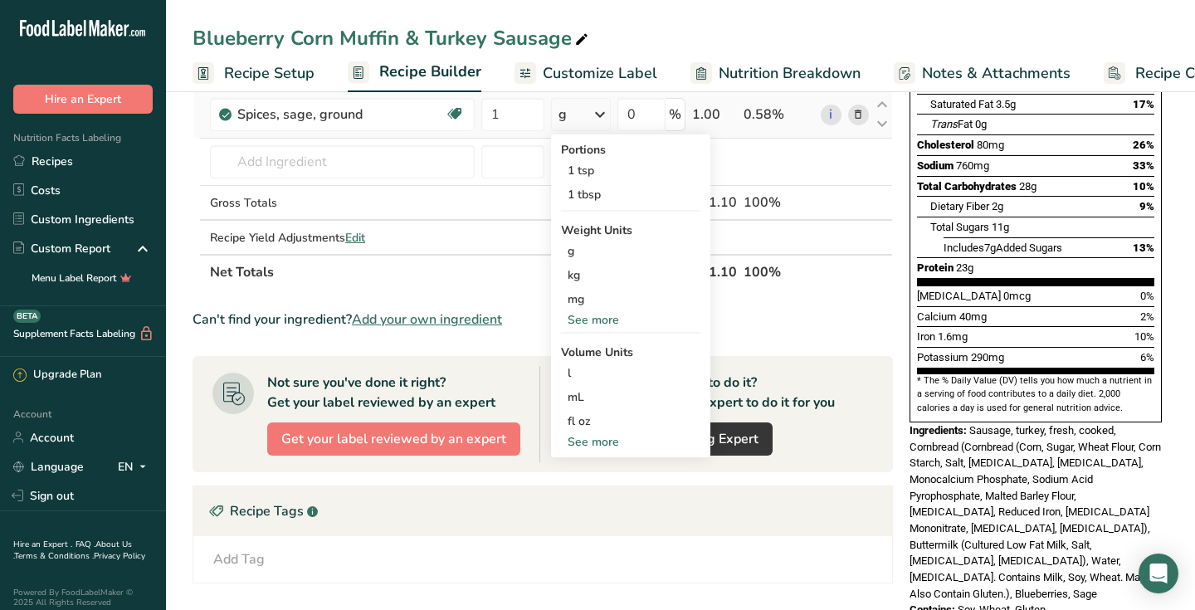
click at [593, 320] on div "See more" at bounding box center [630, 319] width 139 height 17
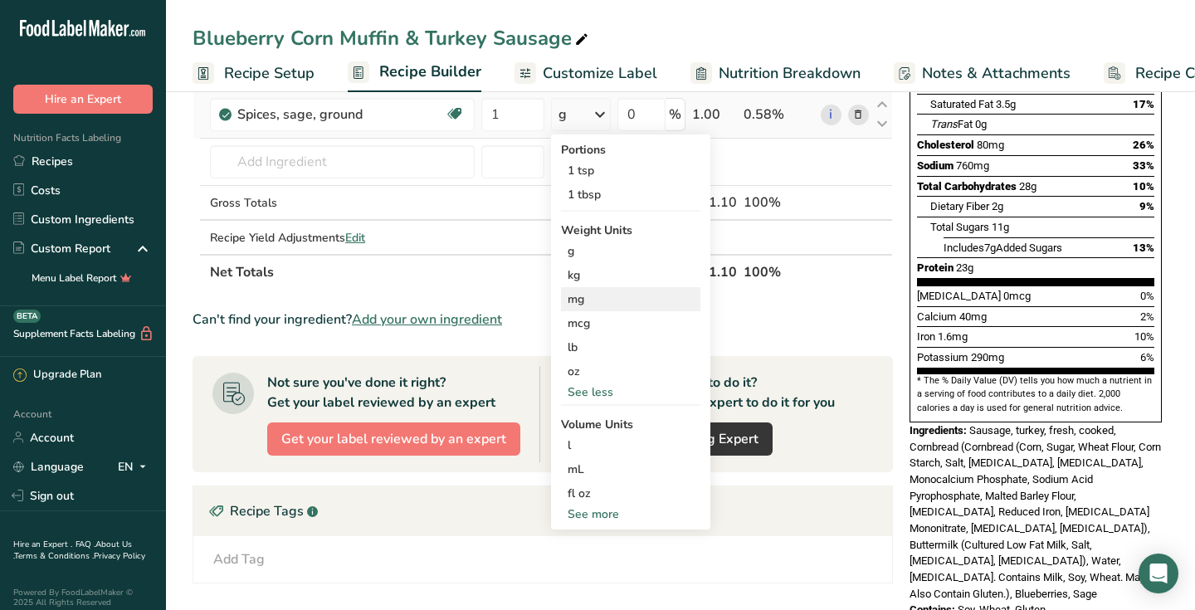
click at [592, 293] on div "mg" at bounding box center [630, 299] width 139 height 24
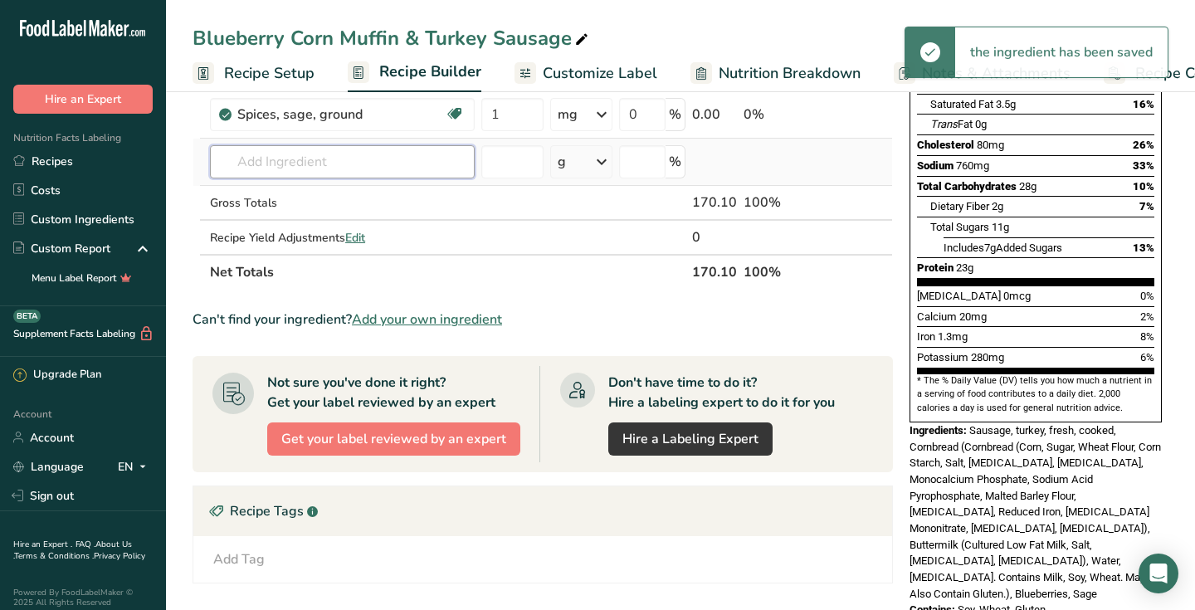
click at [270, 157] on input "text" at bounding box center [342, 161] width 265 height 33
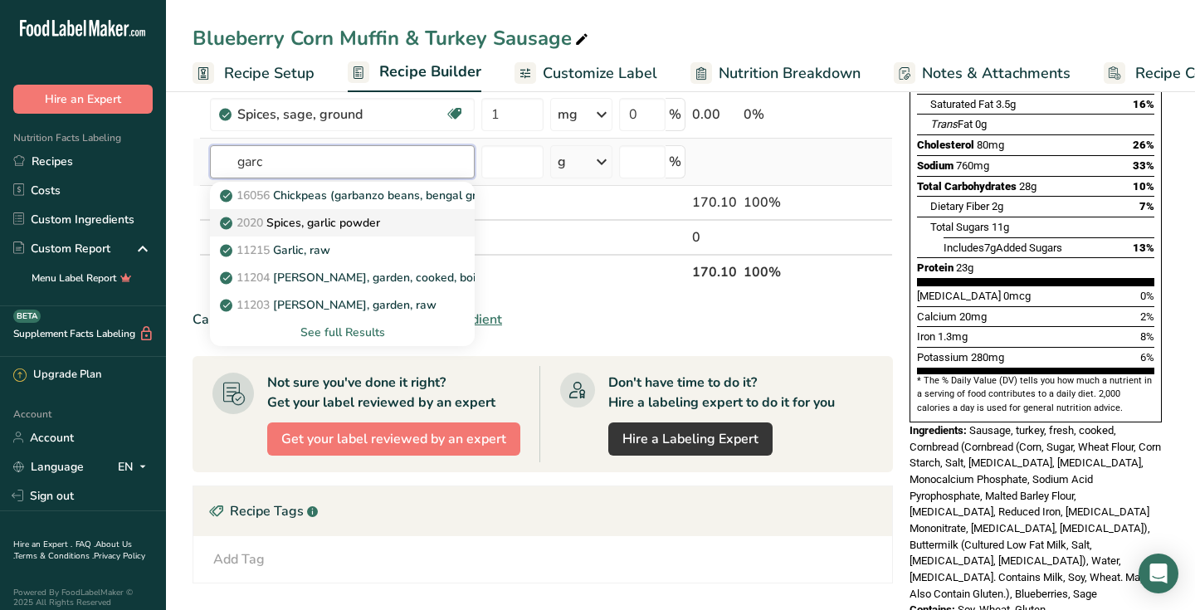
type input "garc"
click at [284, 225] on p "2020 Spices, garlic powder" at bounding box center [301, 222] width 157 height 17
type input "Spices, garlic powder"
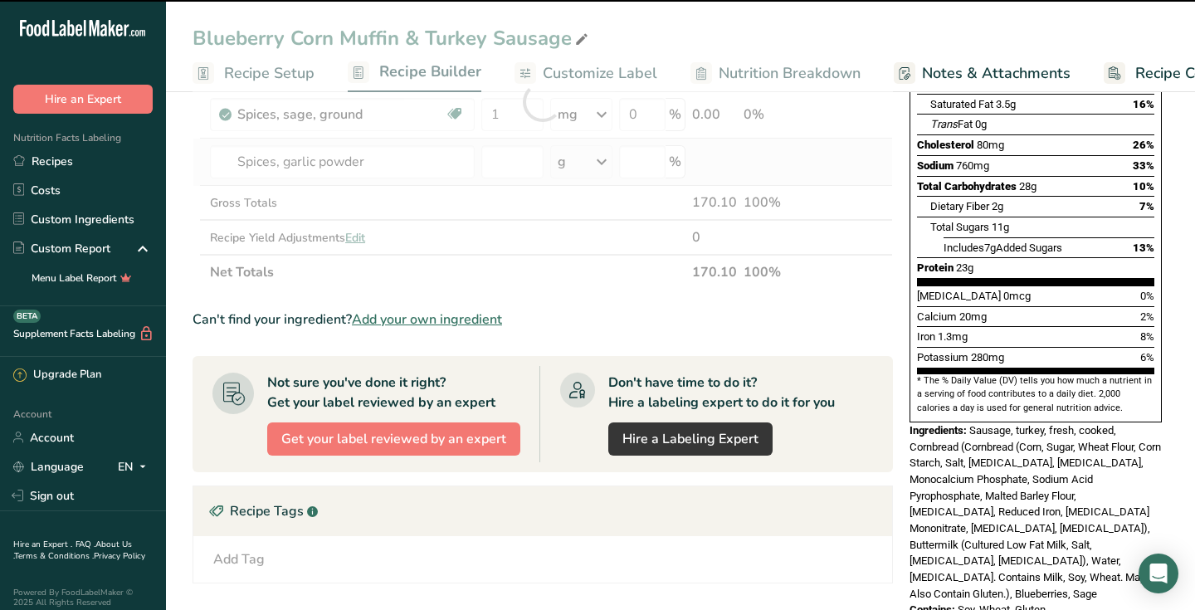
type input "0"
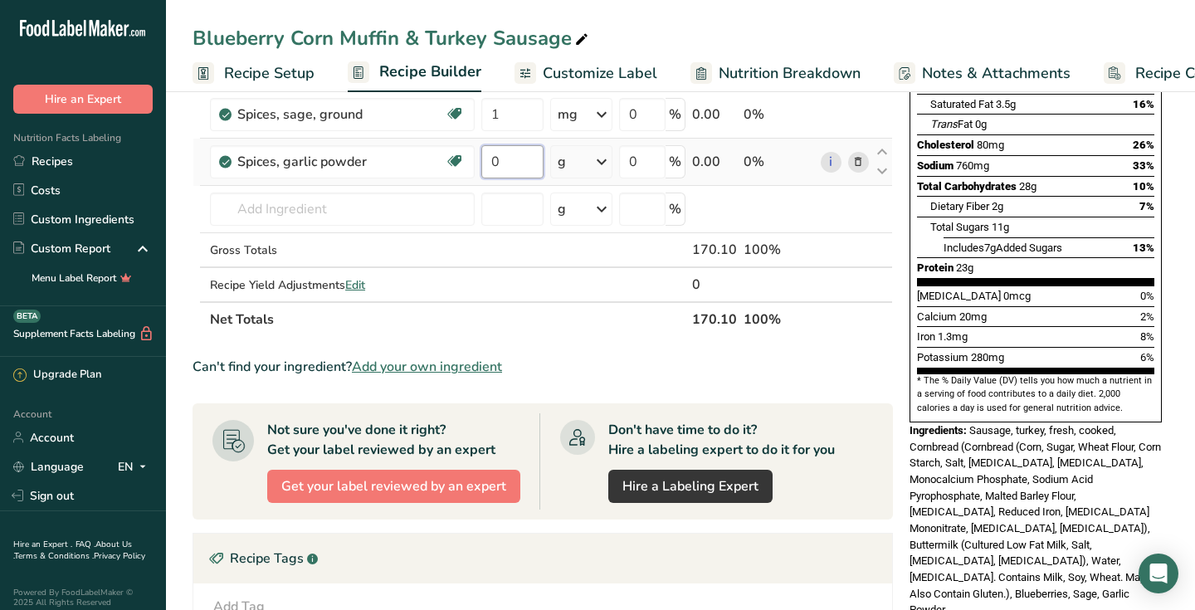
click at [483, 169] on input "0" at bounding box center [512, 161] width 62 height 33
type input "1"
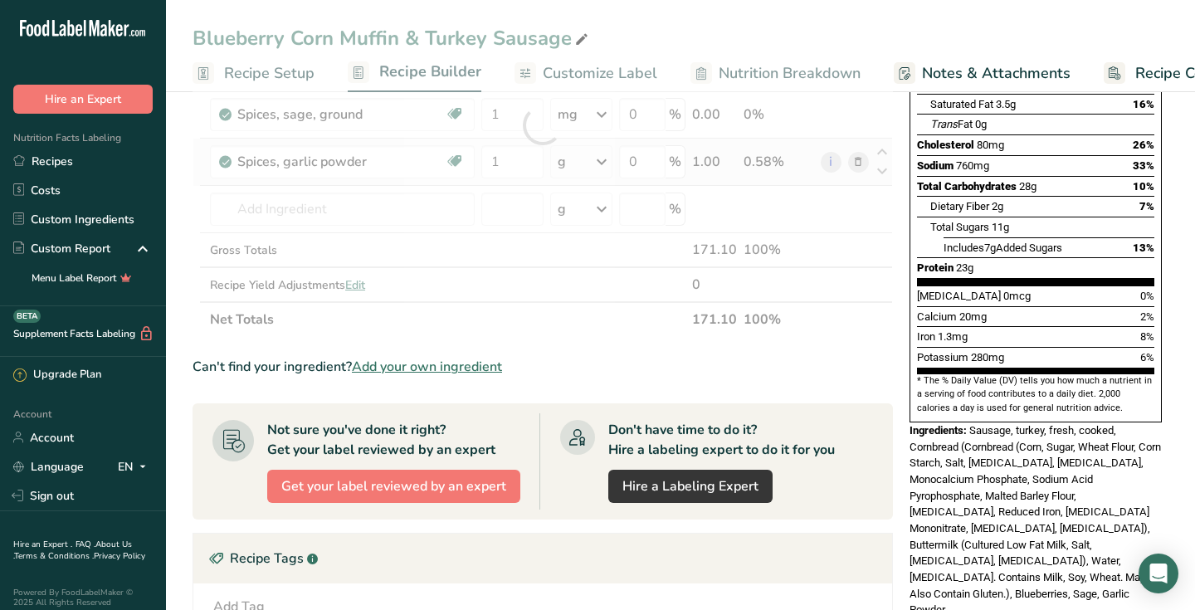
click at [592, 163] on div "Ingredient * Amount * Unit * Waste * .a-a{fill:#347362;}.b-a{fill:#fff;} Grams …" at bounding box center [542, 125] width 700 height 423
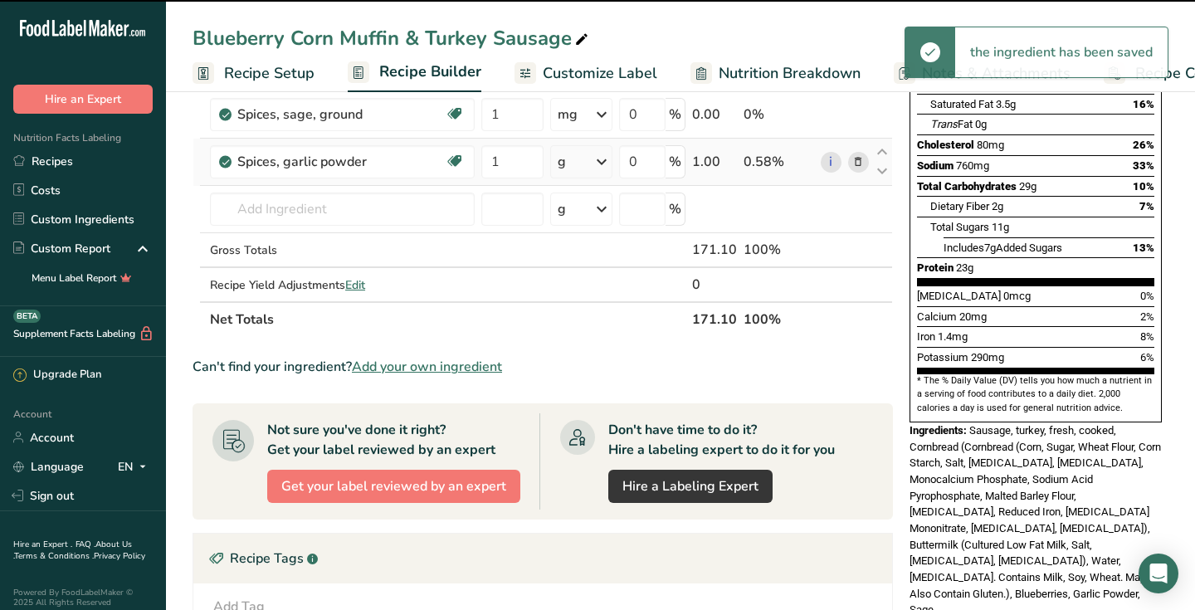
click at [597, 163] on icon at bounding box center [602, 162] width 20 height 30
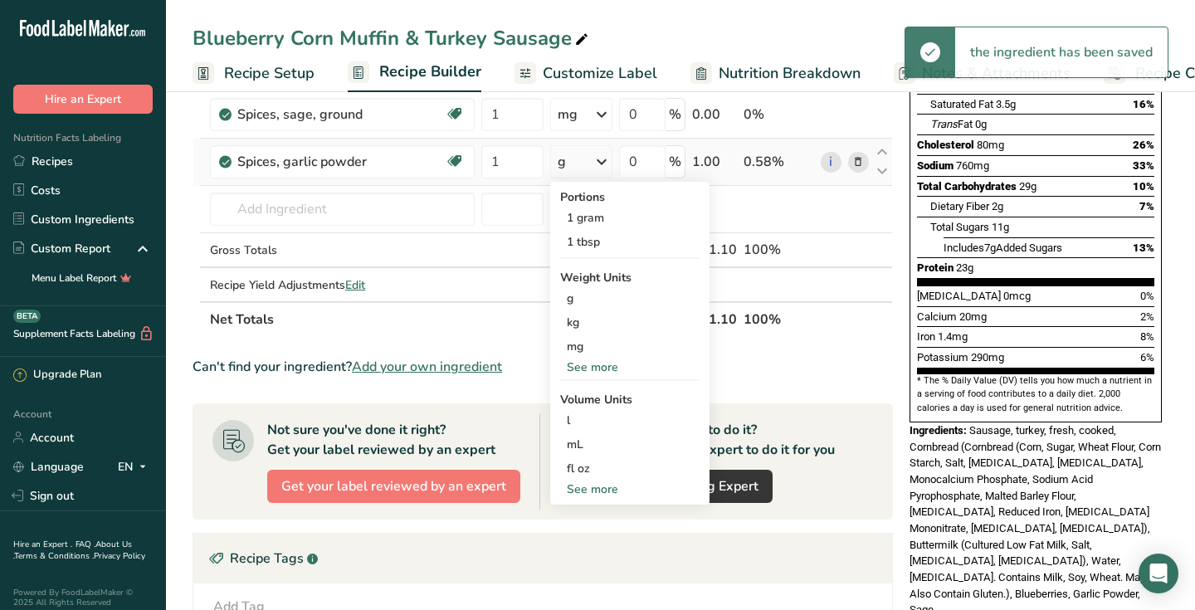
click at [597, 163] on icon at bounding box center [602, 162] width 20 height 30
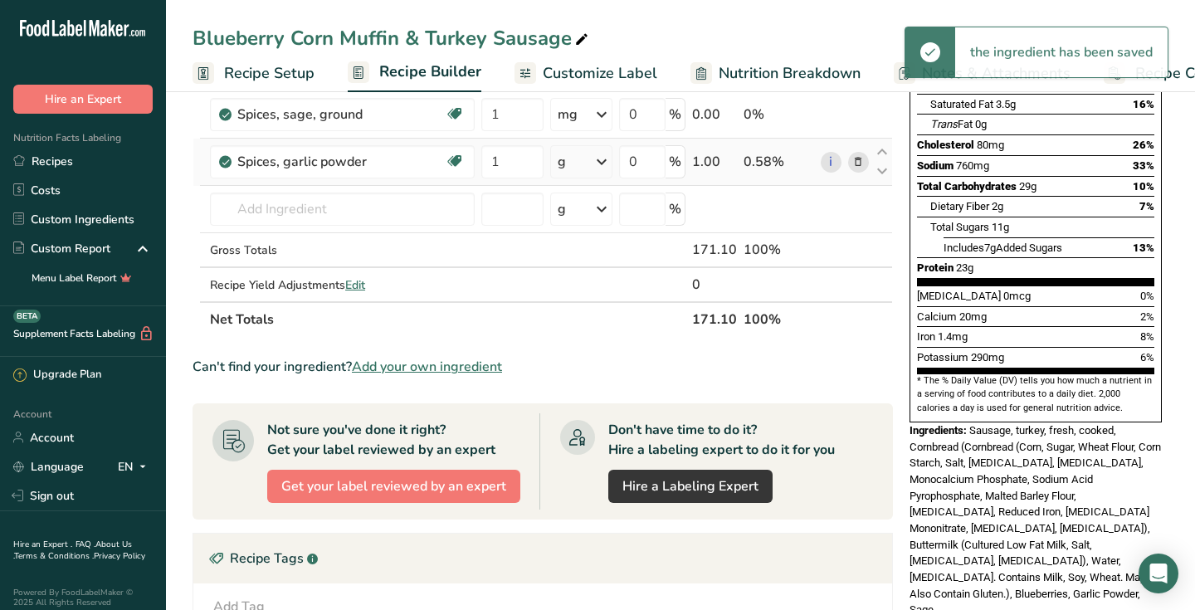
click at [597, 163] on icon at bounding box center [602, 162] width 20 height 30
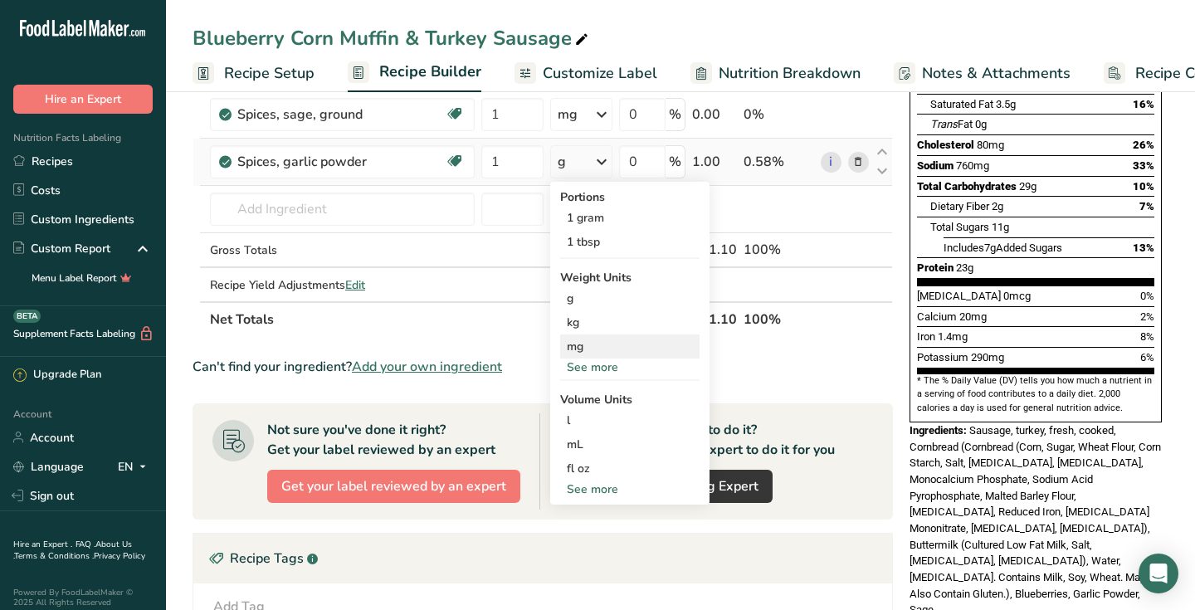
click at [585, 345] on div "mg" at bounding box center [629, 346] width 139 height 24
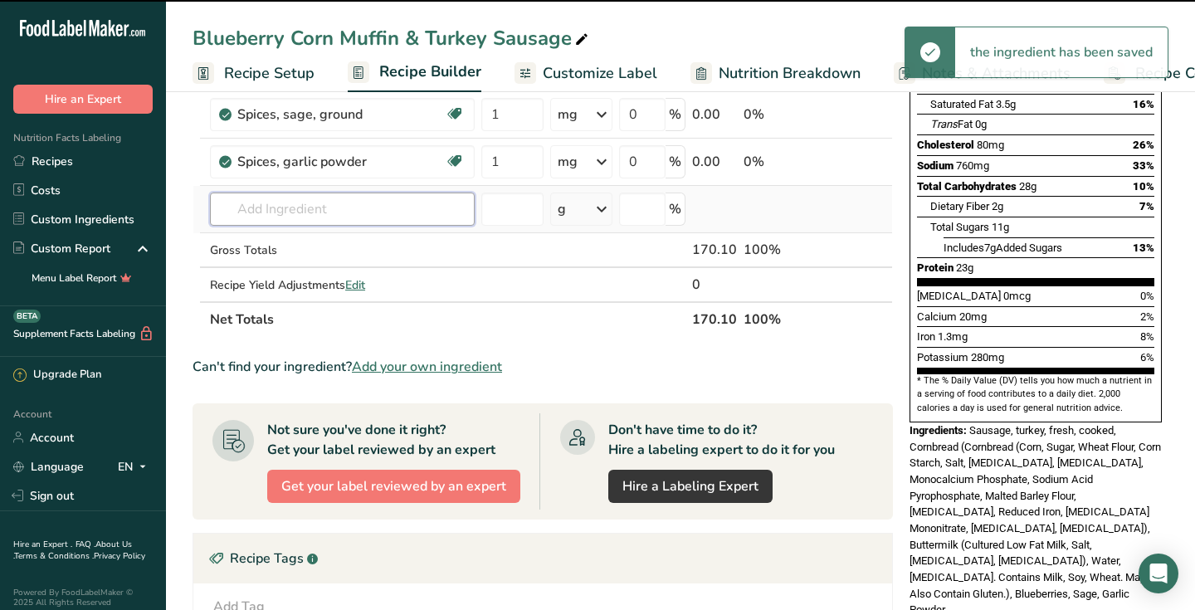
click at [278, 209] on input "text" at bounding box center [342, 208] width 265 height 33
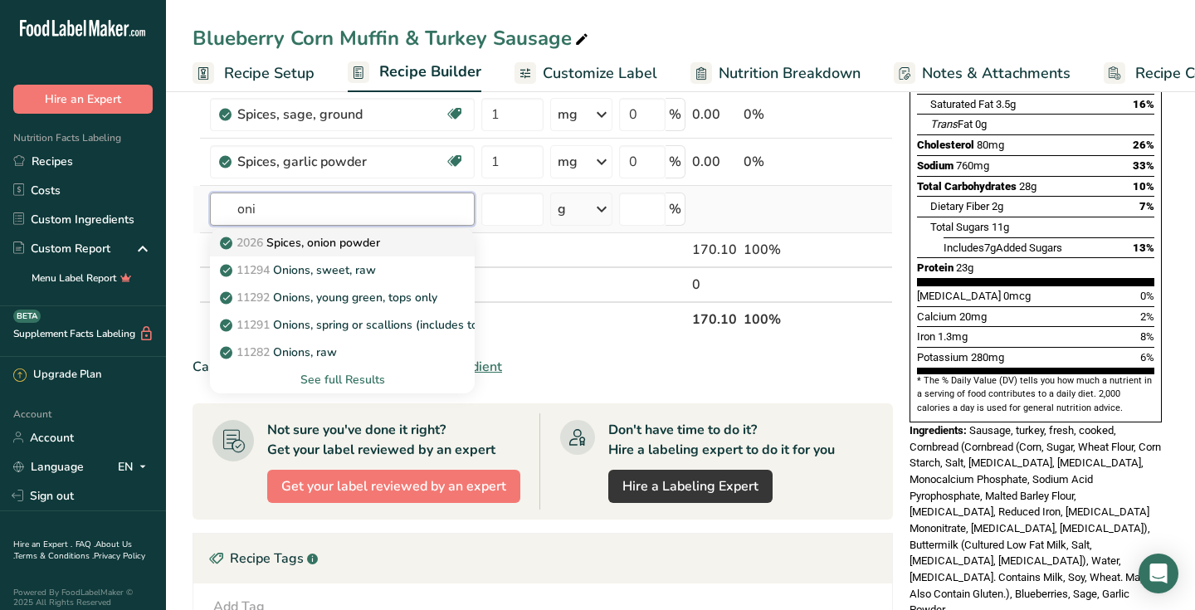
type input "oni"
click at [309, 247] on p "2026 Spices, onion powder" at bounding box center [301, 242] width 157 height 17
type input "Spices, onion powder"
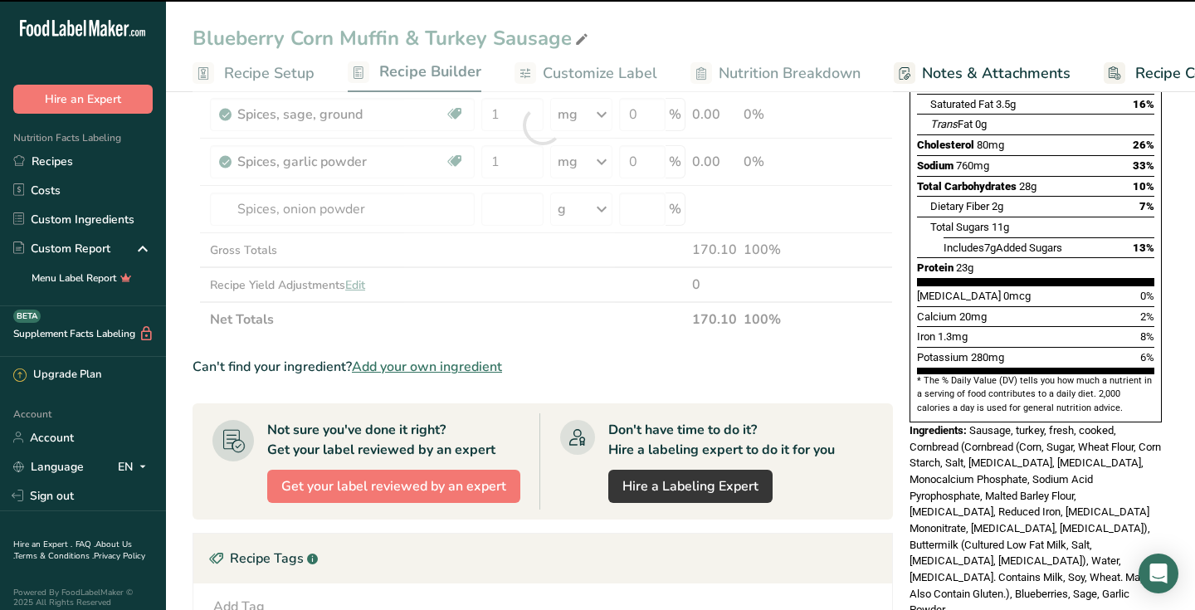
type input "0"
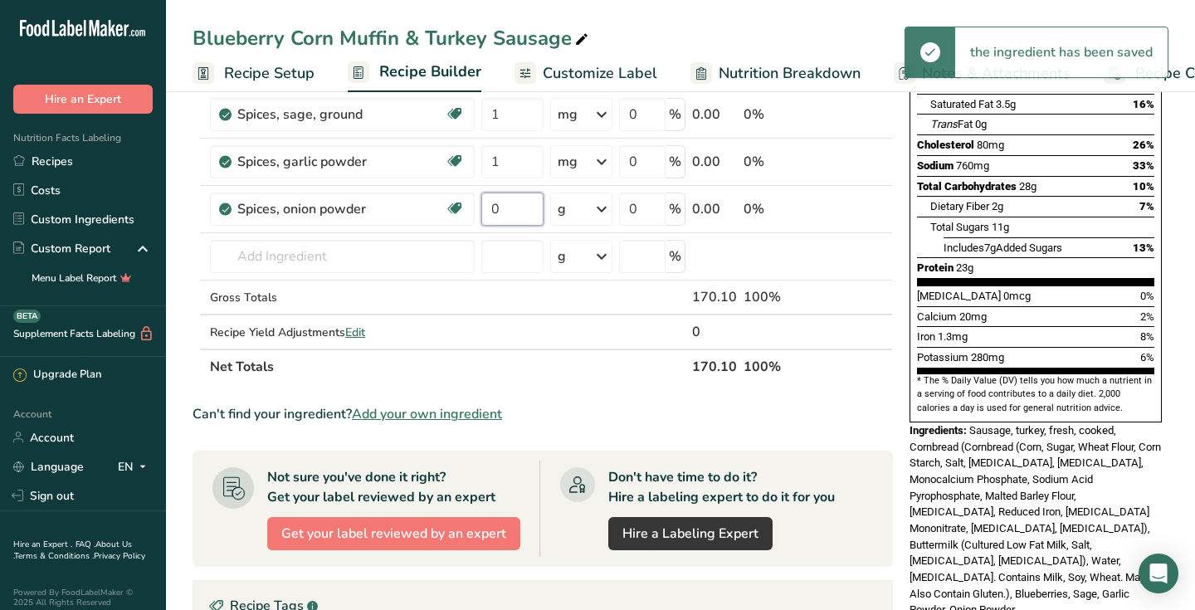
click at [481, 220] on input "0" at bounding box center [512, 208] width 62 height 33
type input "1"
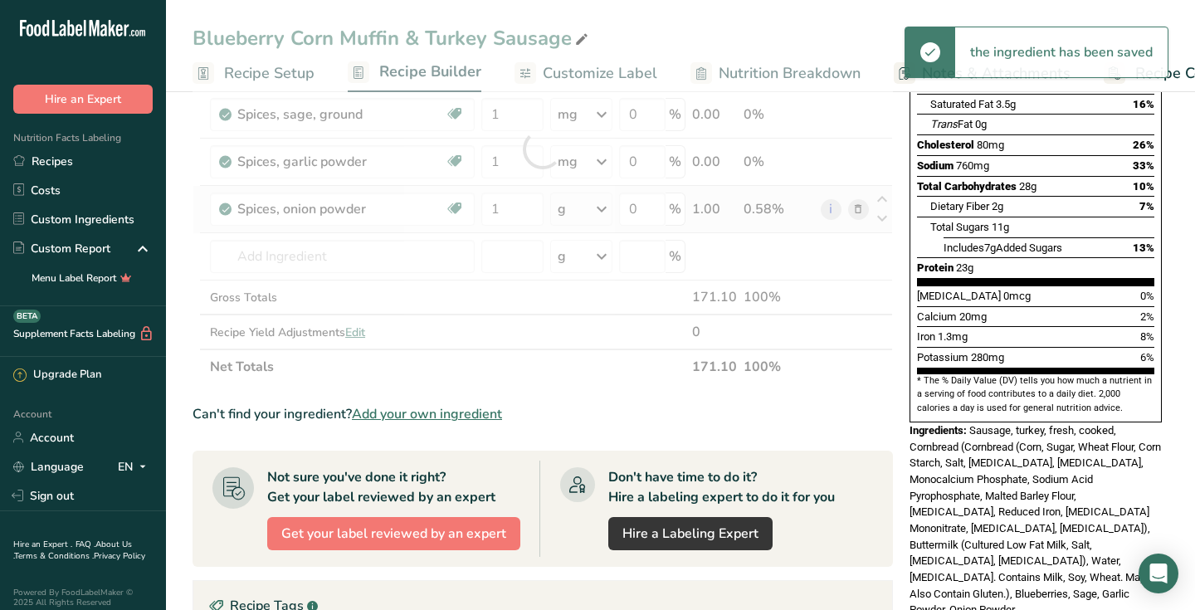
click at [556, 220] on div "Ingredient * Amount * Unit * Waste * .a-a{fill:#347362;}.b-a{fill:#fff;} Grams …" at bounding box center [542, 149] width 700 height 470
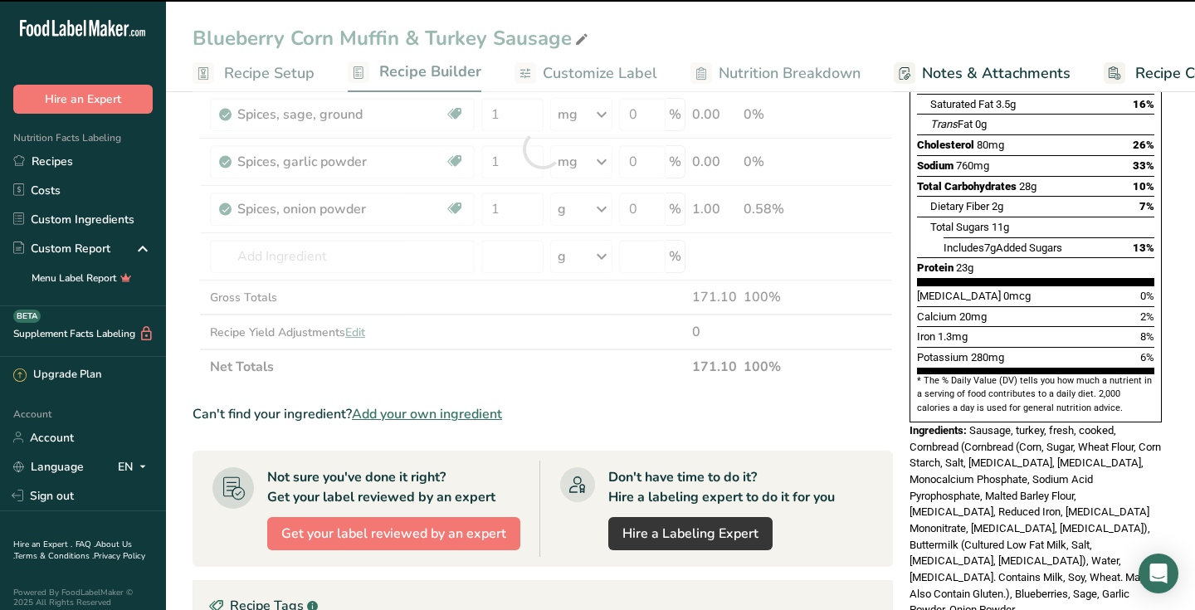
click at [563, 206] on div at bounding box center [542, 149] width 700 height 470
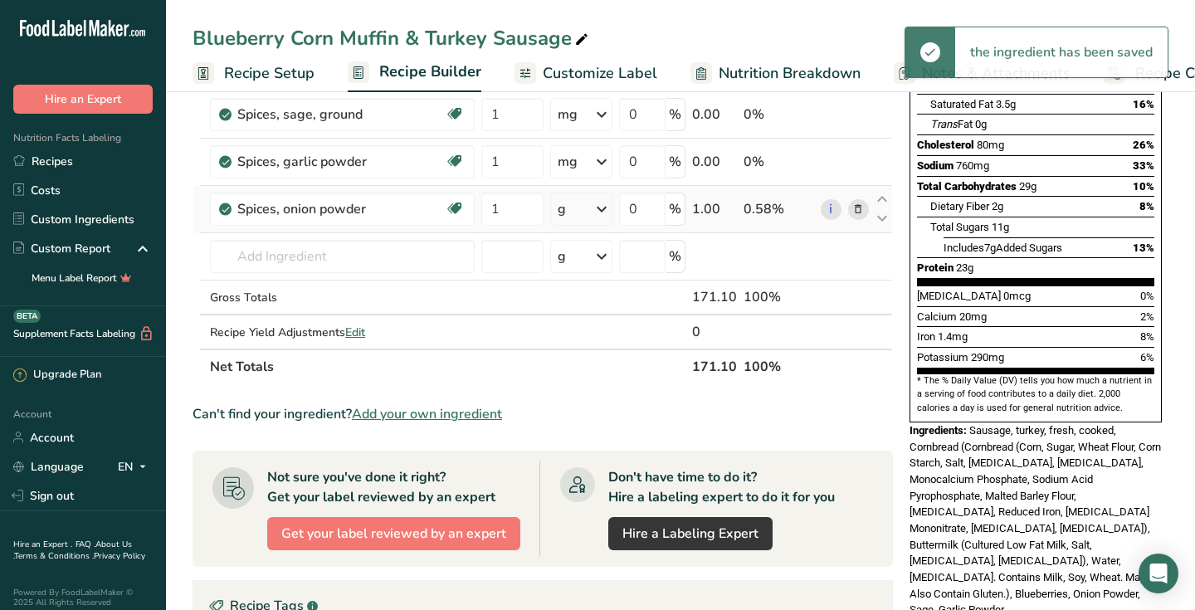
click at [563, 209] on div "g" at bounding box center [581, 208] width 62 height 33
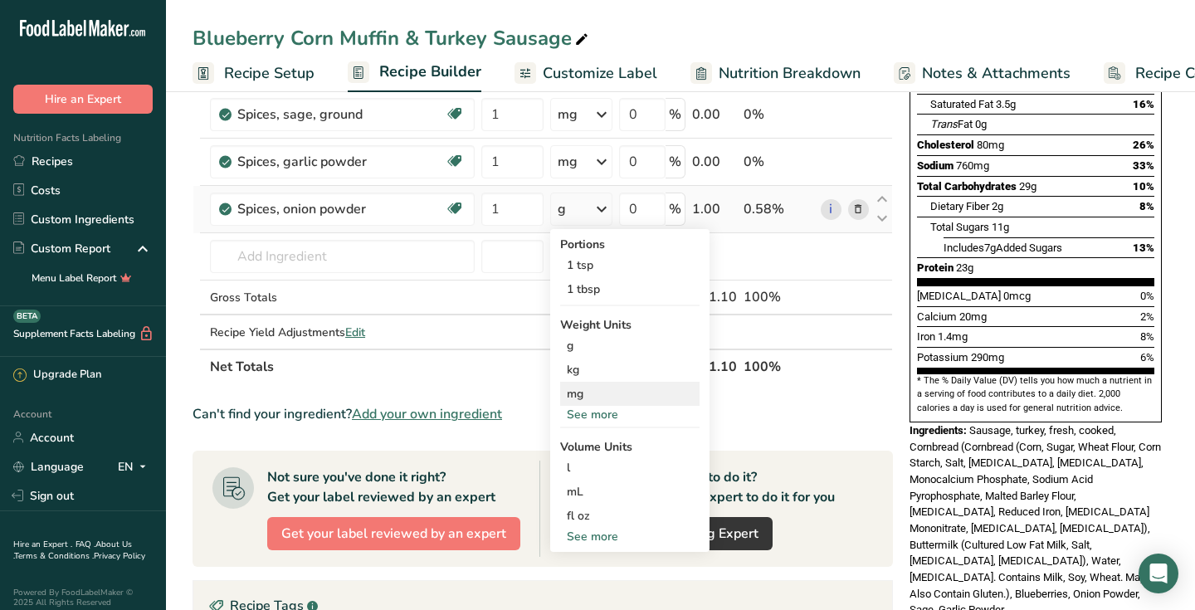
click at [572, 396] on div "mg" at bounding box center [629, 394] width 139 height 24
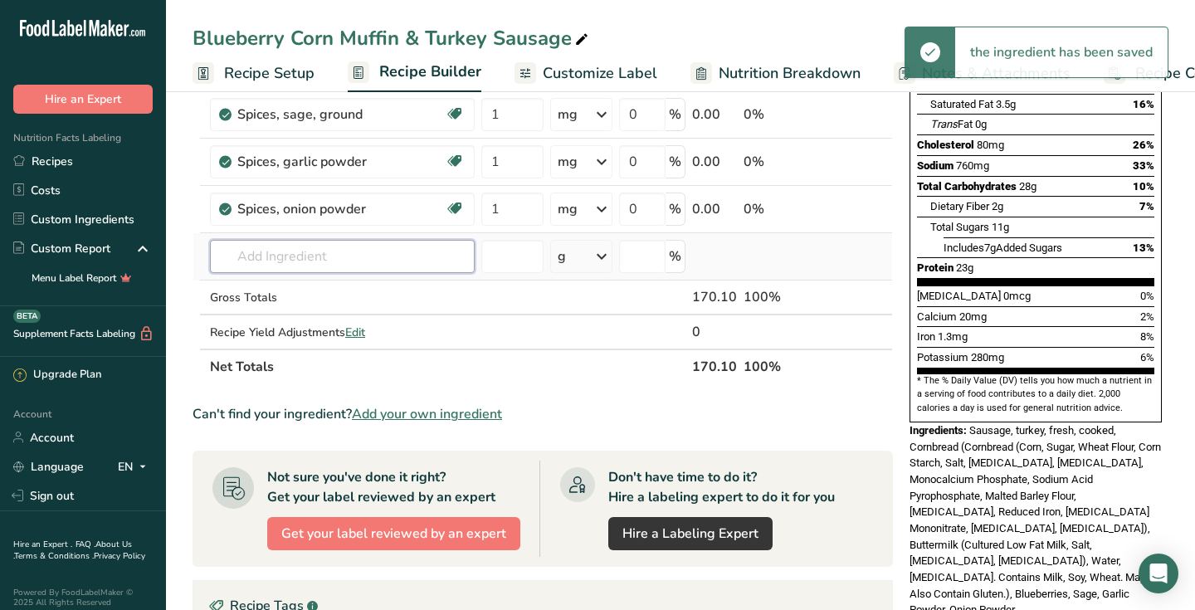
click at [324, 256] on input "text" at bounding box center [342, 256] width 265 height 33
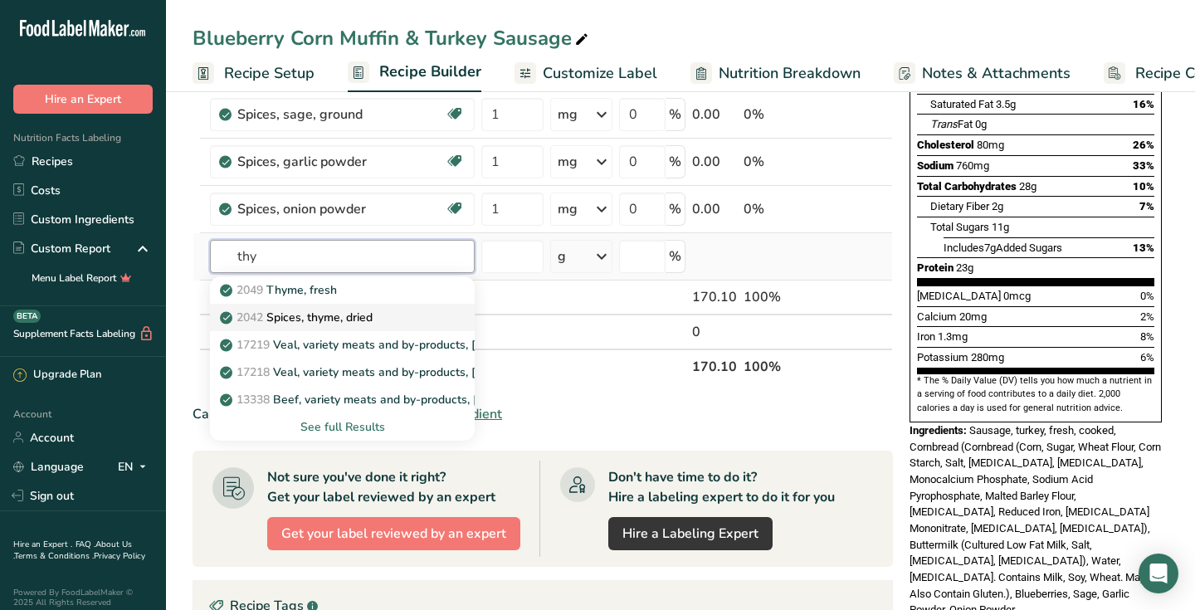
type input "thy"
click at [327, 321] on p "2042 Spices, thyme, dried" at bounding box center [297, 317] width 149 height 17
type input "Spices, thyme, dried"
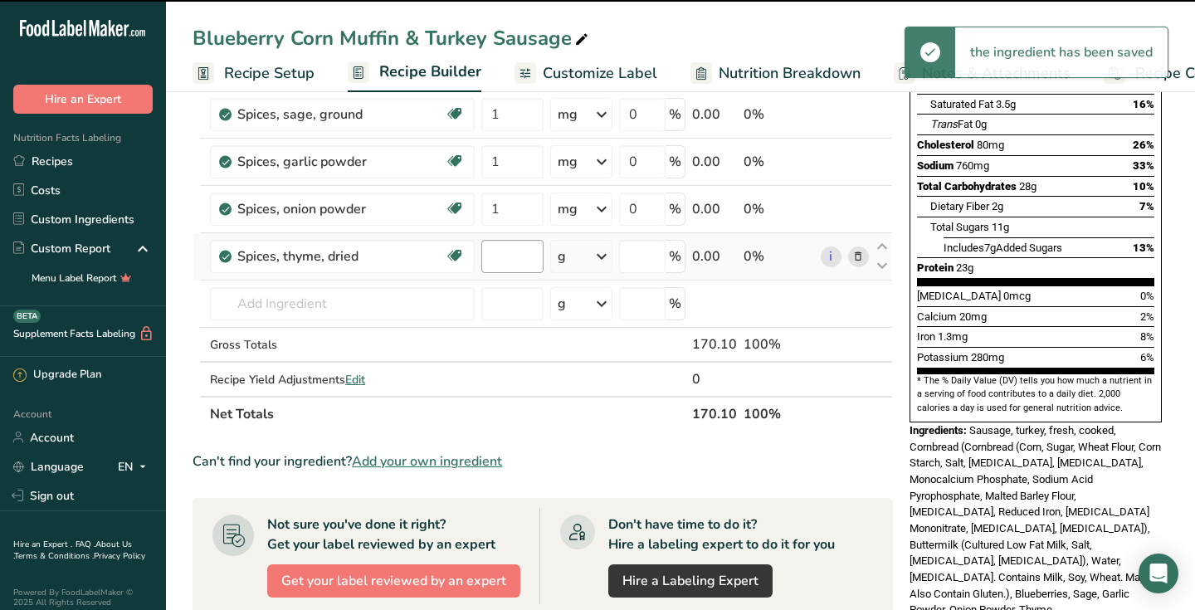
type input "0"
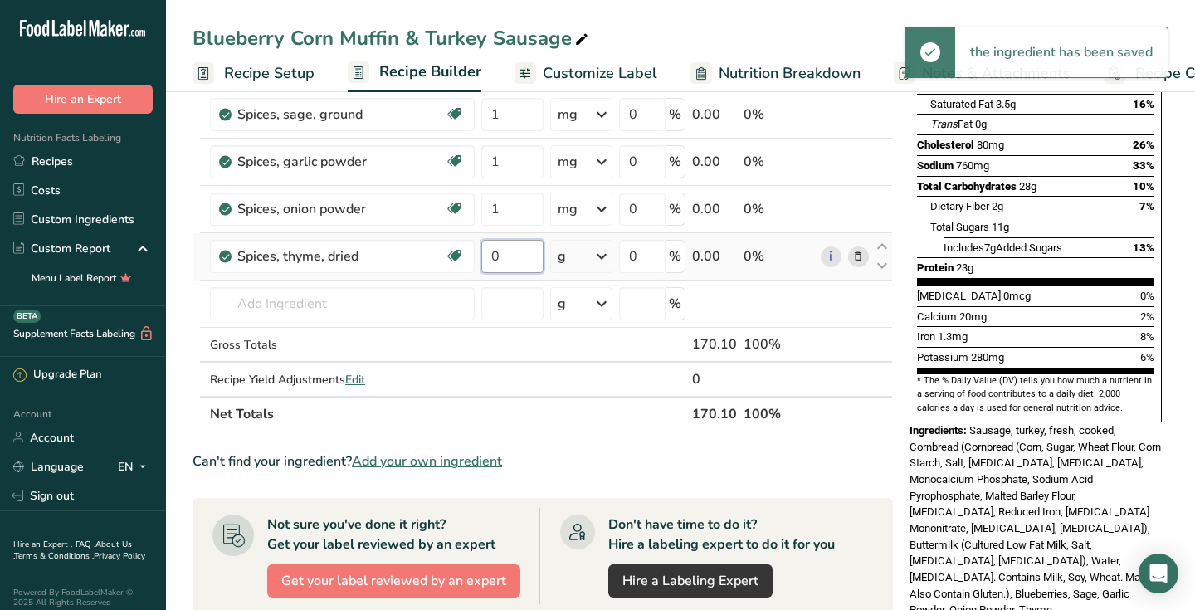
click at [481, 257] on input "0" at bounding box center [512, 256] width 62 height 33
type input "1"
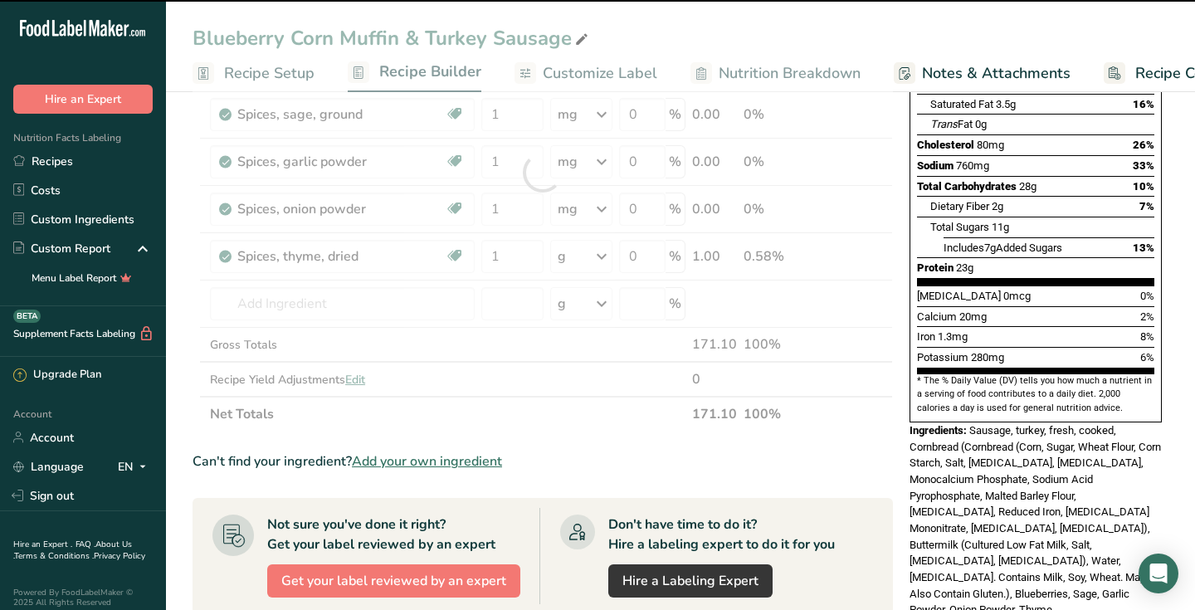
click at [570, 256] on div at bounding box center [542, 173] width 700 height 518
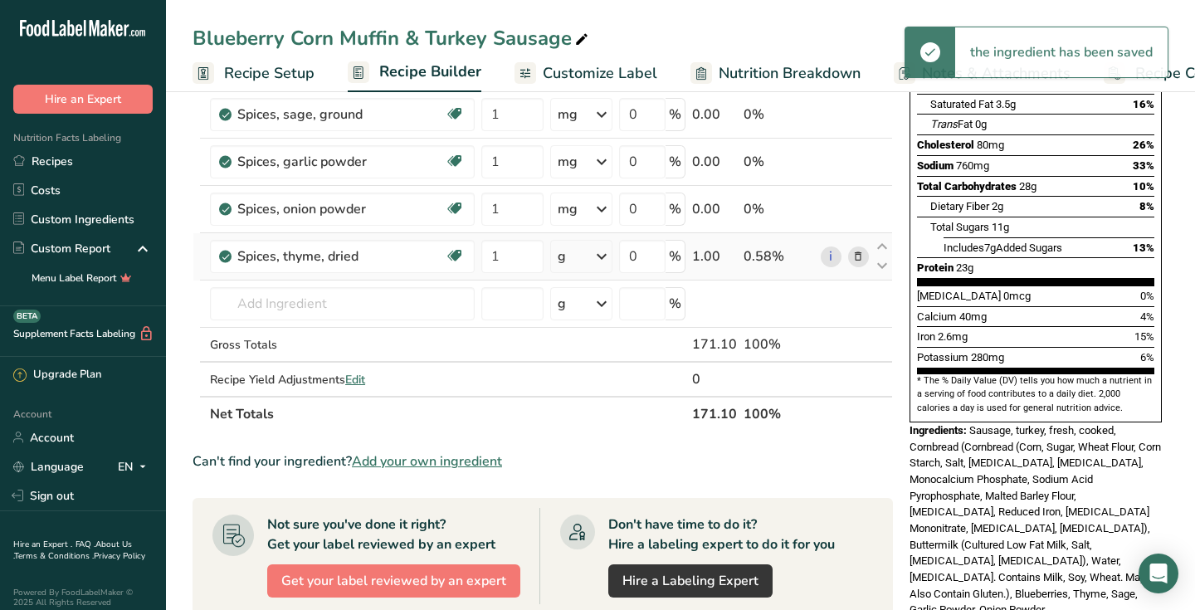
click at [597, 256] on icon at bounding box center [602, 256] width 20 height 30
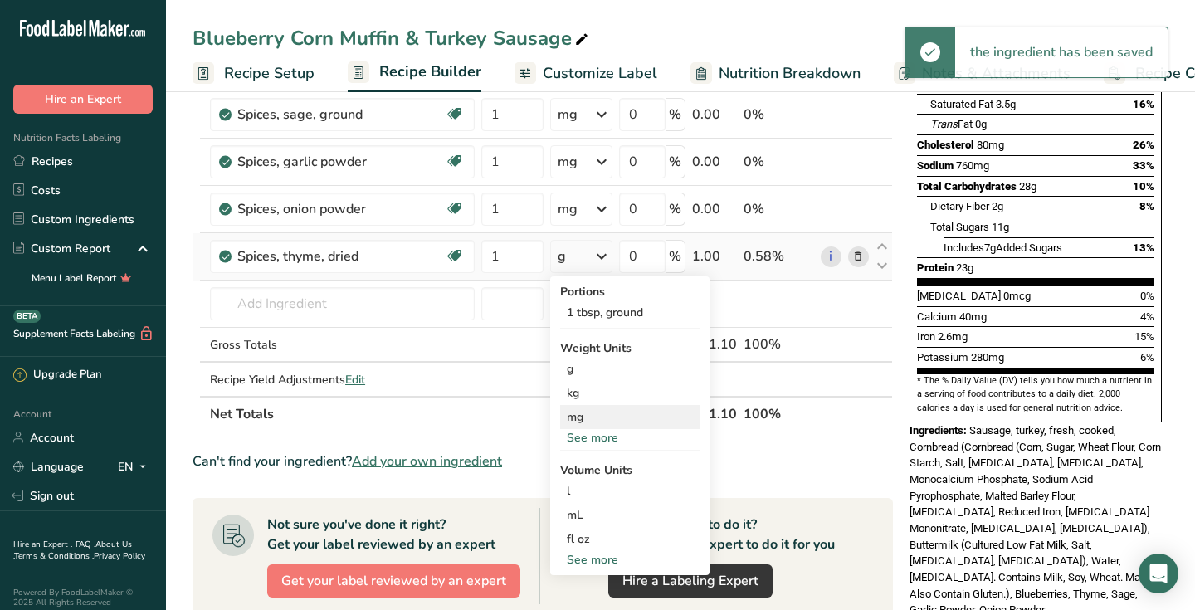
click at [580, 420] on div "mg" at bounding box center [629, 417] width 139 height 24
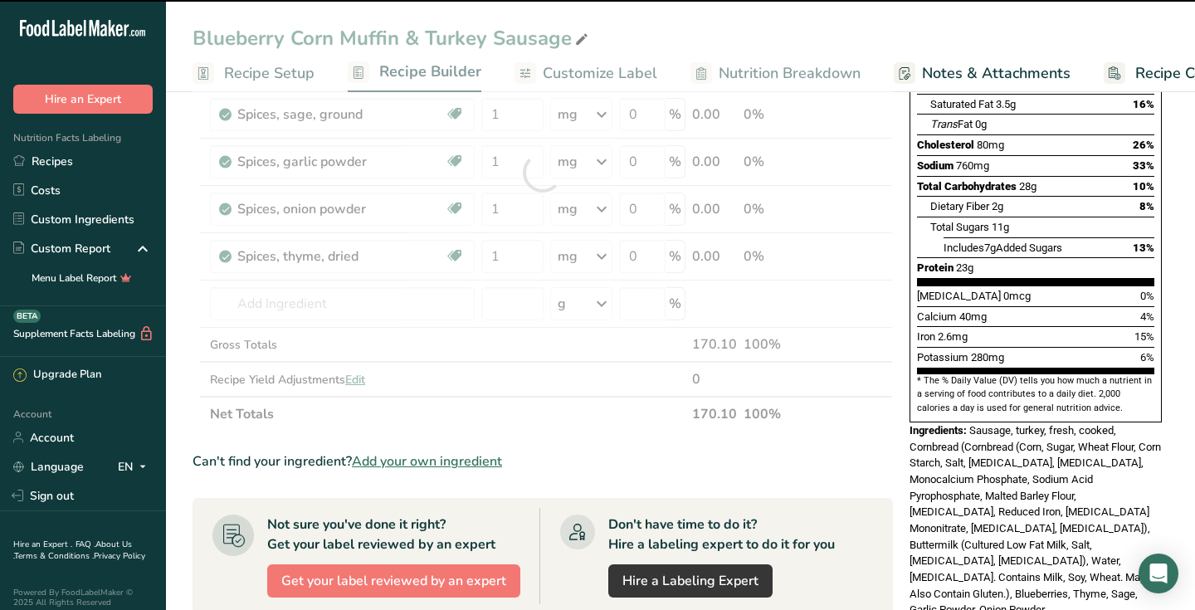
click at [282, 310] on div at bounding box center [542, 173] width 700 height 518
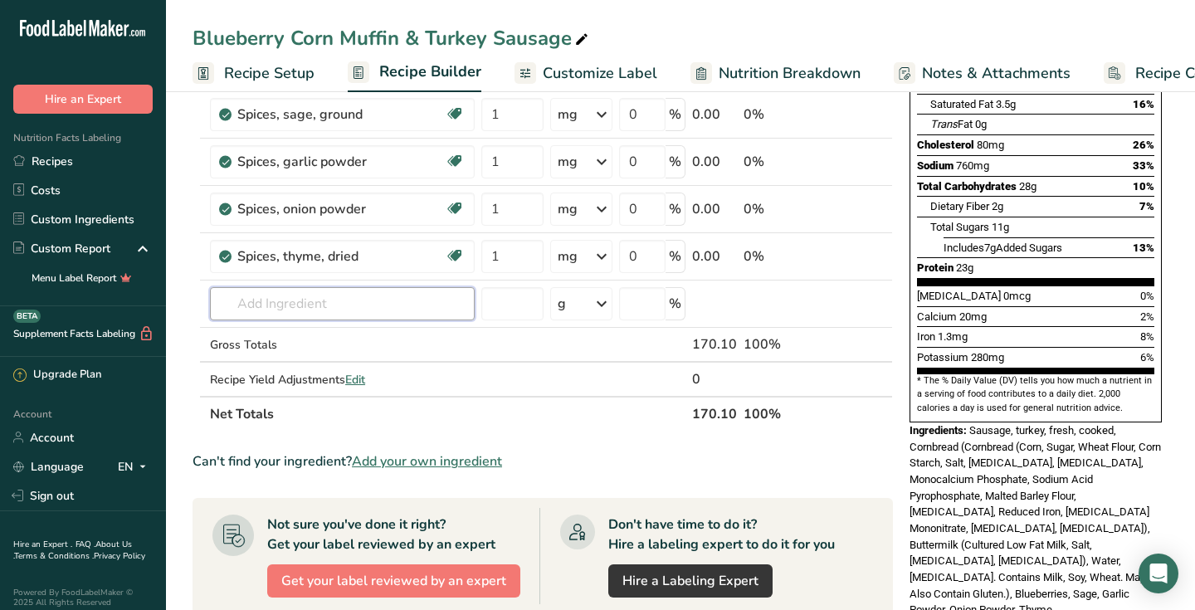
click at [282, 310] on input "text" at bounding box center [342, 303] width 265 height 33
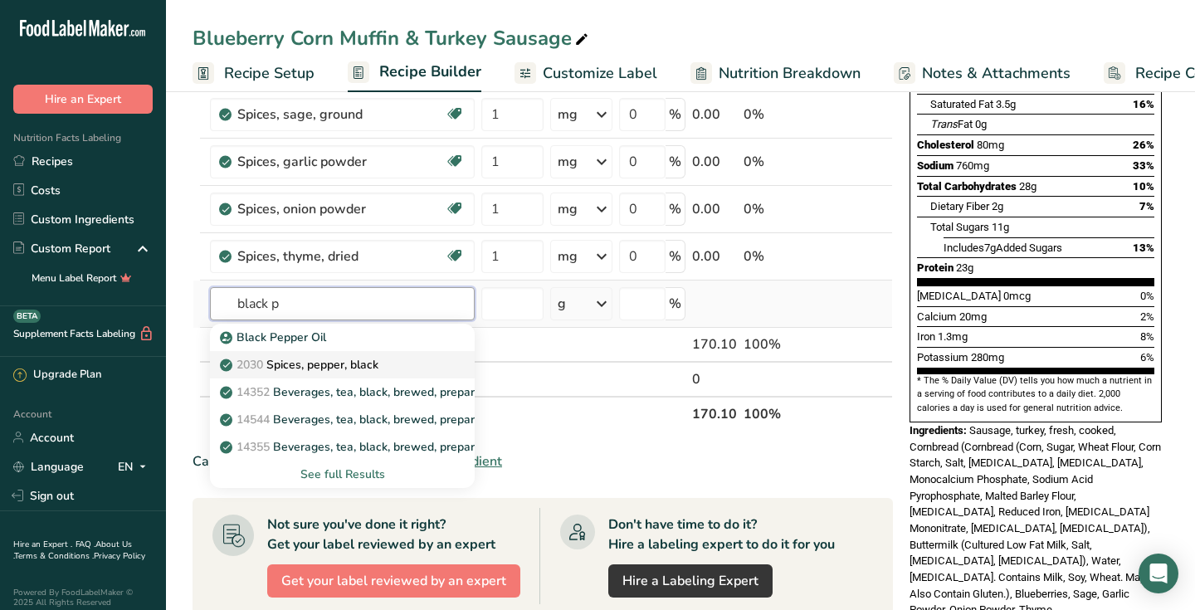
type input "black p"
click at [285, 358] on p "2030 Spices, pepper, black" at bounding box center [300, 364] width 155 height 17
type input "Spices, pepper, black"
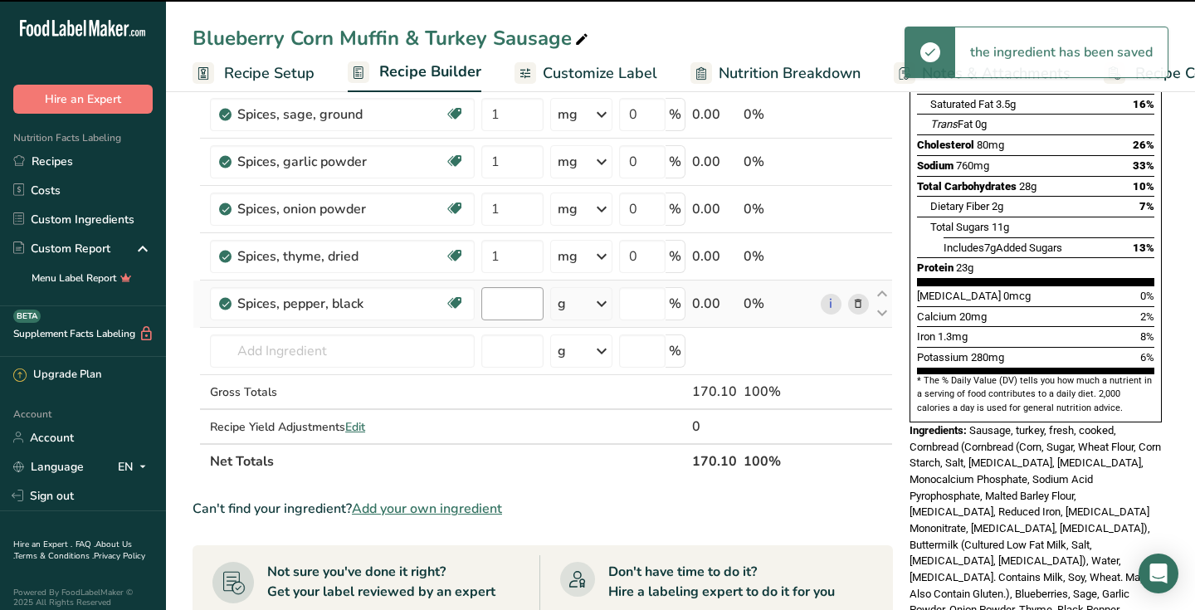
type input "0"
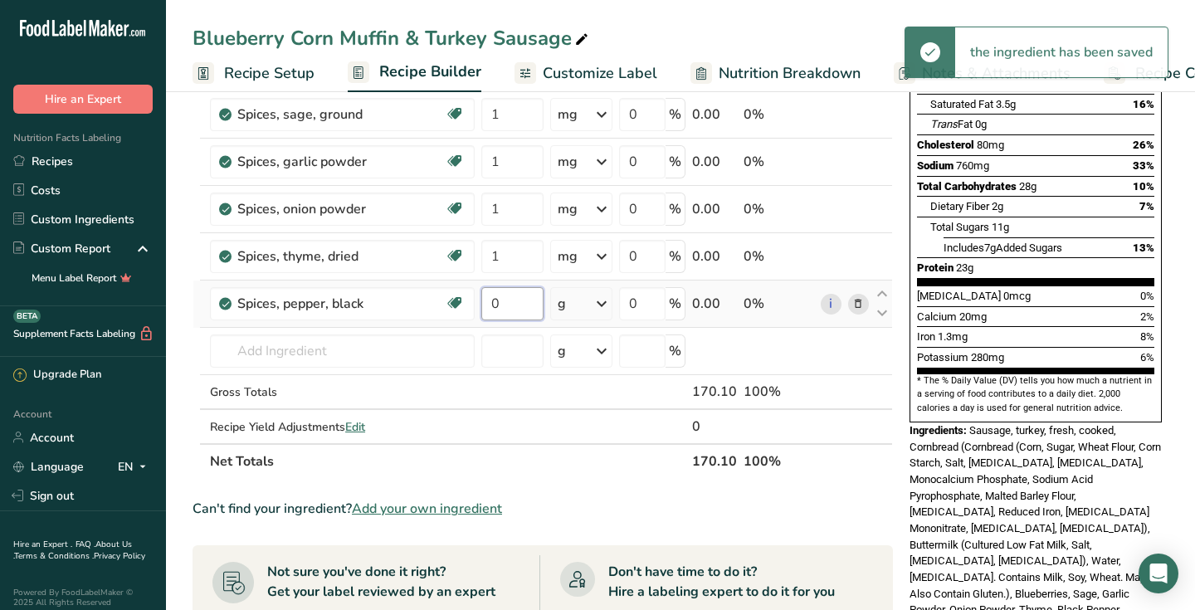
click at [483, 310] on input "0" at bounding box center [512, 303] width 62 height 33
type input "1"
click at [560, 309] on div "g" at bounding box center [581, 303] width 62 height 33
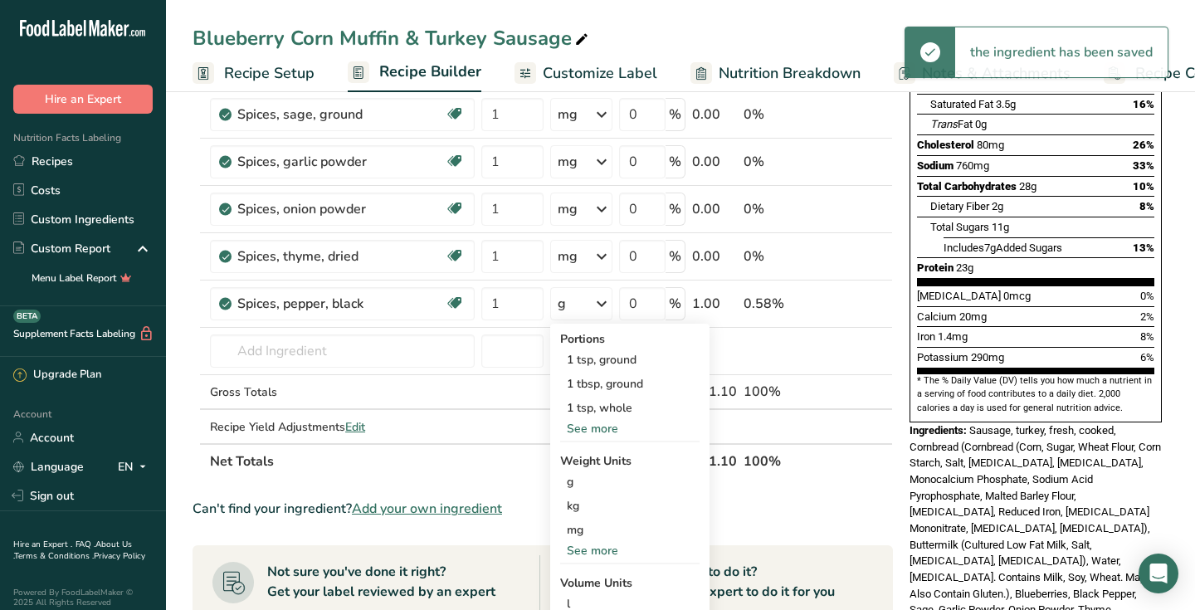
click at [560, 309] on div "g" at bounding box center [581, 303] width 62 height 33
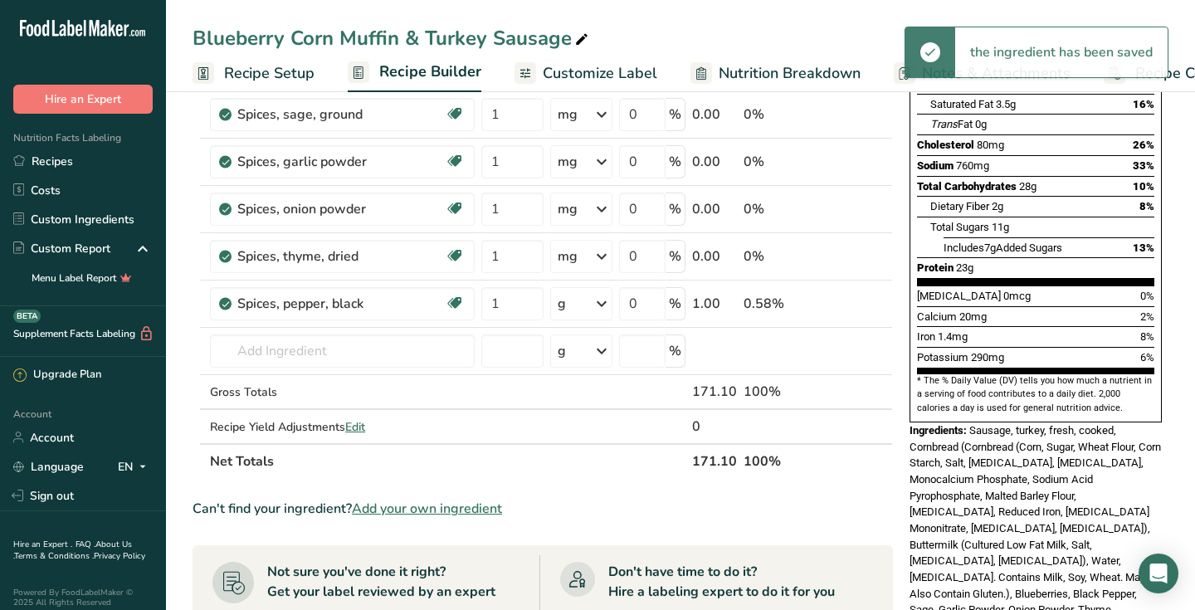
click at [560, 309] on div "g" at bounding box center [581, 303] width 62 height 33
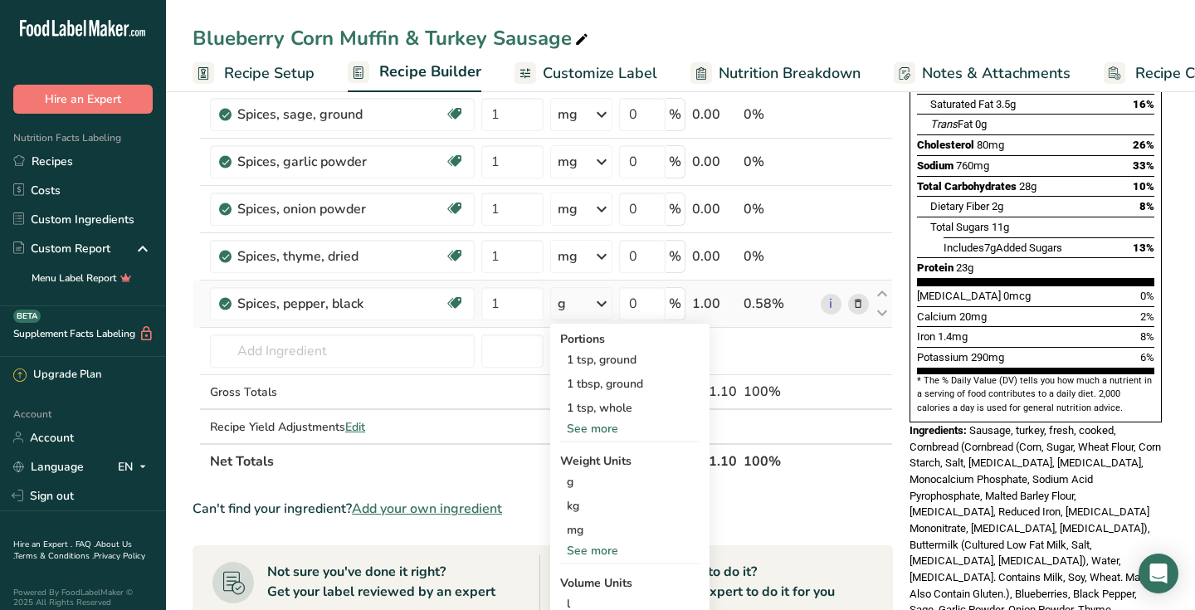
click at [563, 441] on div "Portions 1 tsp, ground 1 tbsp, ground 1 tsp, whole See more Weight Units g kg m…" at bounding box center [629, 506] width 159 height 364
click at [564, 431] on div "See more" at bounding box center [629, 428] width 139 height 17
click at [567, 548] on div "mg" at bounding box center [629, 554] width 139 height 24
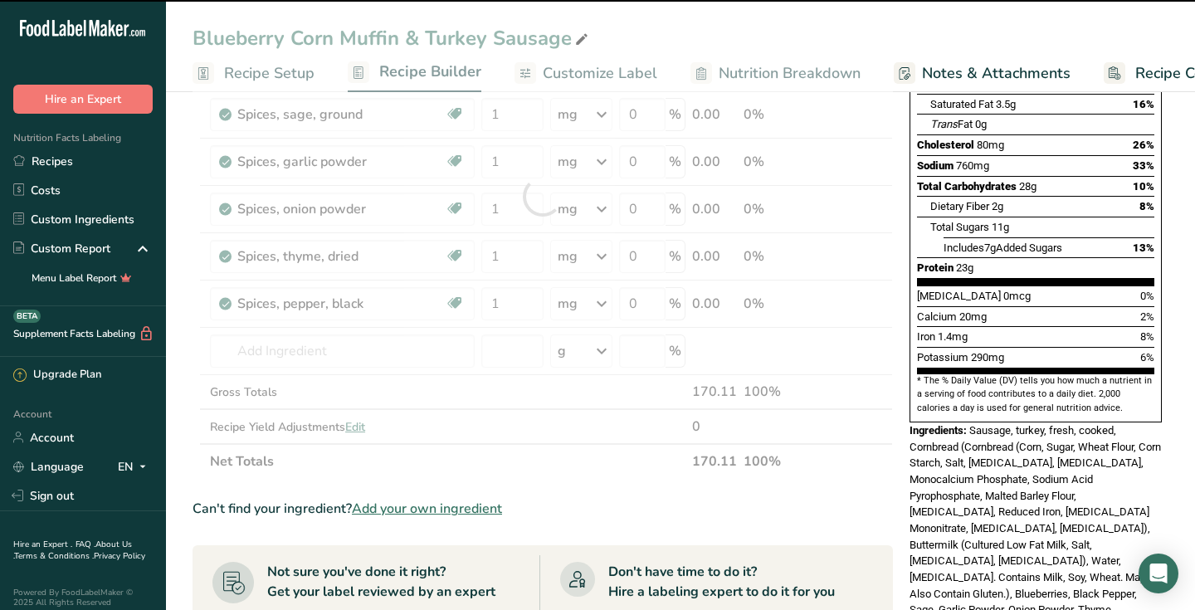
click at [300, 350] on div at bounding box center [542, 196] width 700 height 565
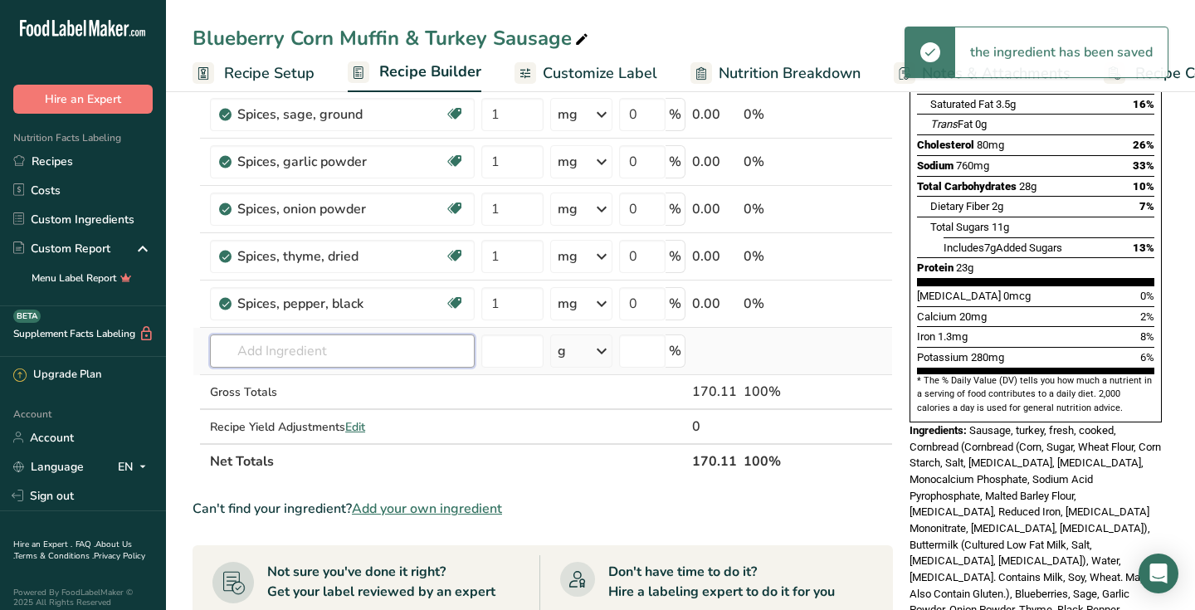
click at [300, 351] on input "text" at bounding box center [342, 350] width 265 height 33
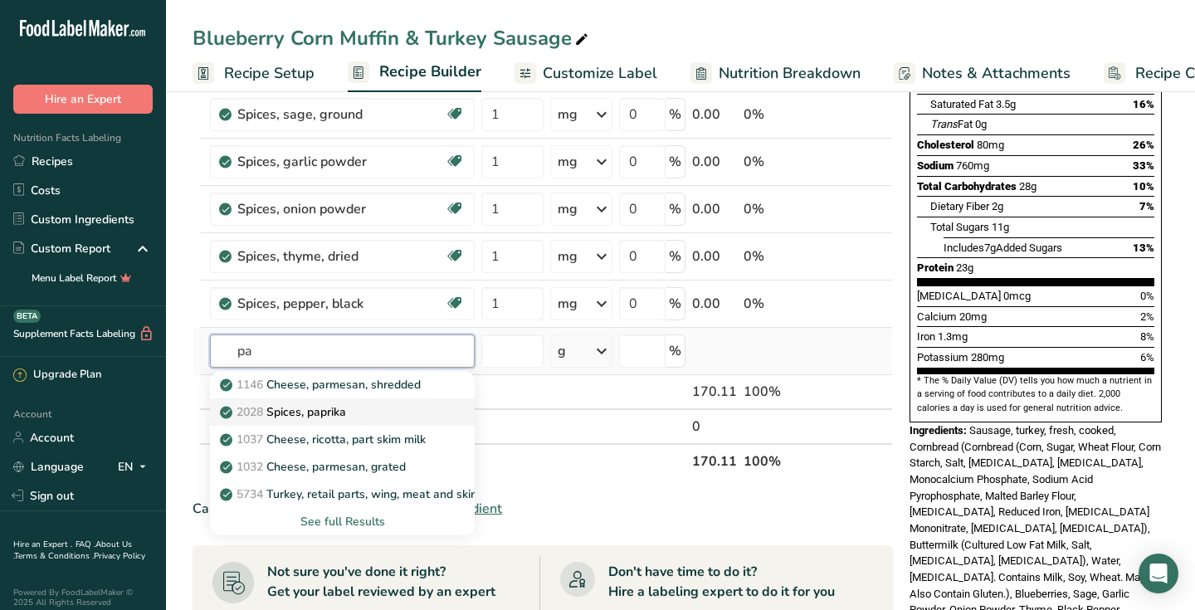
type input "pa"
click at [294, 417] on p "2028 Spices, paprika" at bounding box center [284, 411] width 123 height 17
type input "Spices, paprika"
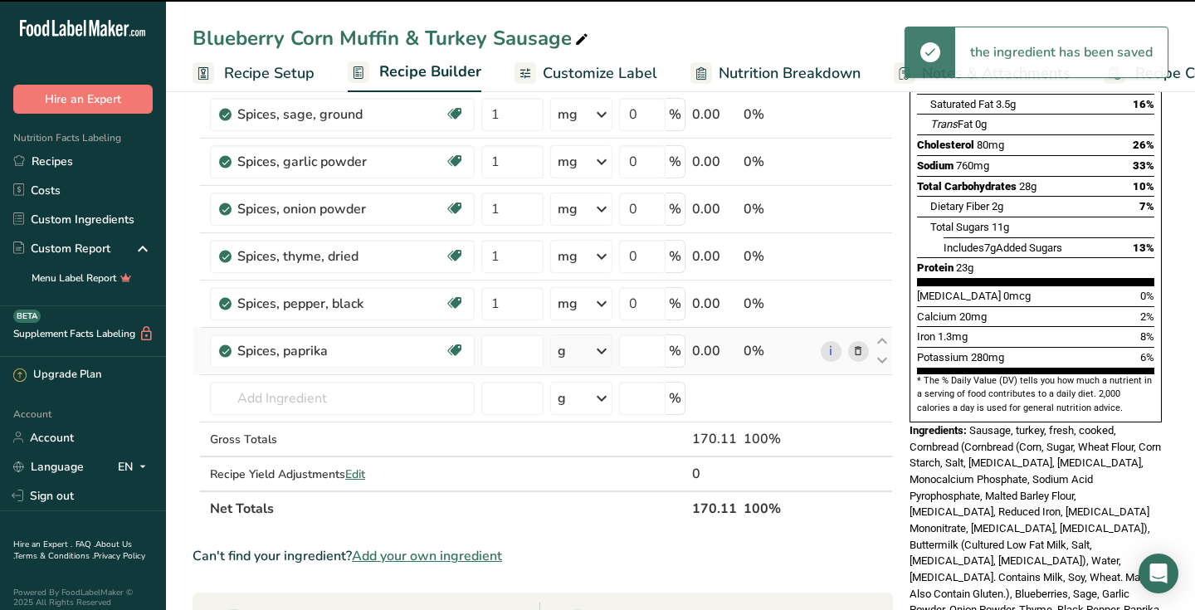
type input "0"
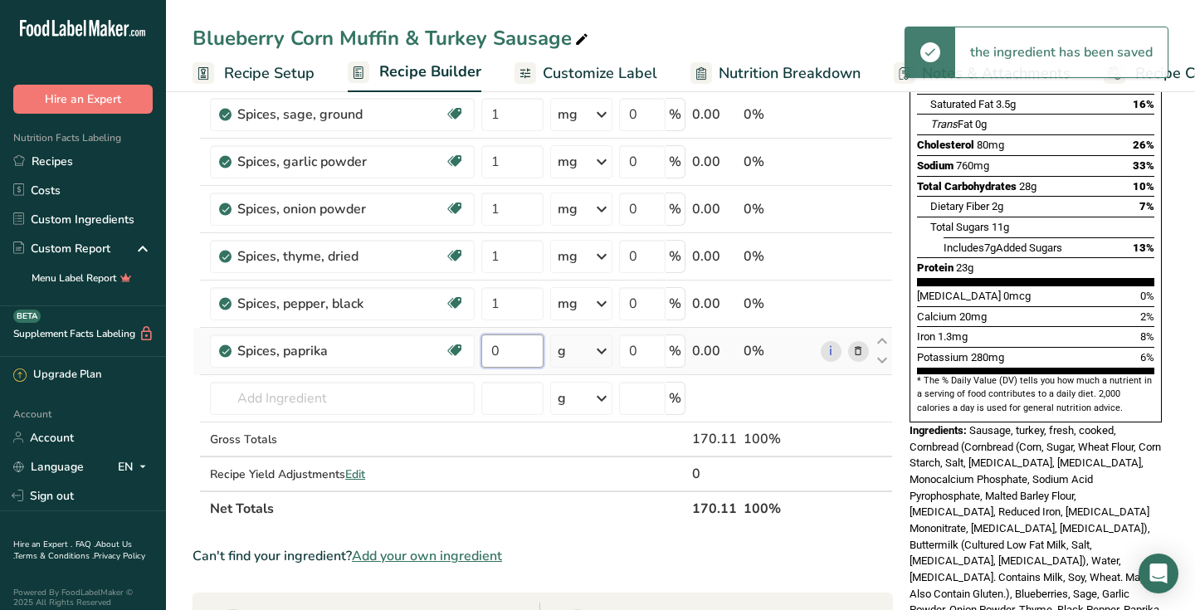
click at [481, 363] on input "0" at bounding box center [512, 350] width 62 height 33
type input "1"
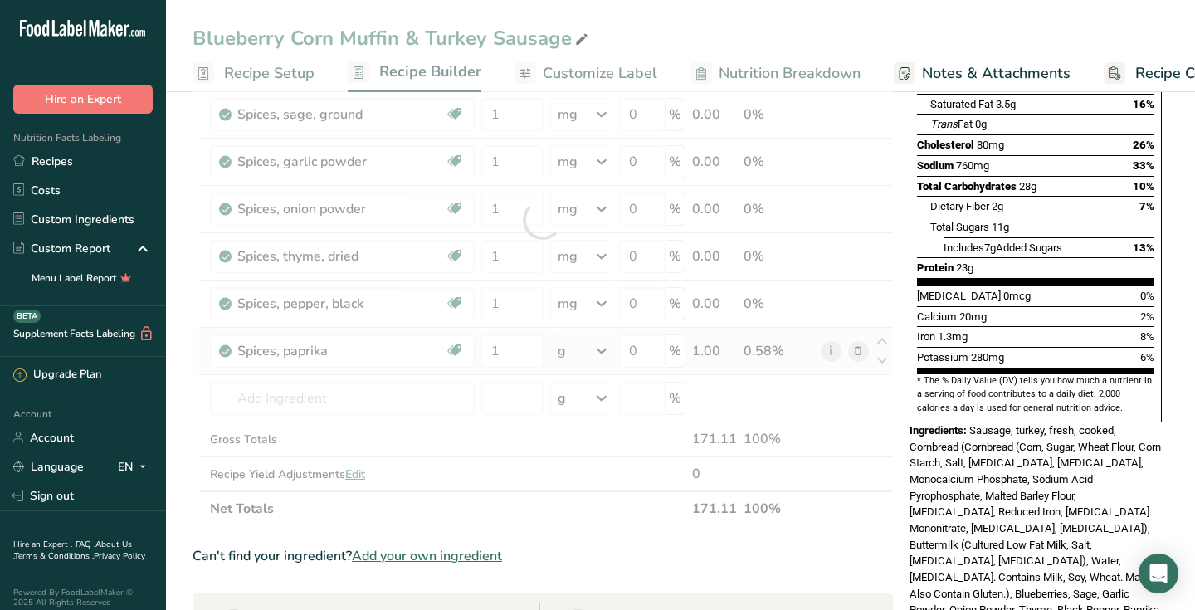
click at [563, 353] on div "Ingredient * Amount * Unit * Waste * .a-a{fill:#347362;}.b-a{fill:#fff;} Grams …" at bounding box center [542, 220] width 700 height 612
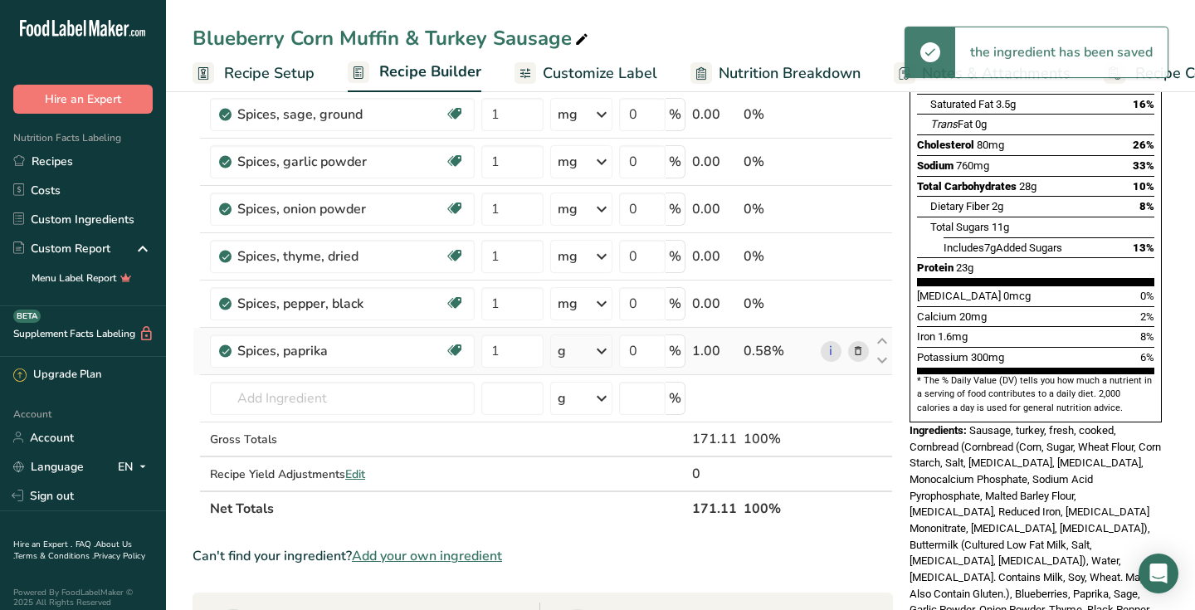
click at [554, 361] on div "g" at bounding box center [581, 350] width 62 height 33
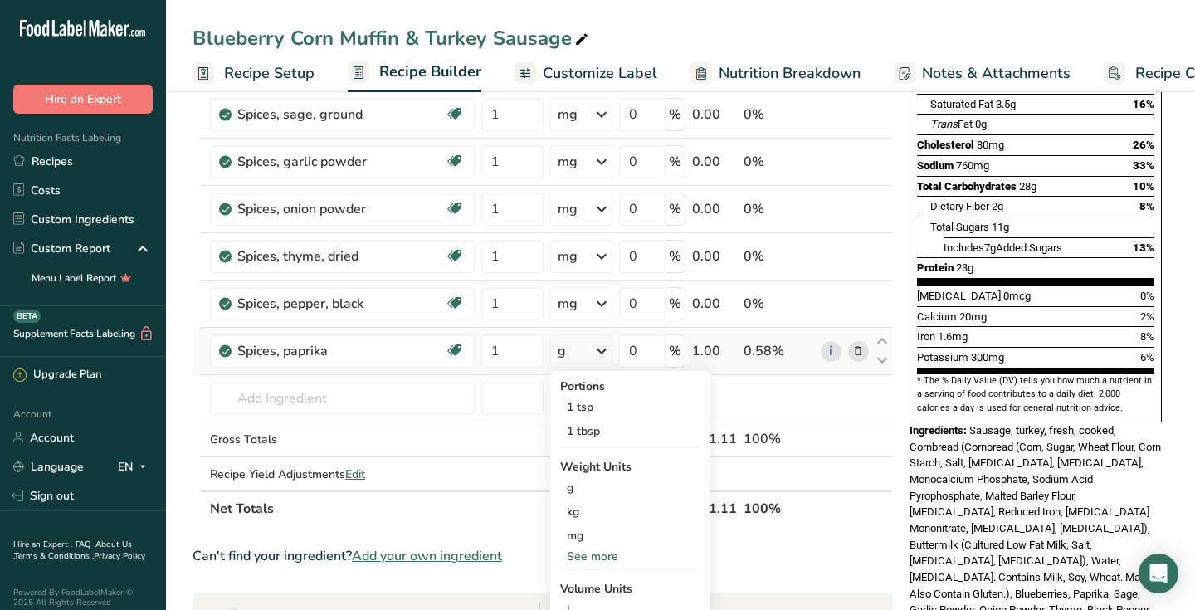
click at [598, 348] on icon at bounding box center [602, 351] width 20 height 30
click at [598, 347] on icon at bounding box center [602, 351] width 20 height 30
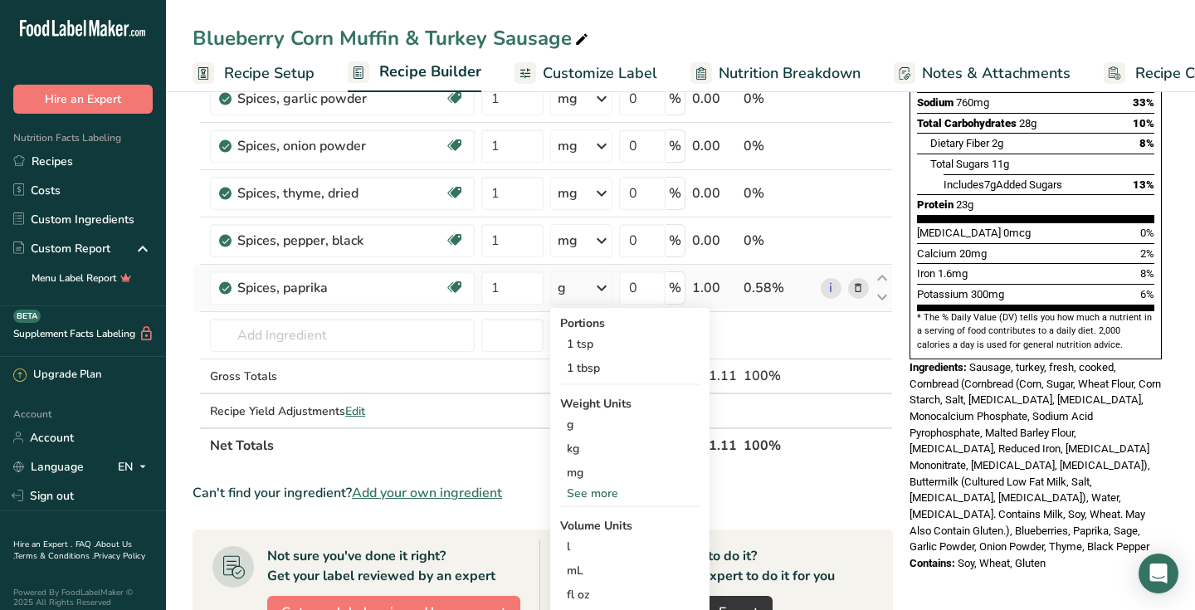
scroll to position [332, 0]
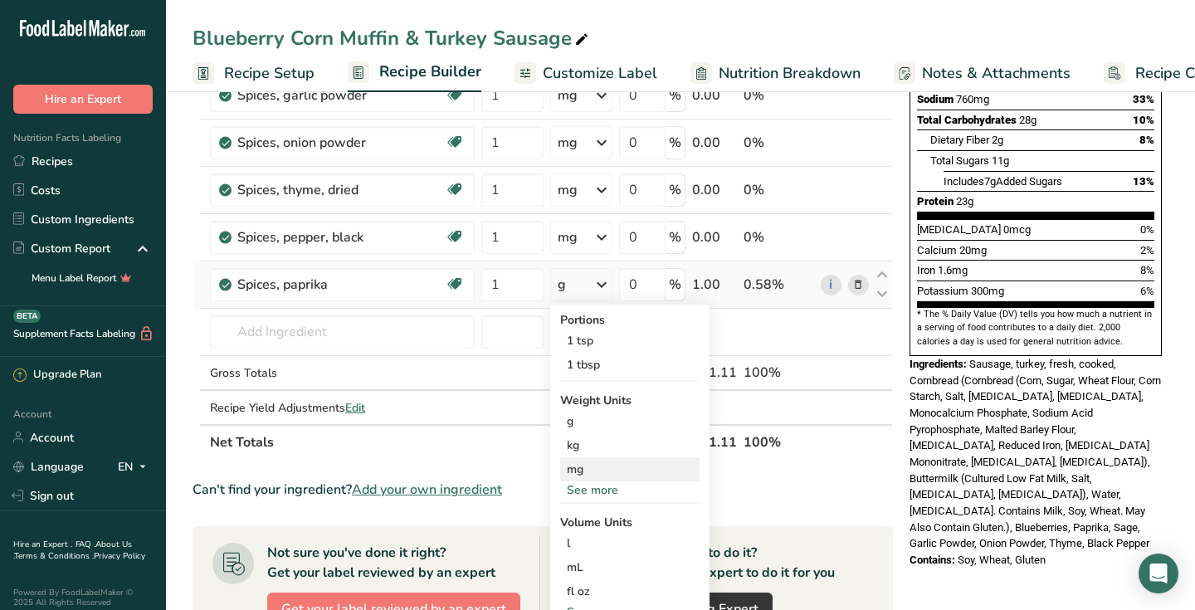
click at [561, 475] on div "mg" at bounding box center [629, 469] width 139 height 24
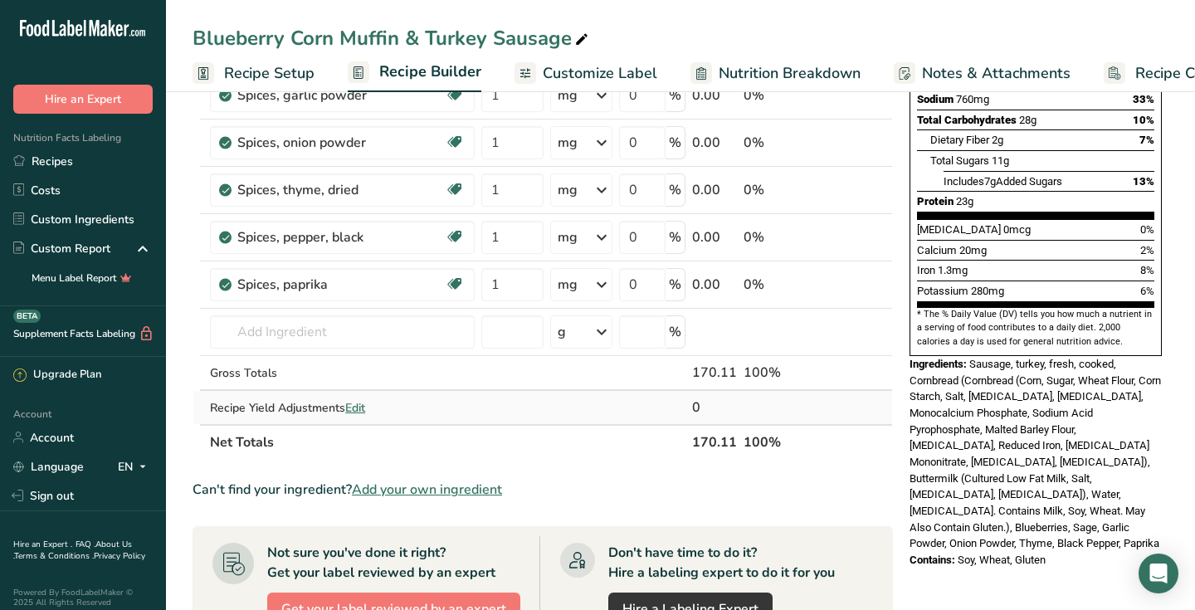
click at [837, 416] on td at bounding box center [844, 407] width 55 height 33
click at [835, 418] on td at bounding box center [844, 407] width 55 height 33
click at [858, 419] on td at bounding box center [844, 407] width 55 height 33
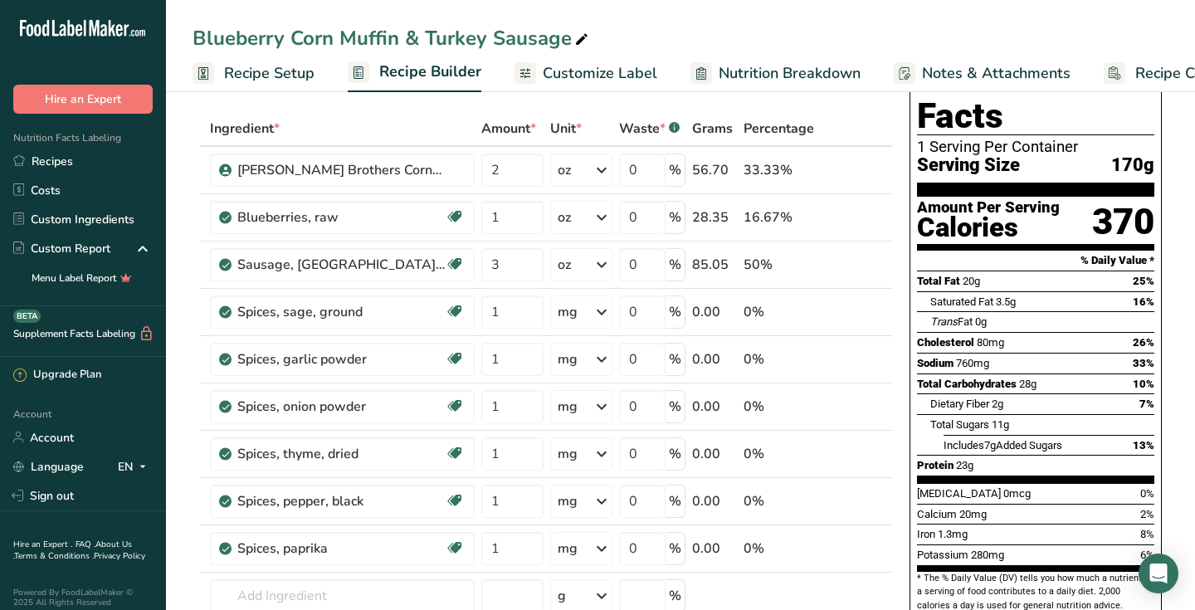
scroll to position [66, 0]
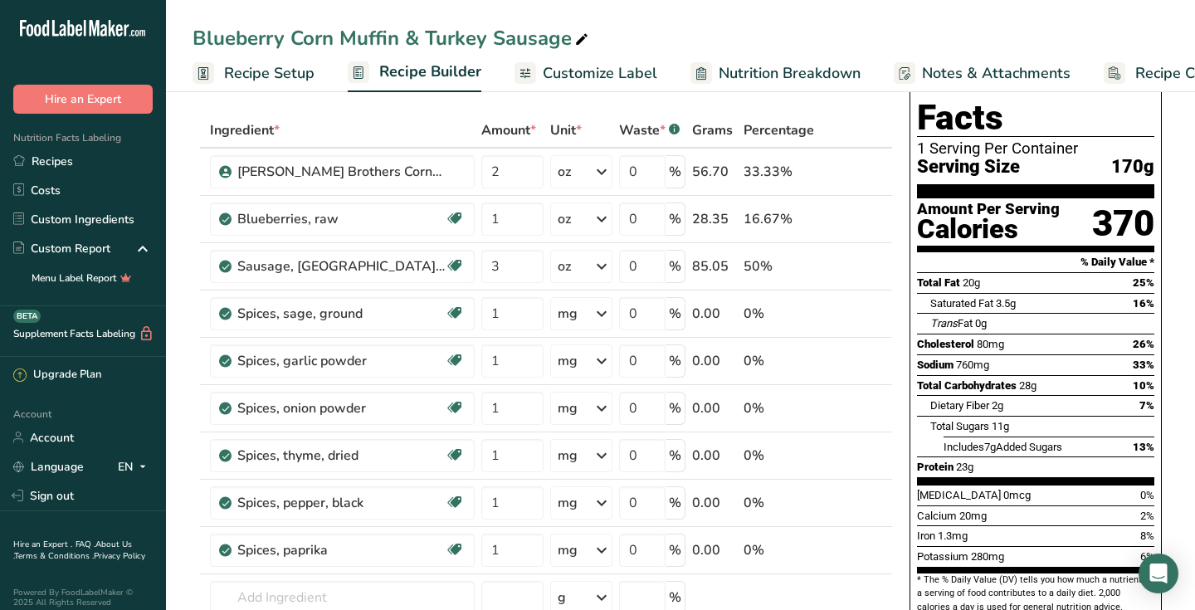
click at [904, 249] on div "Nutrition Facts 1 Serving Per Container Serving Size 170g Amount Per Serving Ca…" at bounding box center [1035, 443] width 265 height 794
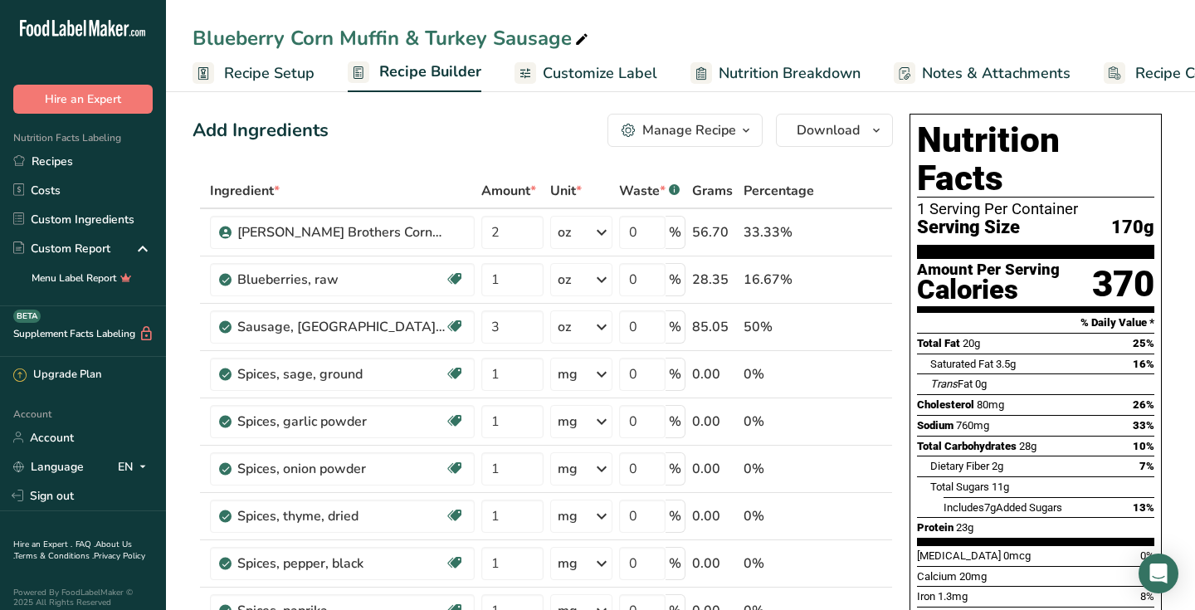
scroll to position [0, 0]
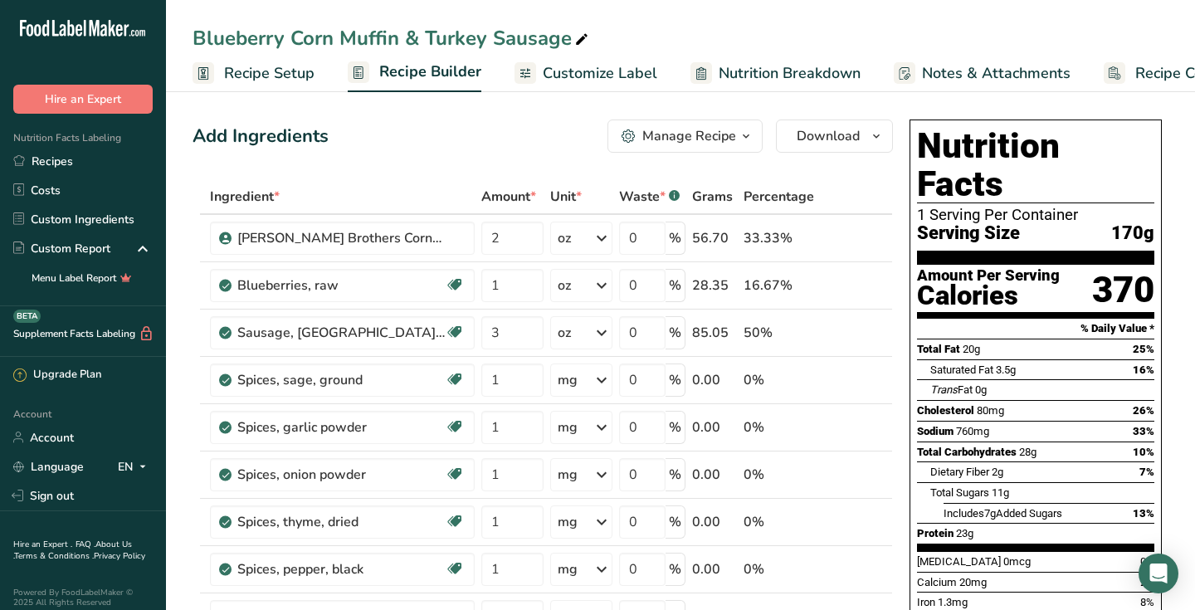
click at [892, 278] on table "Ingredient * Amount * Unit * Waste * .a-a{fill:#347362;}.b-a{fill:#fff;} Grams …" at bounding box center [542, 485] width 700 height 612
click at [878, 135] on icon "button" at bounding box center [875, 136] width 13 height 21
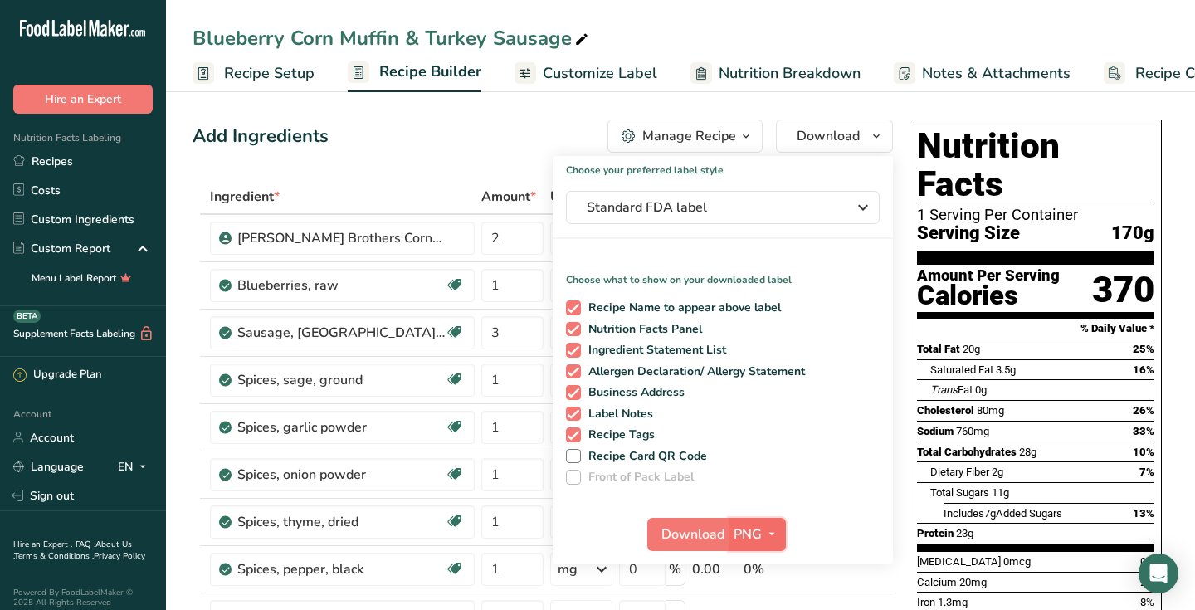
click at [768, 530] on icon "button" at bounding box center [771, 534] width 13 height 21
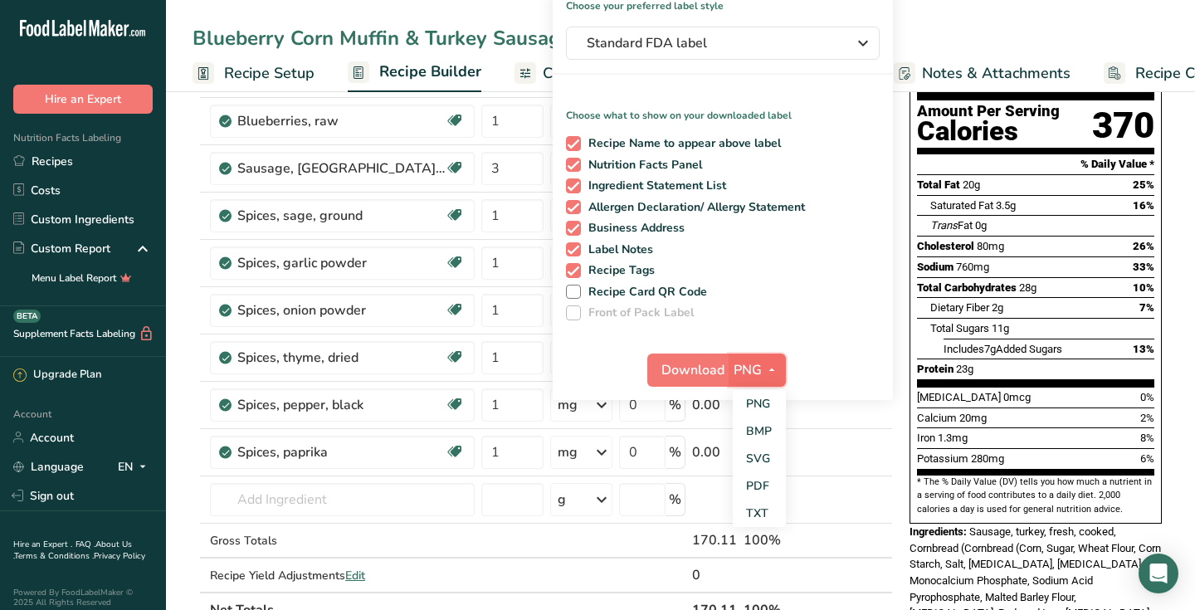
scroll to position [166, 0]
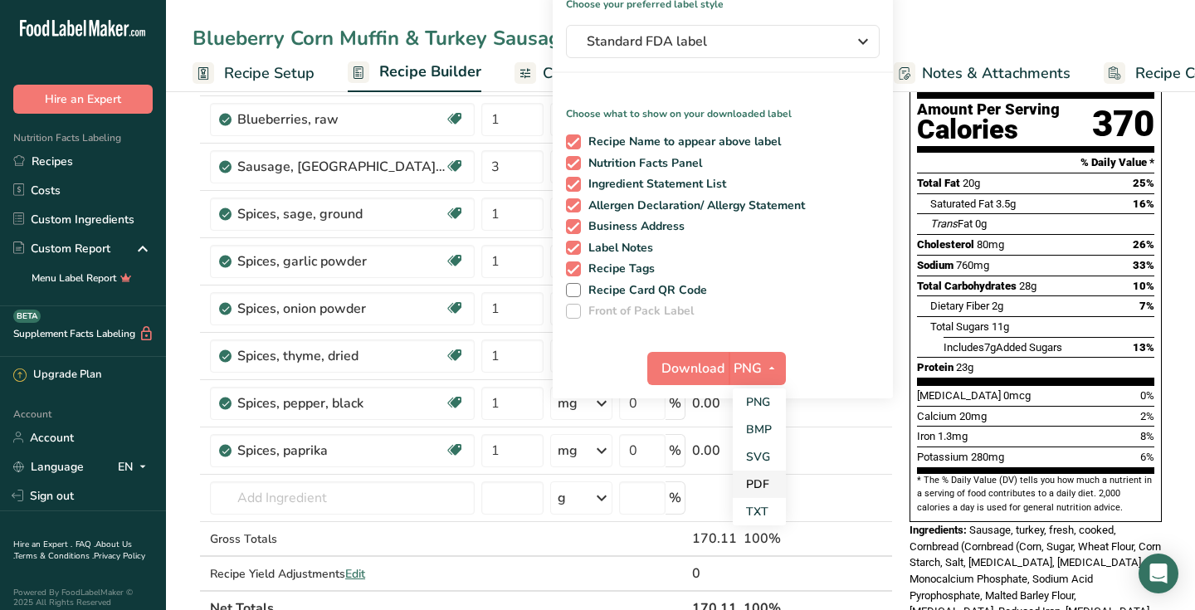
click at [767, 485] on link "PDF" at bounding box center [759, 483] width 53 height 27
click at [718, 368] on span "Download" at bounding box center [693, 368] width 63 height 20
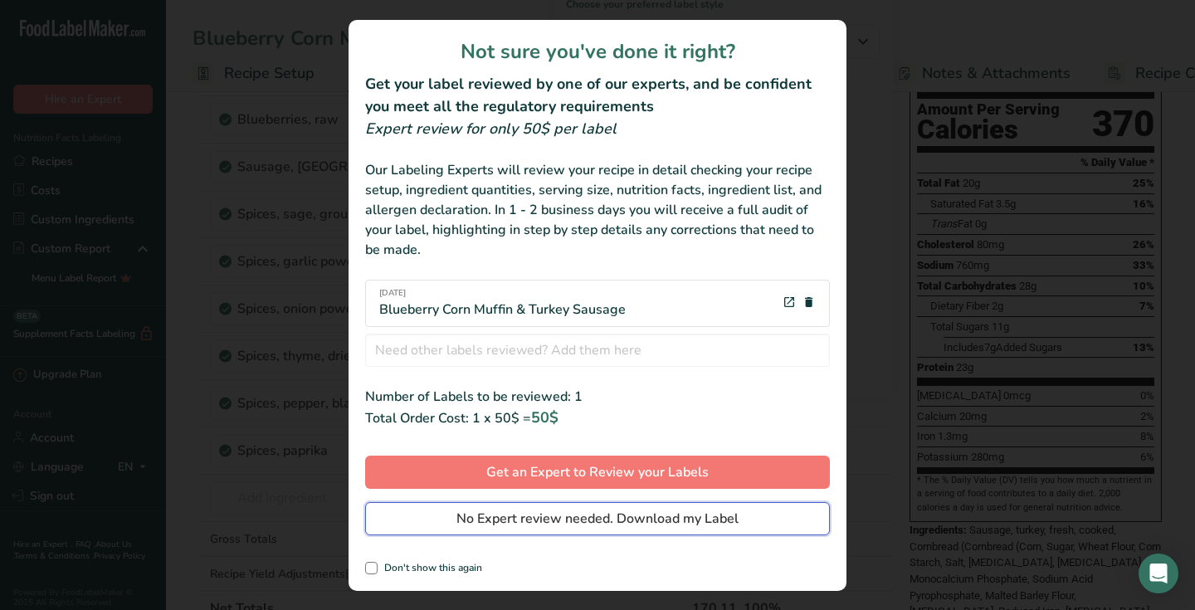
click at [614, 514] on span "No Expert review needed. Download my Label" at bounding box center [597, 519] width 282 height 20
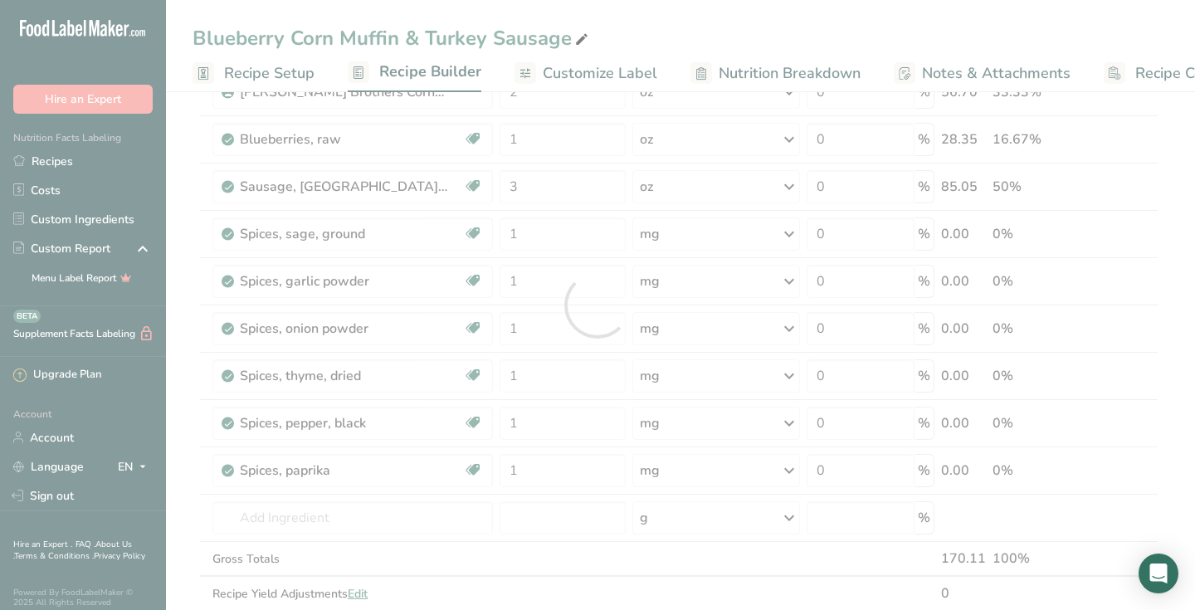
scroll to position [0, 0]
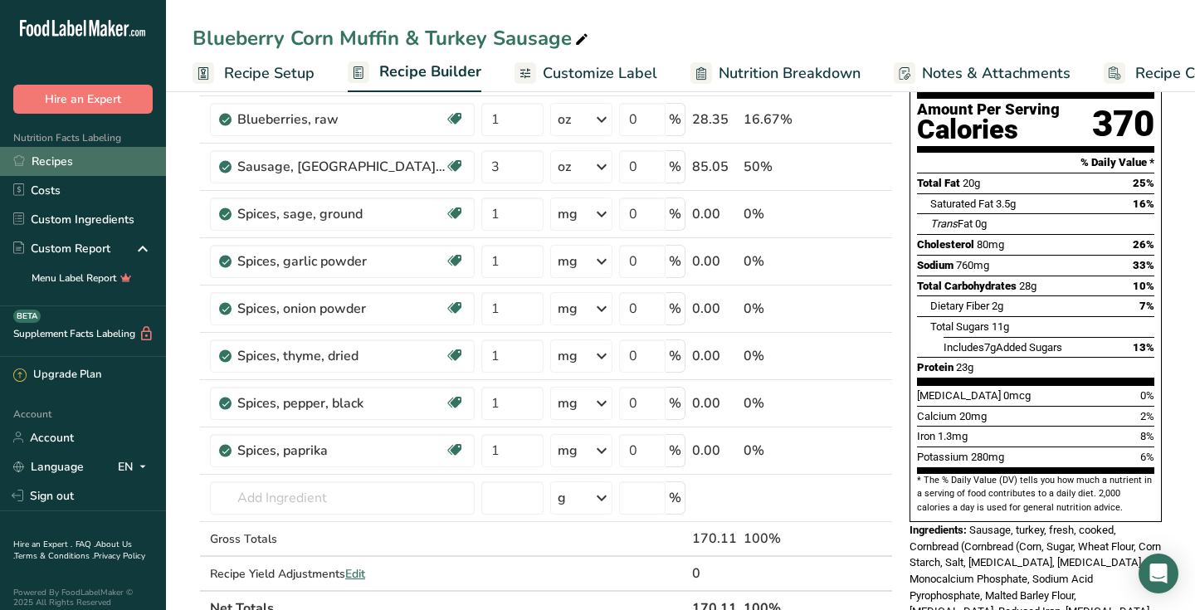
click at [72, 169] on link "Recipes" at bounding box center [83, 161] width 166 height 29
